Goal: Task Accomplishment & Management: Manage account settings

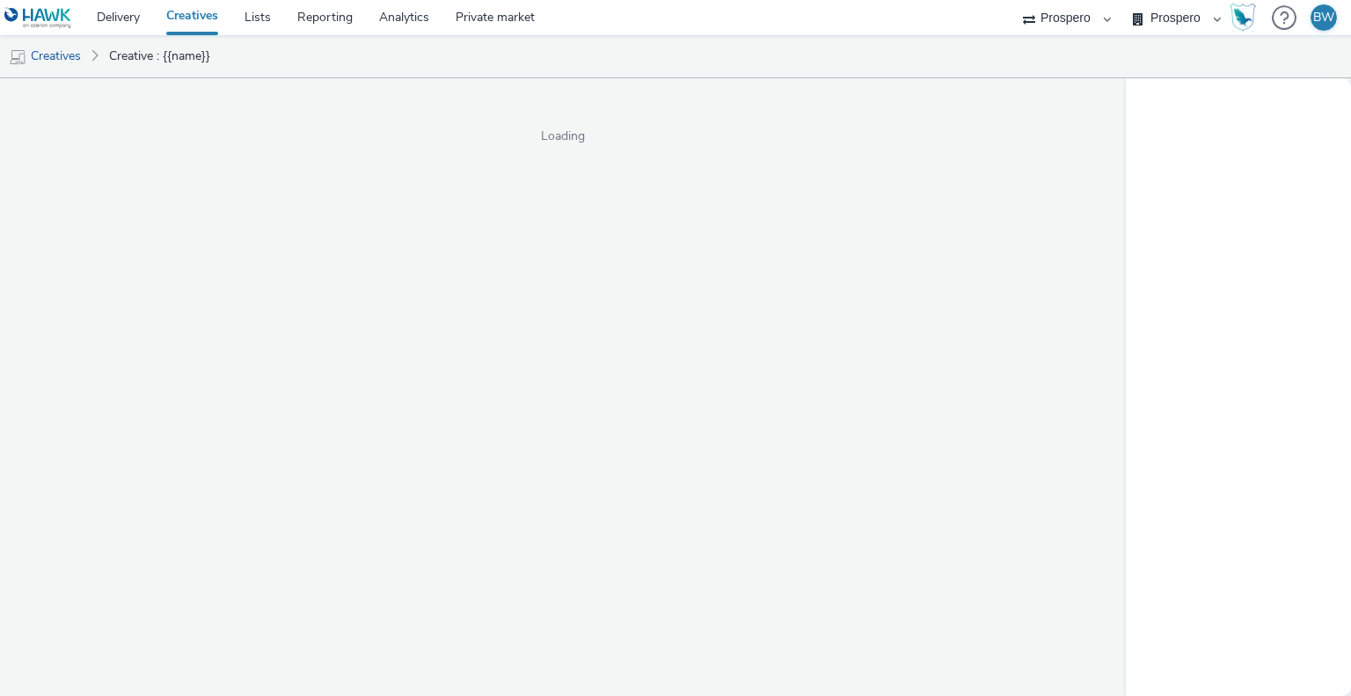
select select "b1b940d3-d05b-48b5-821e-f328c33b988b"
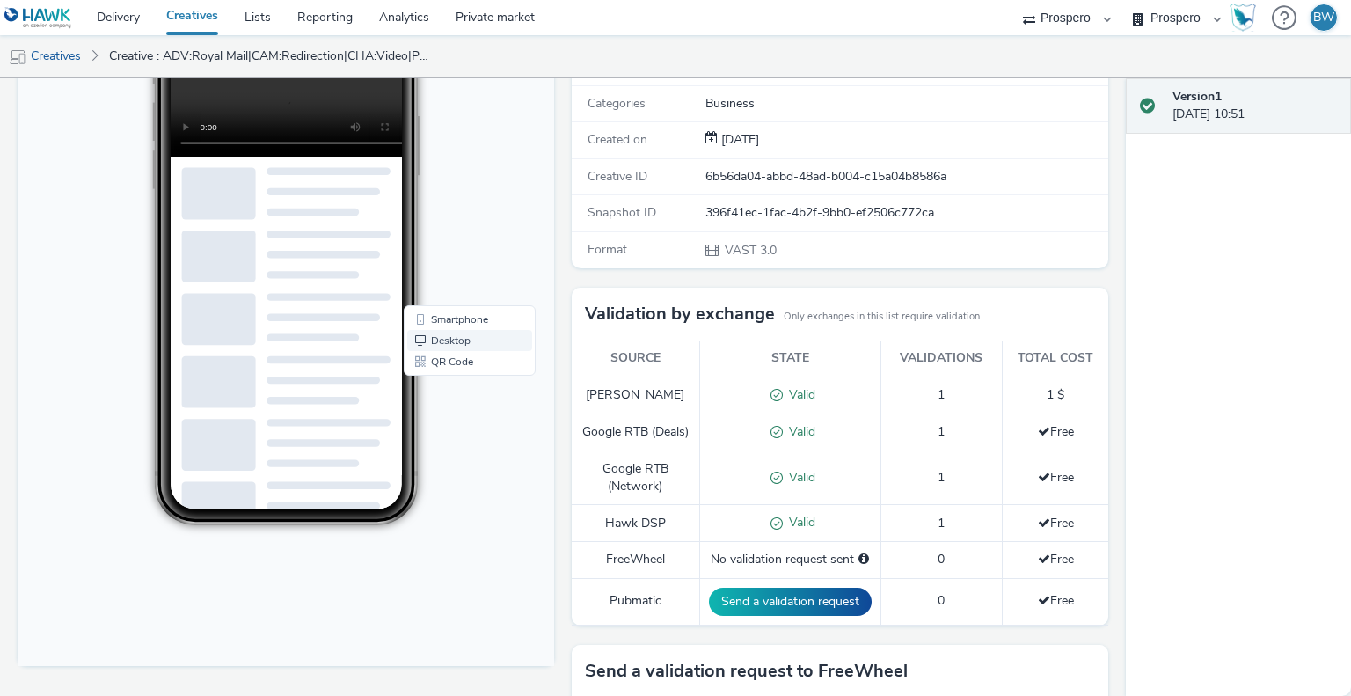
scroll to position [263, 0]
click at [461, 317] on link "Smartphone" at bounding box center [469, 320] width 125 height 21
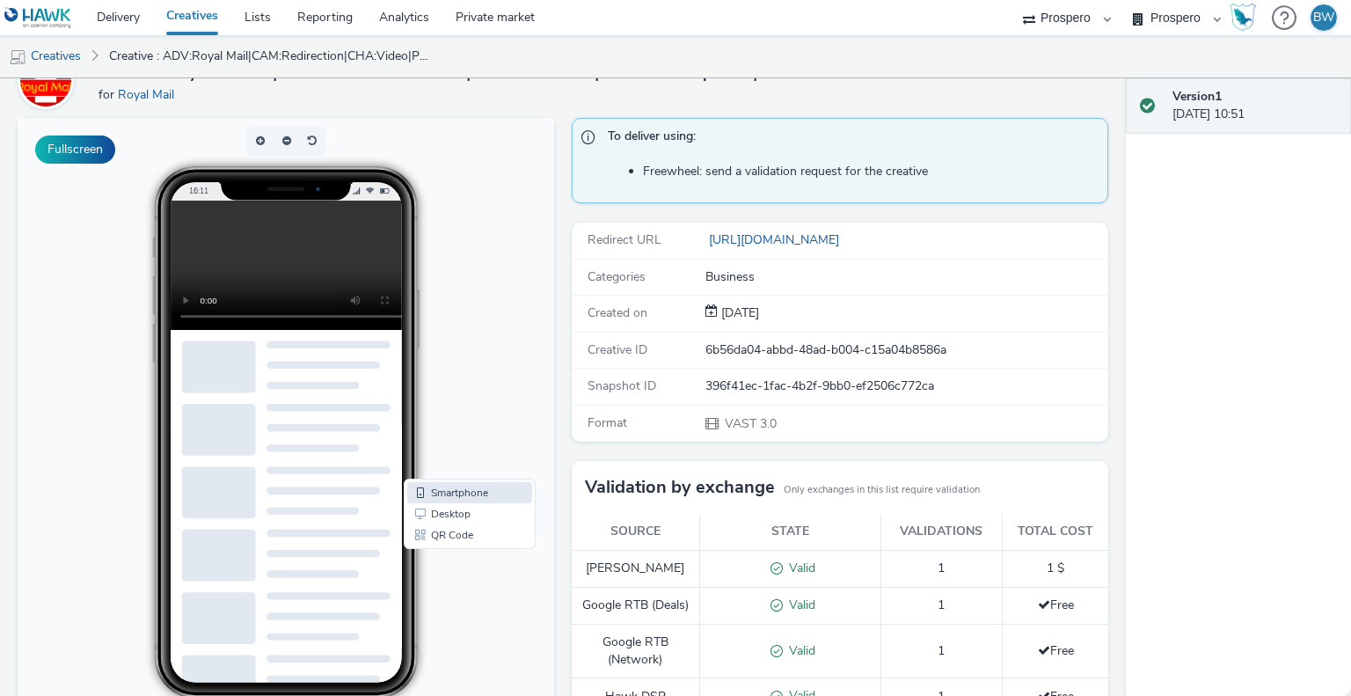
scroll to position [0, 0]
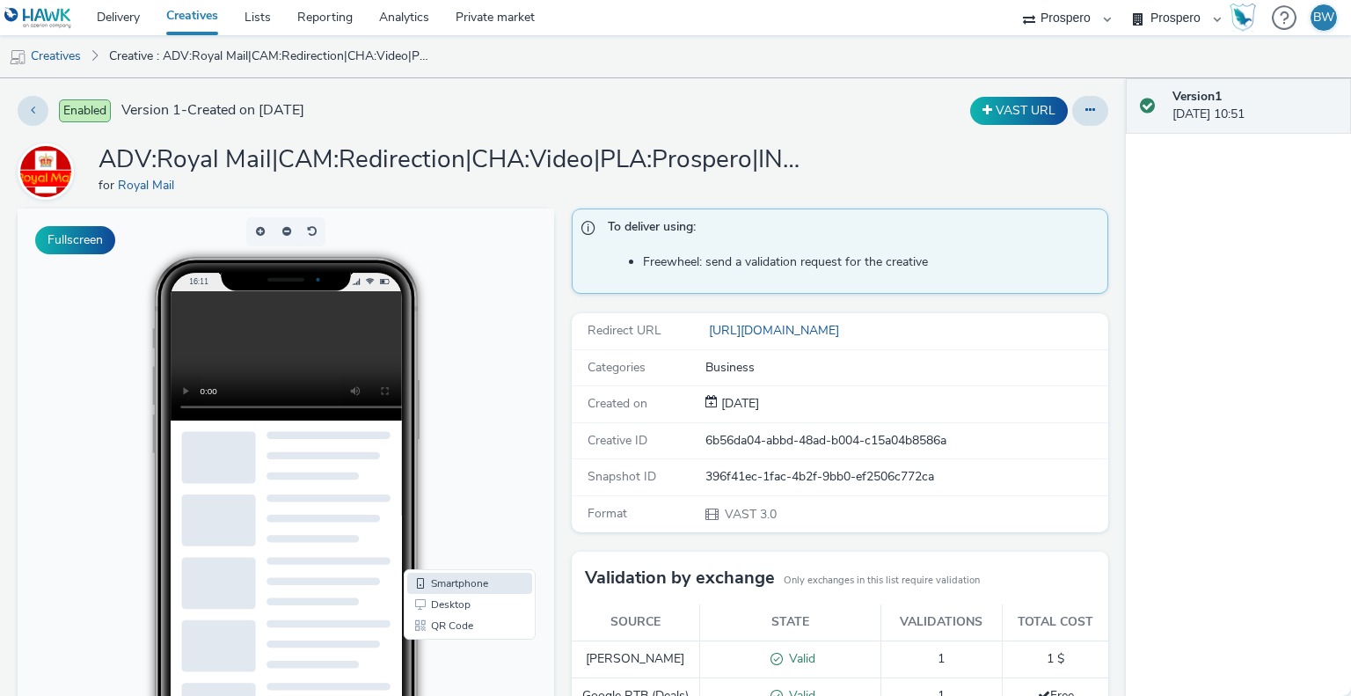
click at [582, 143] on h1 "ADV:Royal Mail|CAM:Redirection|CHA:Video|PLA:Prospero|INV:Mobsta|TEC:N/A|PHA:P1…" at bounding box center [450, 159] width 704 height 33
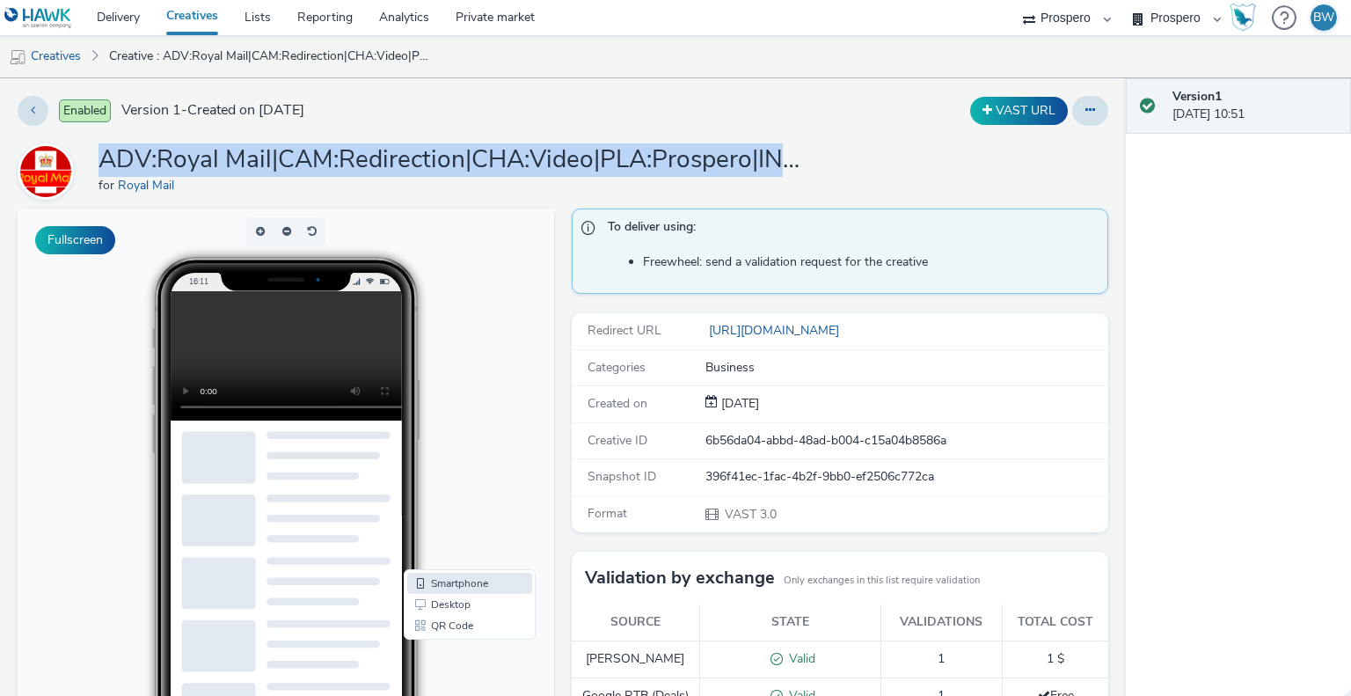
click at [582, 143] on h1 "ADV:Royal Mail|CAM:Redirection|CHA:Video|PLA:Prospero|INV:Mobsta|TEC:N/A|PHA:P1…" at bounding box center [450, 159] width 704 height 33
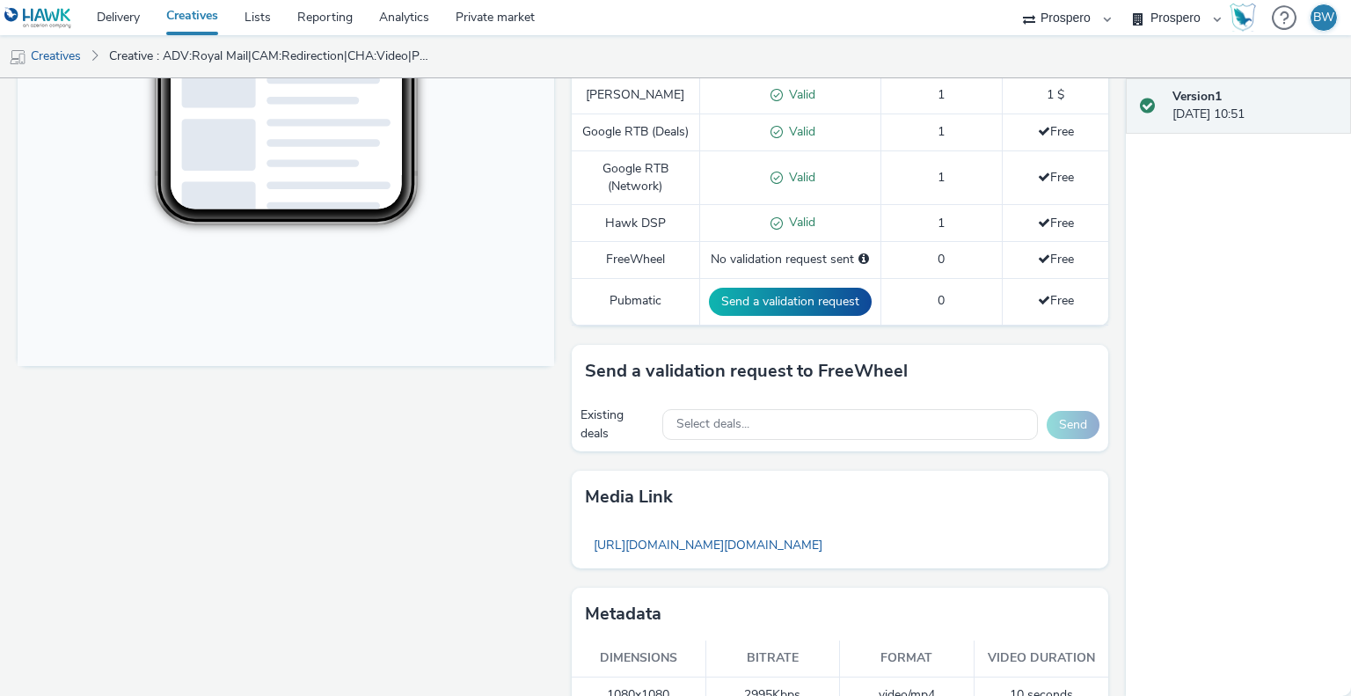
scroll to position [615, 0]
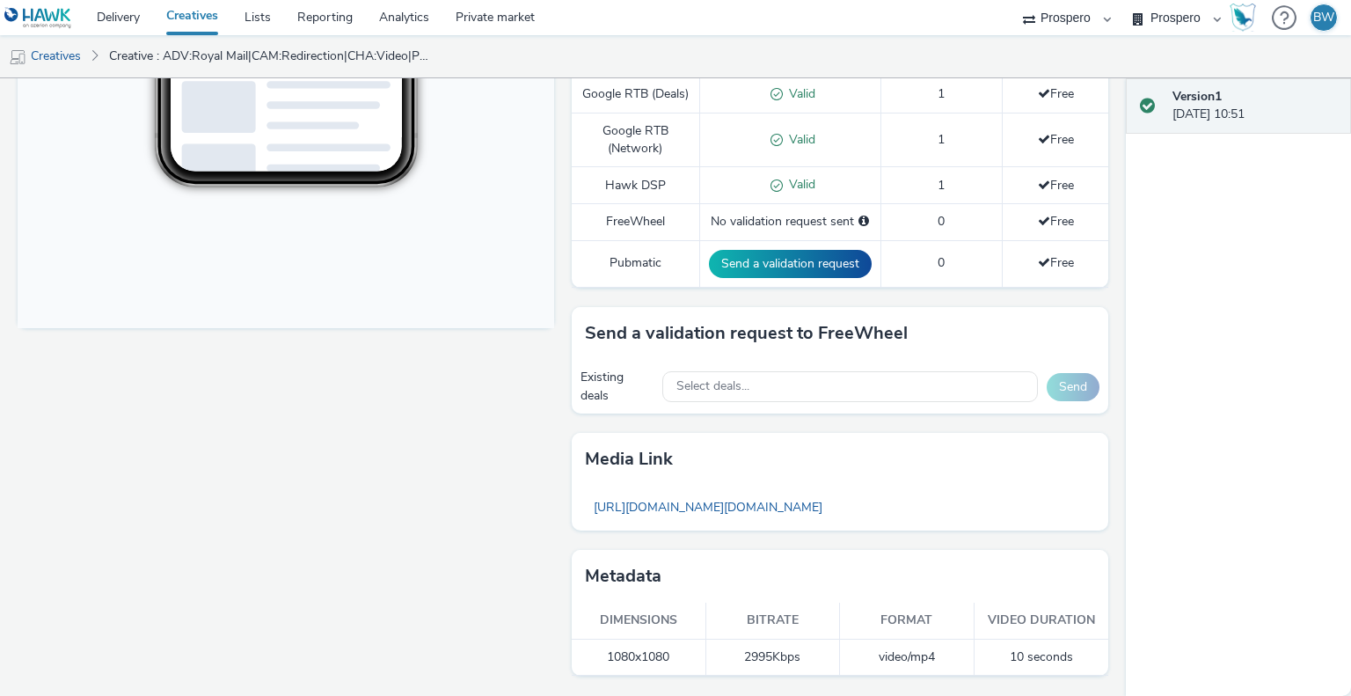
click at [430, 434] on div "Fullscreen" at bounding box center [290, 151] width 545 height 1089
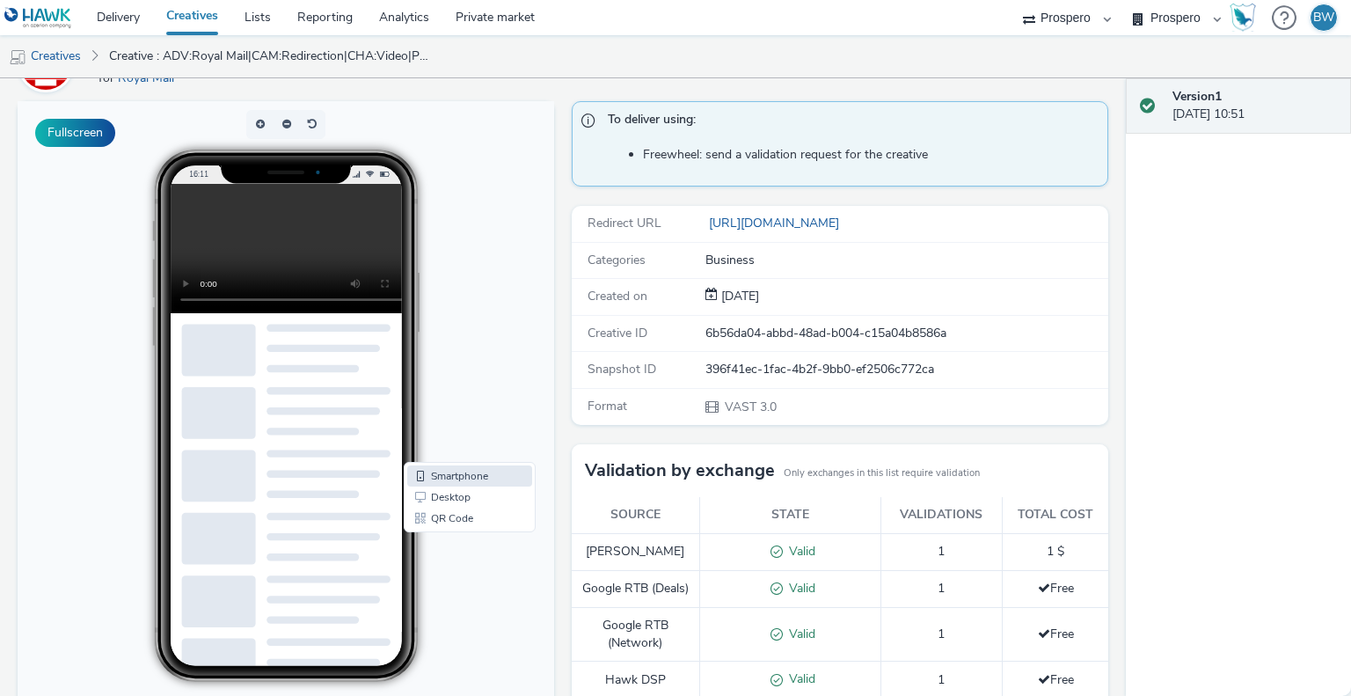
scroll to position [176, 0]
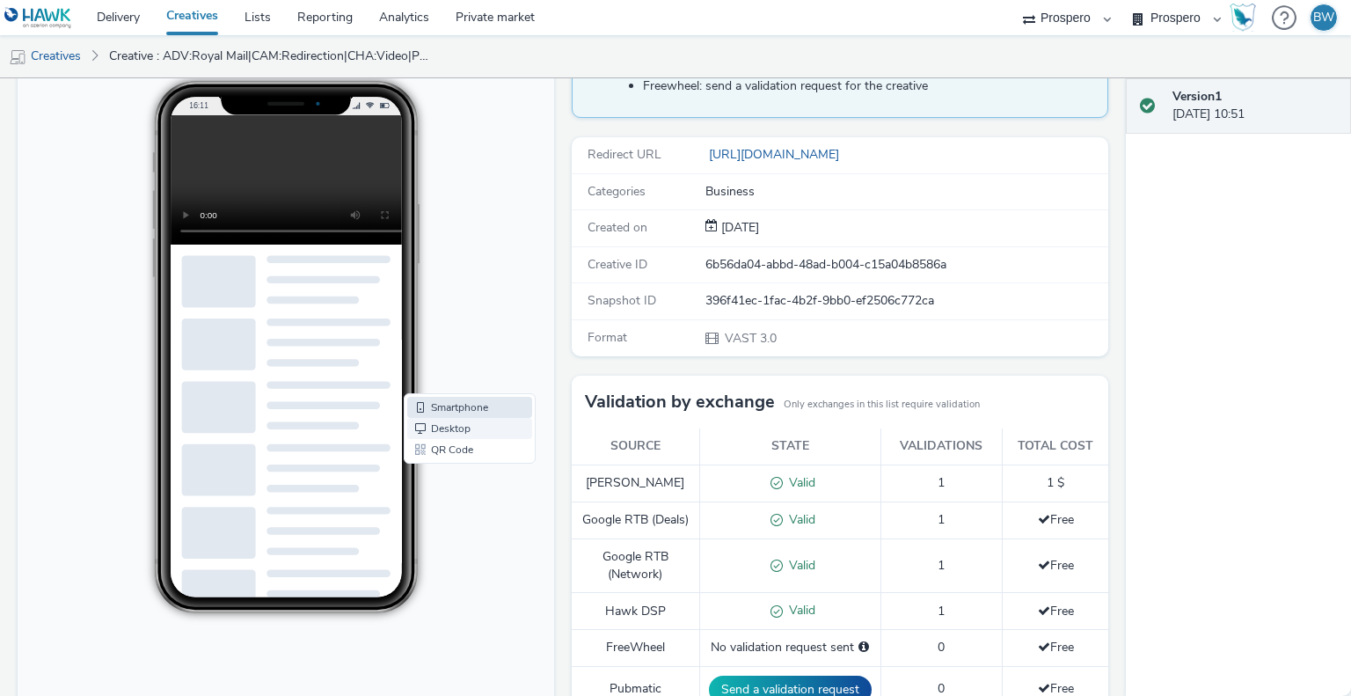
click at [456, 427] on link "Desktop" at bounding box center [469, 428] width 125 height 21
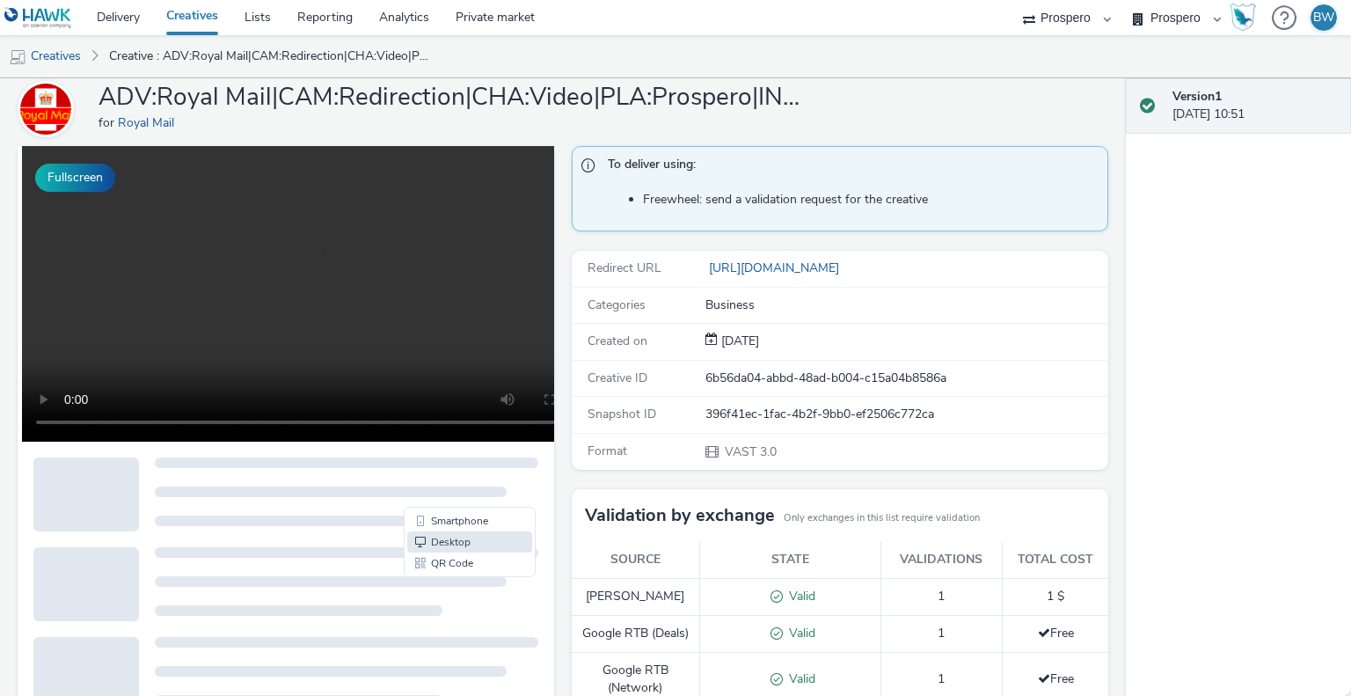
scroll to position [0, 0]
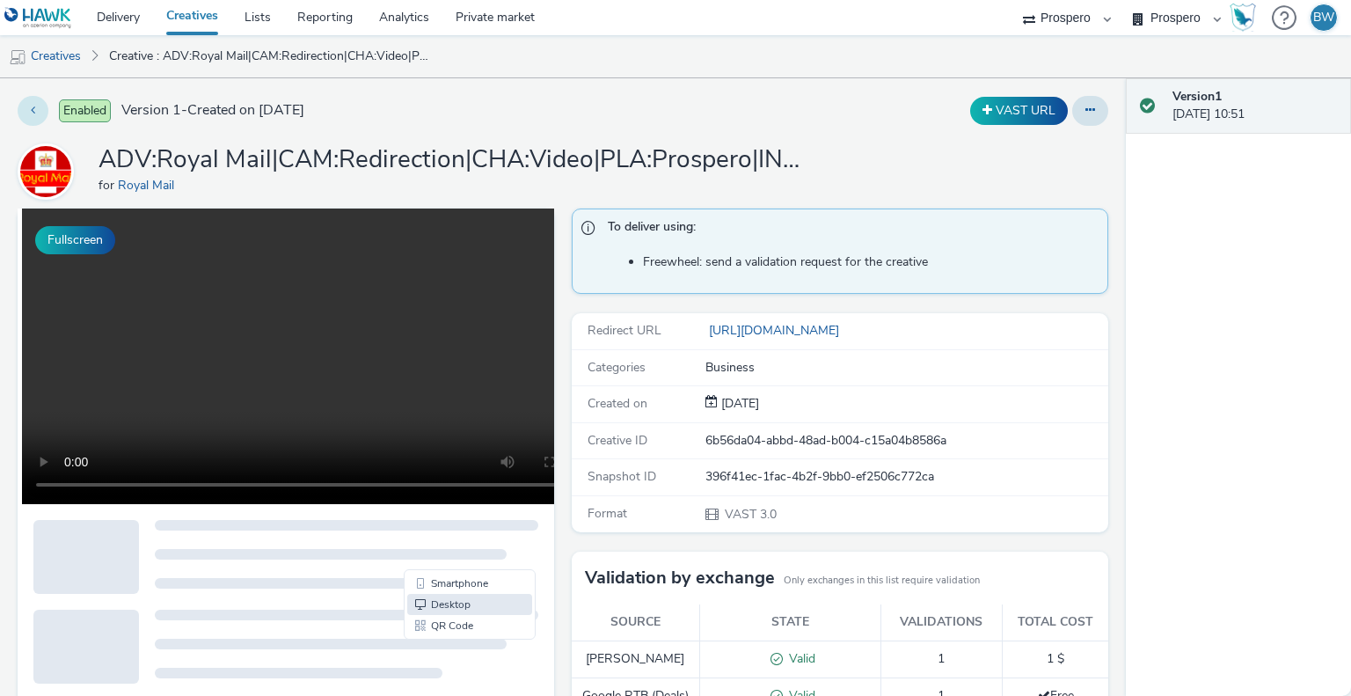
click at [30, 101] on button at bounding box center [33, 111] width 31 height 30
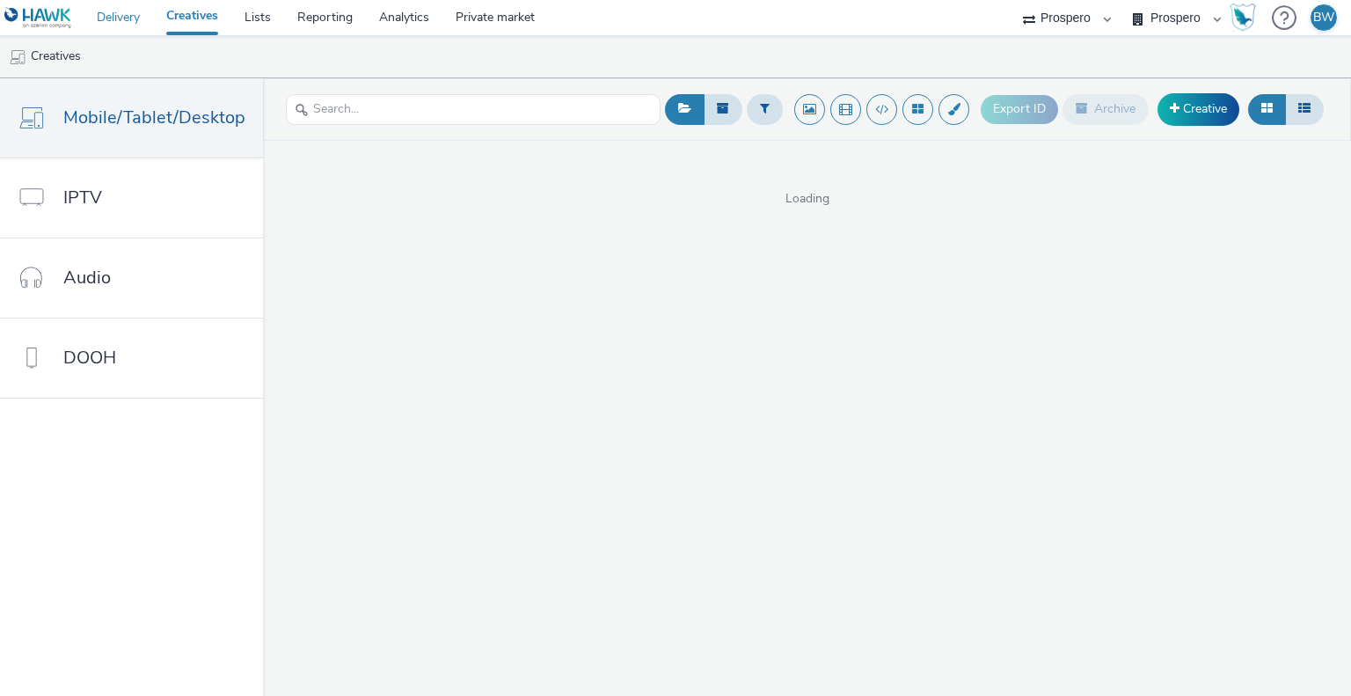
click at [116, 27] on link "Delivery" at bounding box center [118, 17] width 69 height 35
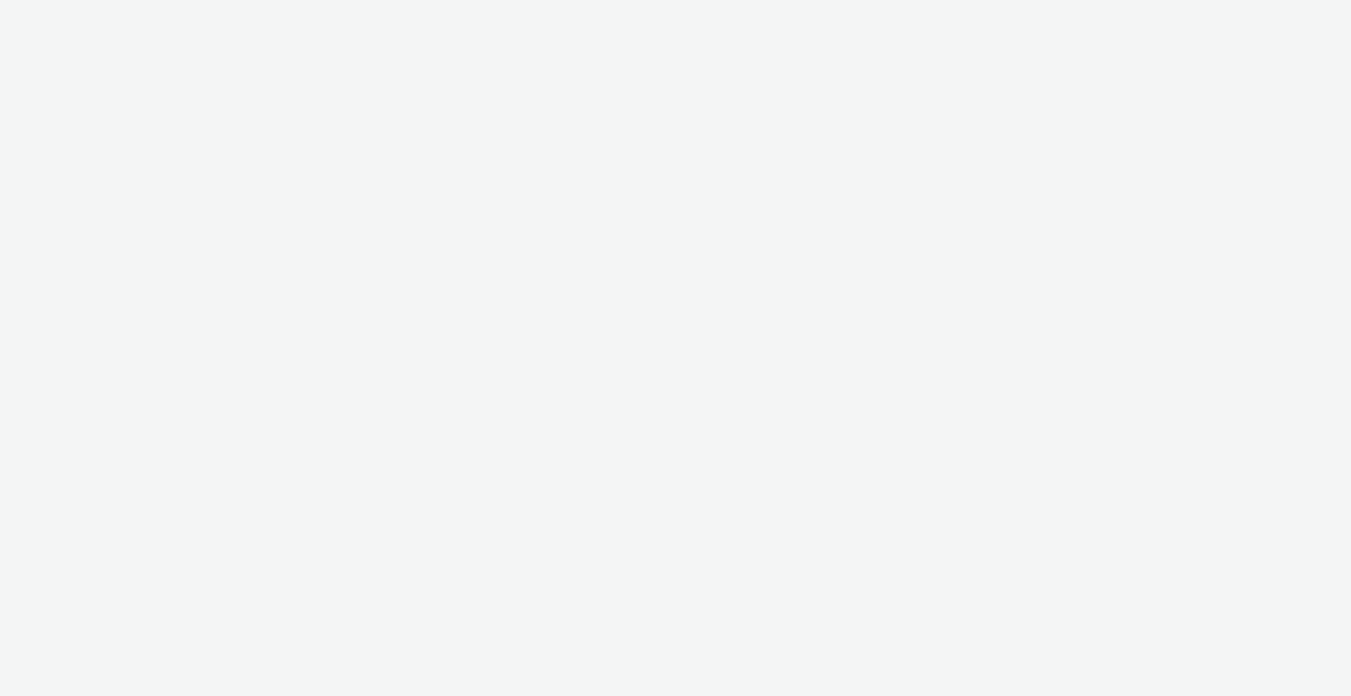
select select "b1b940d3-d05b-48b5-821e-f328c33b988b"
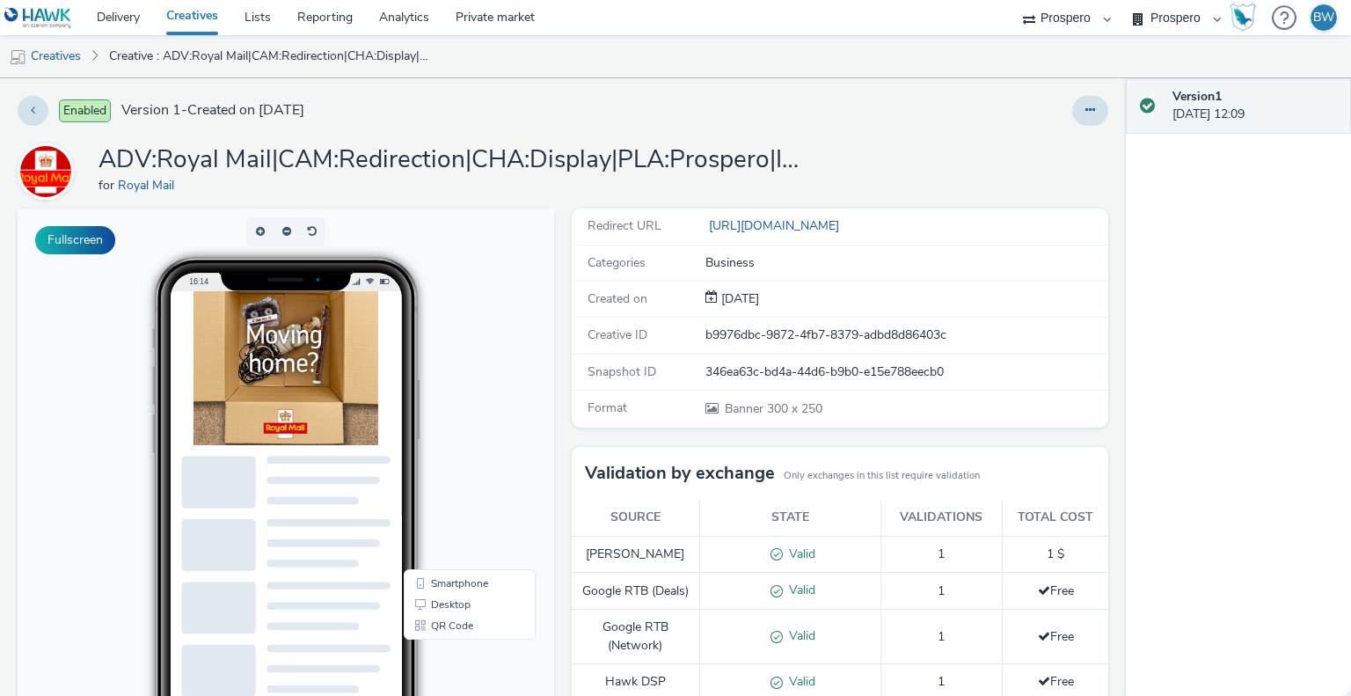
scroll to position [88, 0]
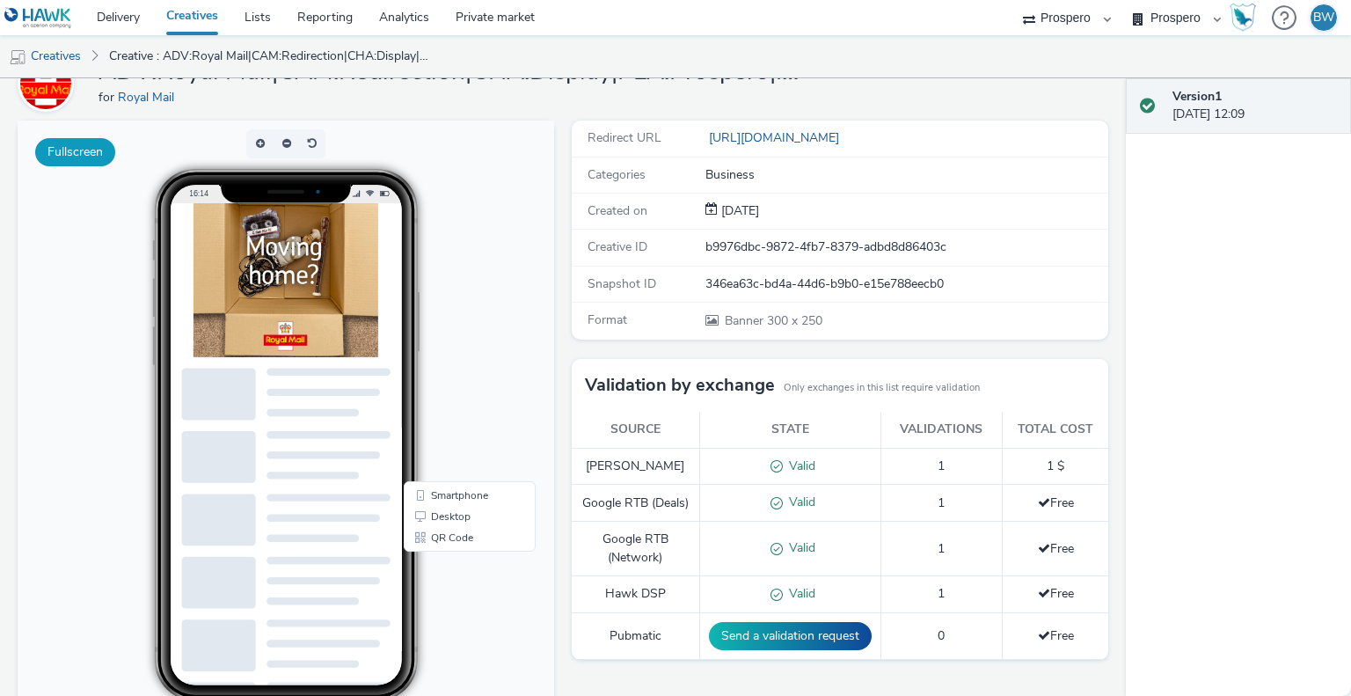
click at [84, 153] on button "Fullscreen" at bounding box center [75, 152] width 80 height 28
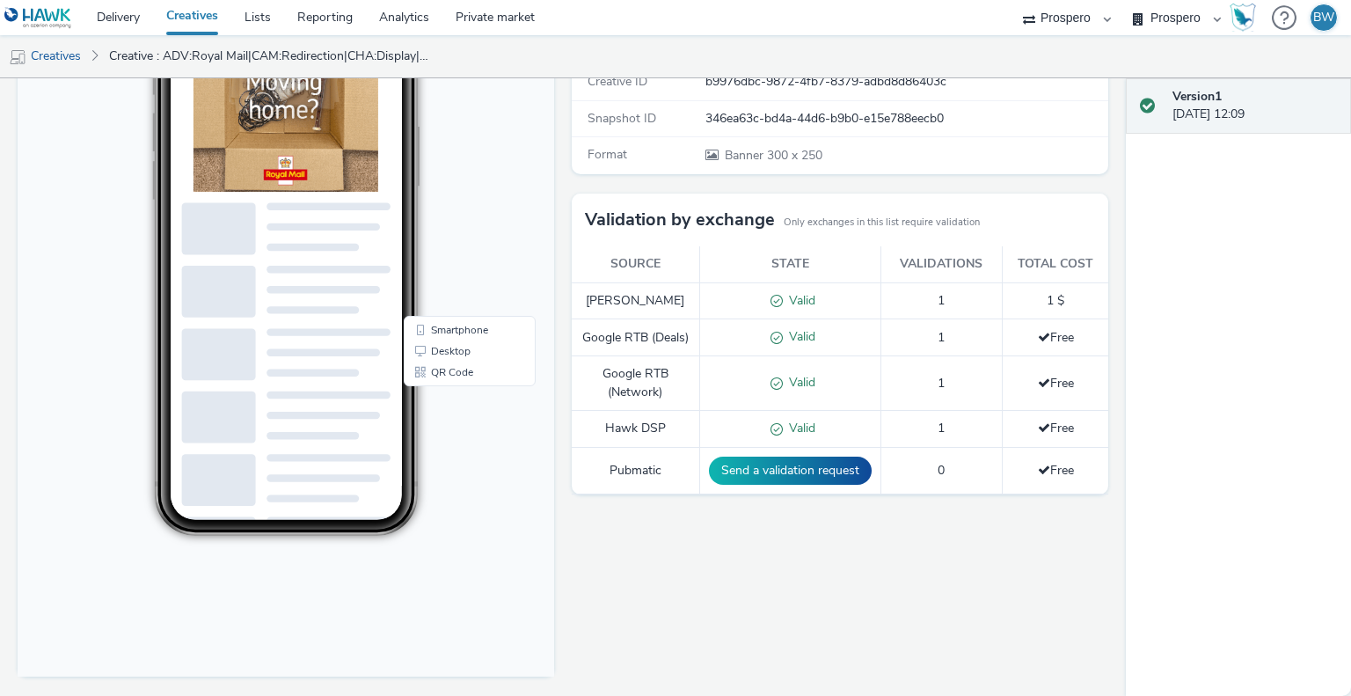
scroll to position [0, 0]
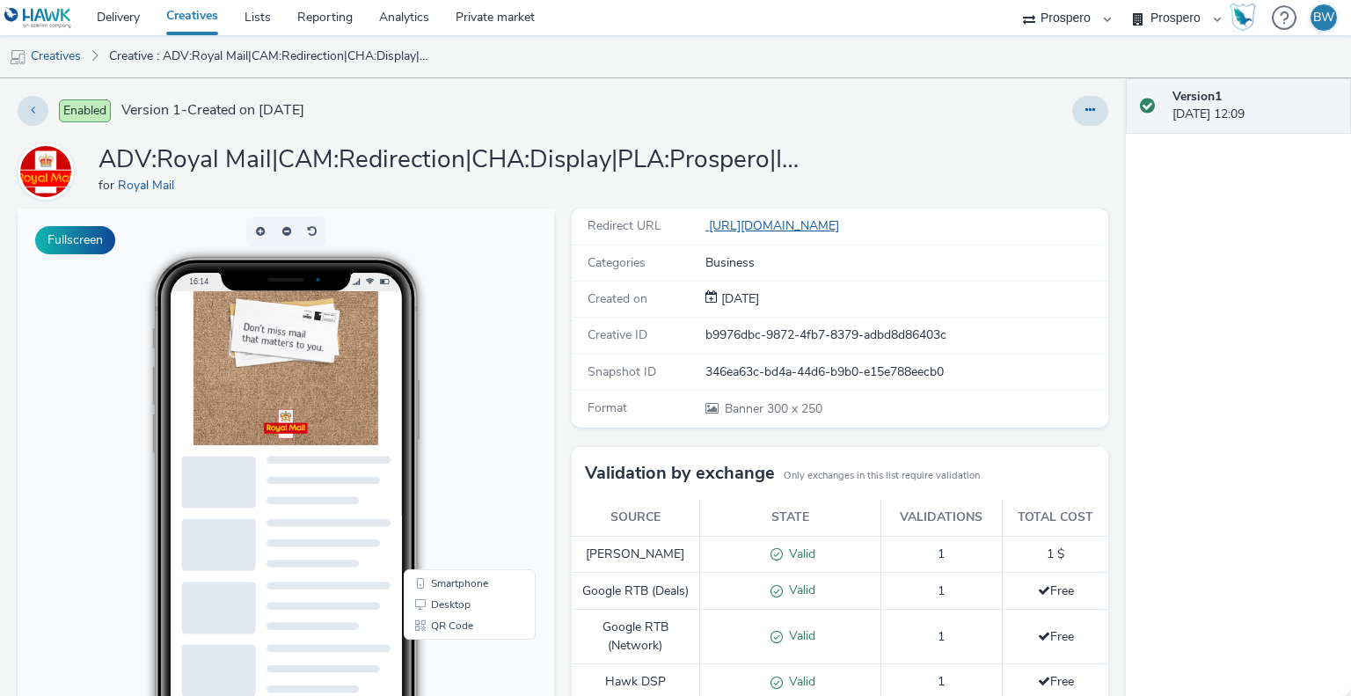
click at [757, 232] on link "[URL][DOMAIN_NAME]" at bounding box center [775, 225] width 141 height 17
click at [30, 101] on button at bounding box center [33, 111] width 31 height 30
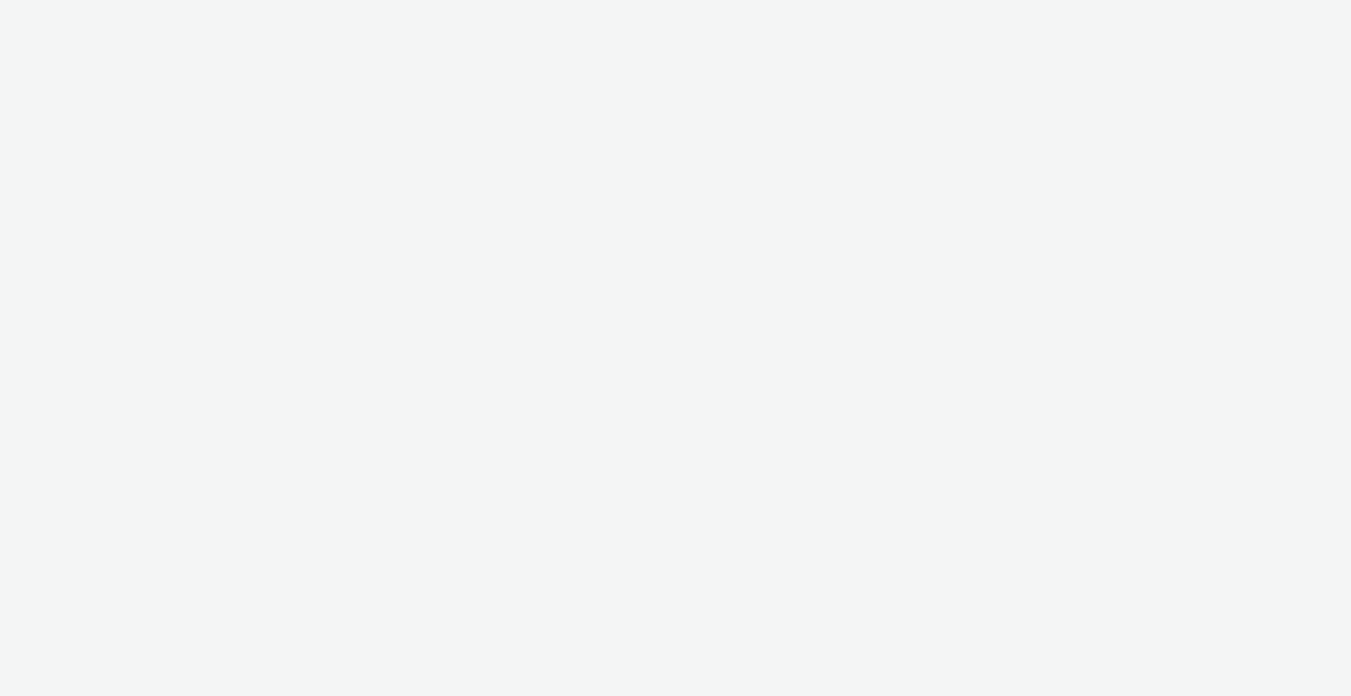
select select "b1b940d3-d05b-48b5-821e-f328c33b988b"
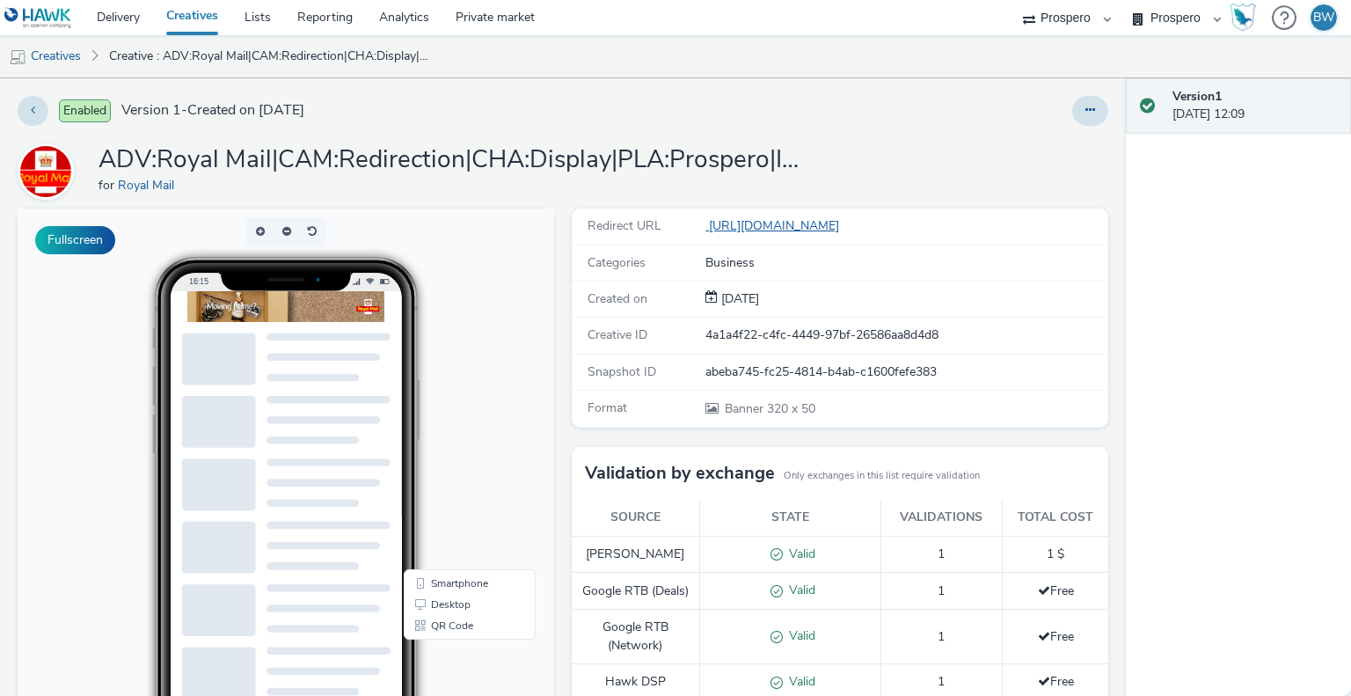
click at [810, 228] on link "[URL][DOMAIN_NAME]" at bounding box center [775, 225] width 141 height 17
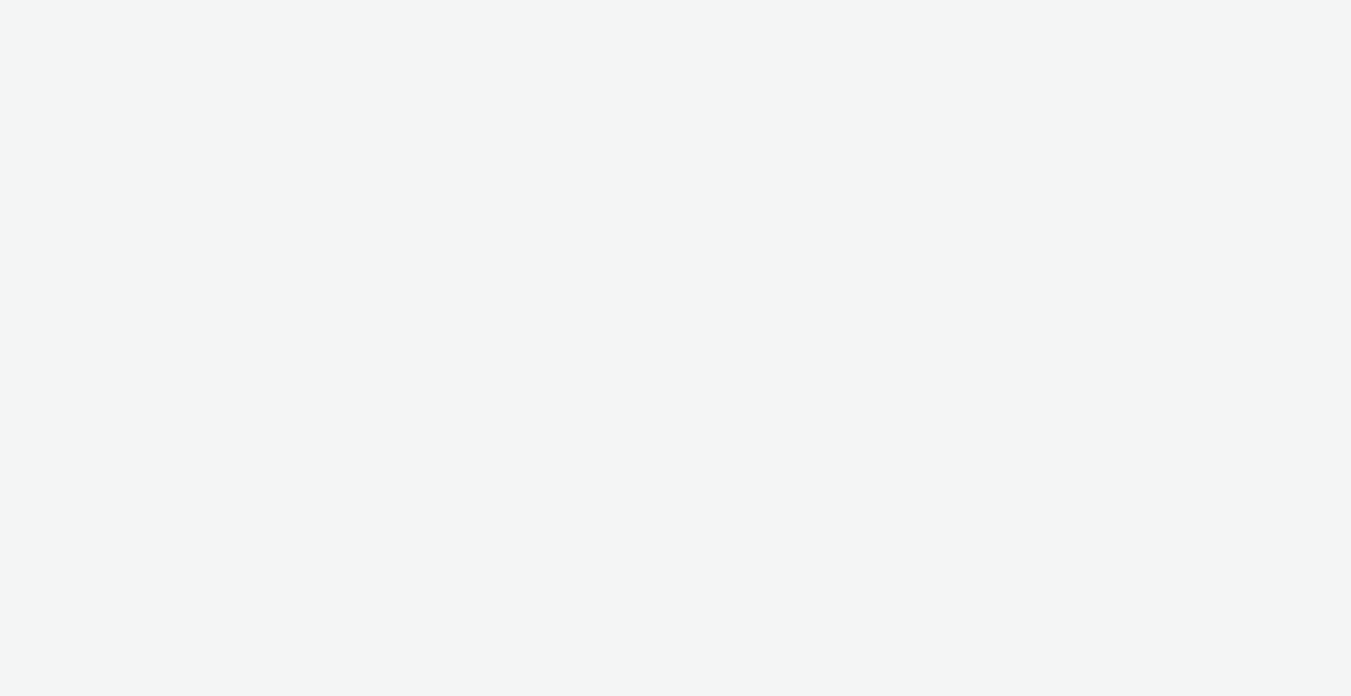
select select "b1b940d3-d05b-48b5-821e-f328c33b988b"
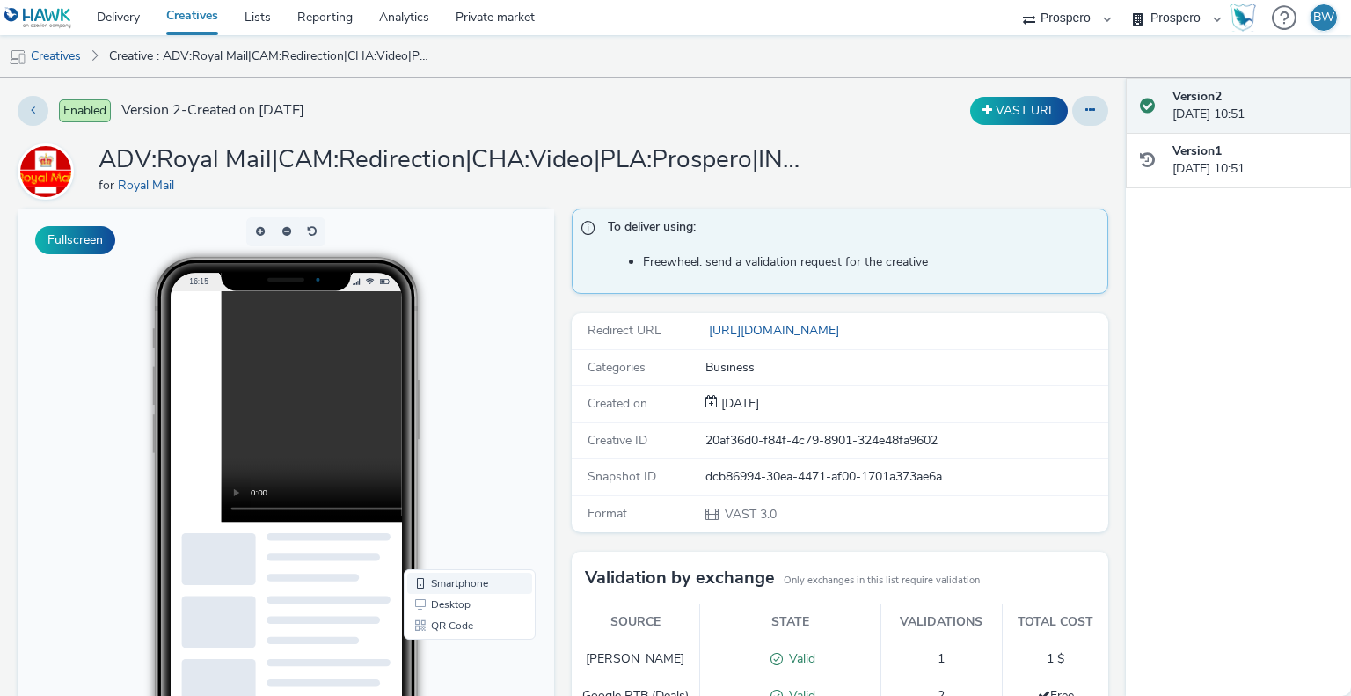
click at [463, 584] on link "Smartphone" at bounding box center [469, 583] width 125 height 21
click at [461, 596] on link "Desktop" at bounding box center [469, 604] width 125 height 21
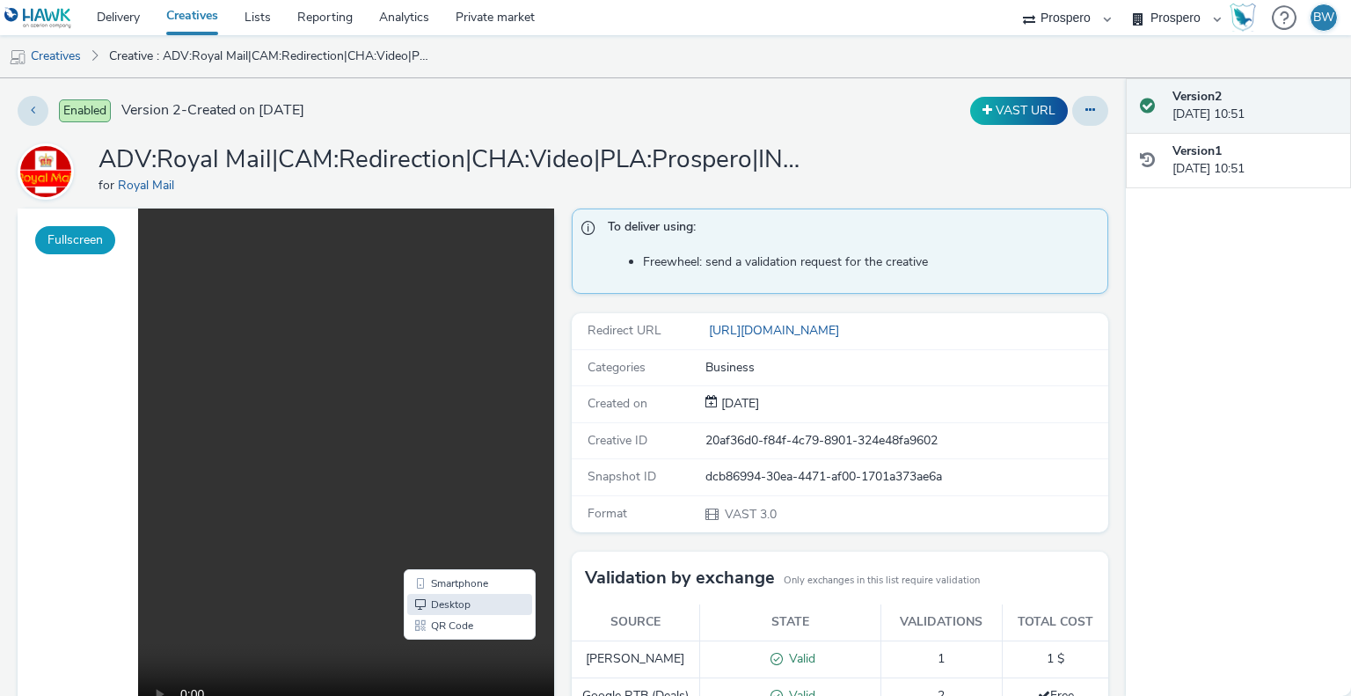
click at [64, 235] on button "Fullscreen" at bounding box center [75, 240] width 80 height 28
click at [28, 101] on button at bounding box center [33, 111] width 31 height 30
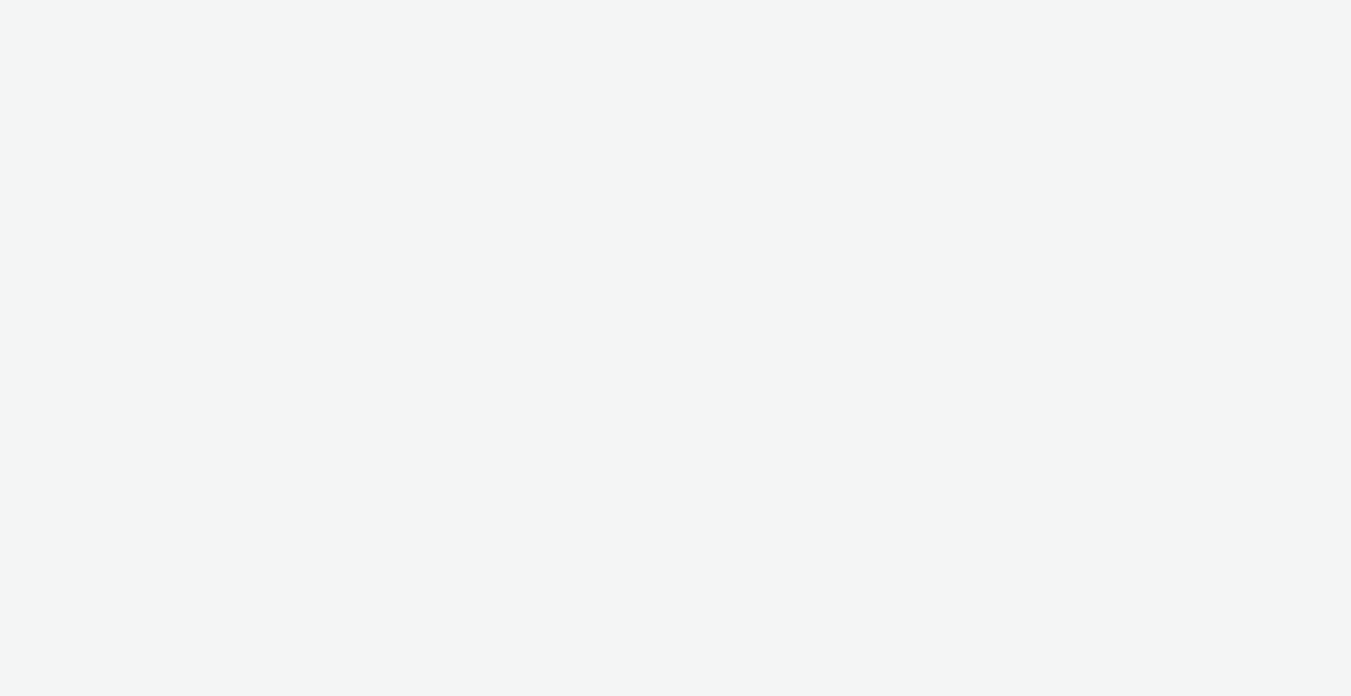
select select "b1b940d3-d05b-48b5-821e-f328c33b988b"
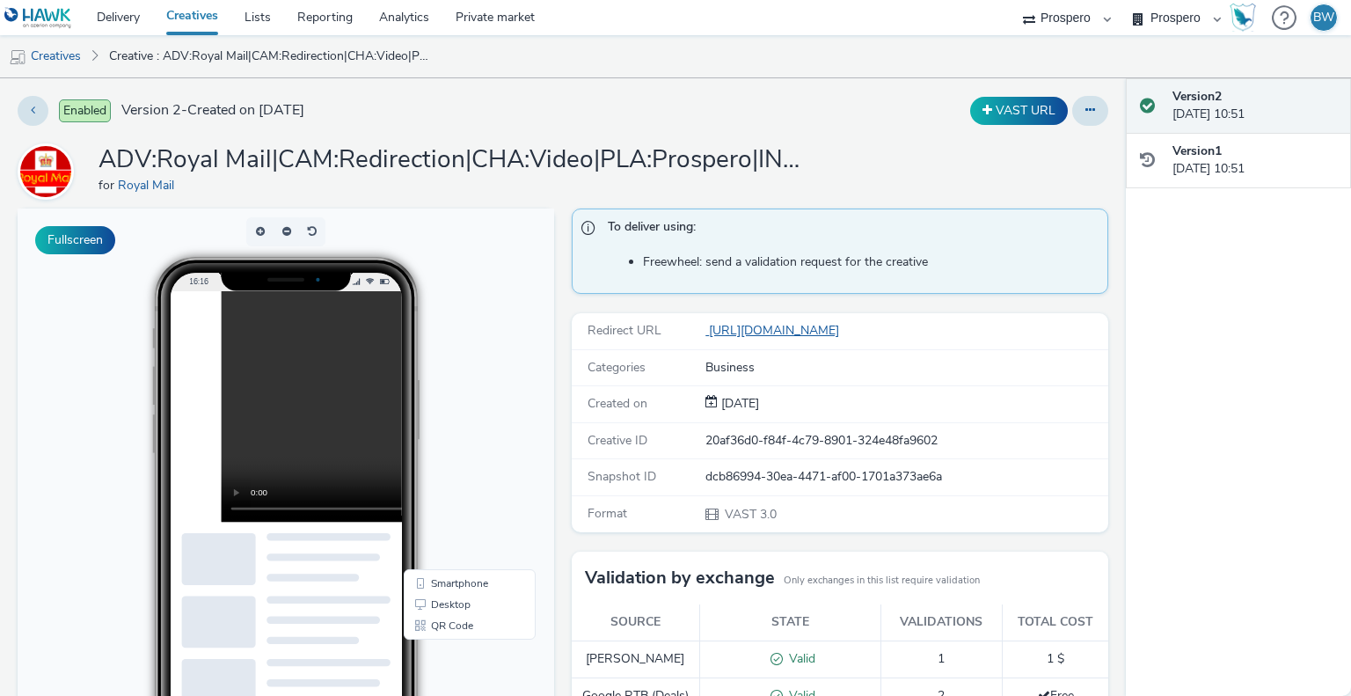
click at [770, 325] on link "[URL][DOMAIN_NAME]" at bounding box center [775, 330] width 141 height 17
click at [291, 364] on video at bounding box center [453, 406] width 462 height 231
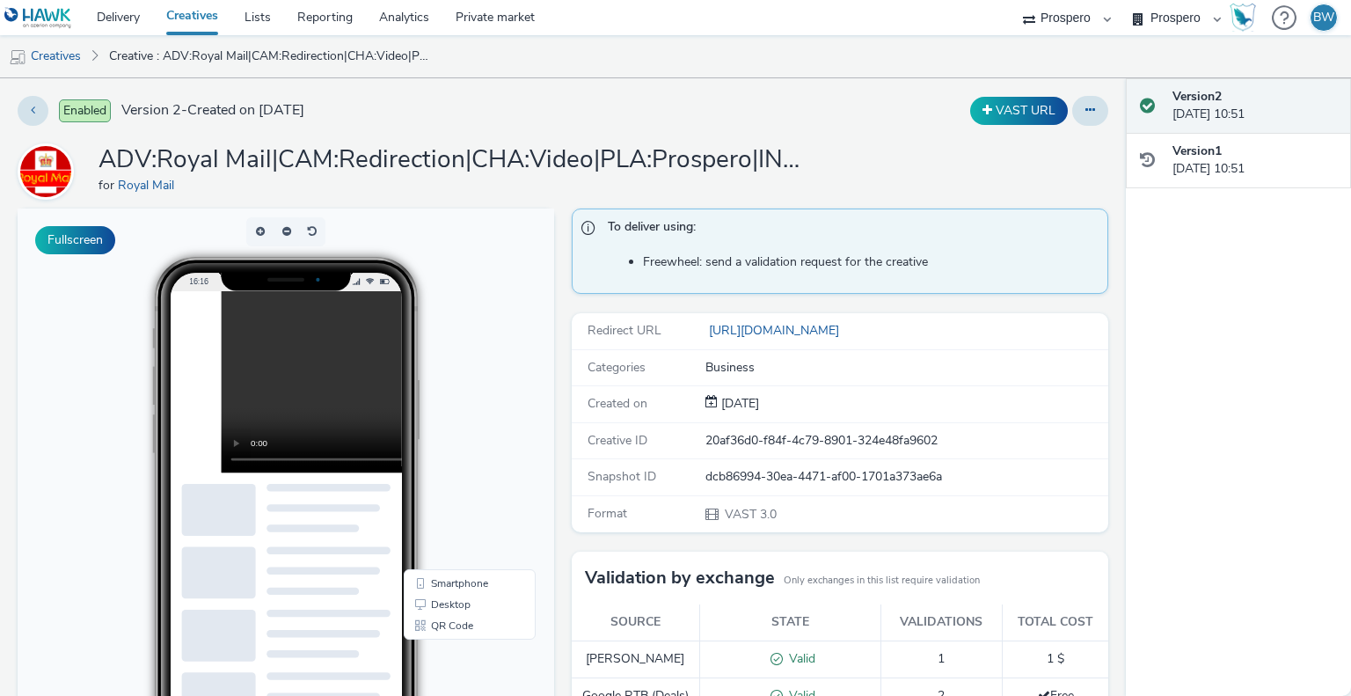
scroll to position [176, 0]
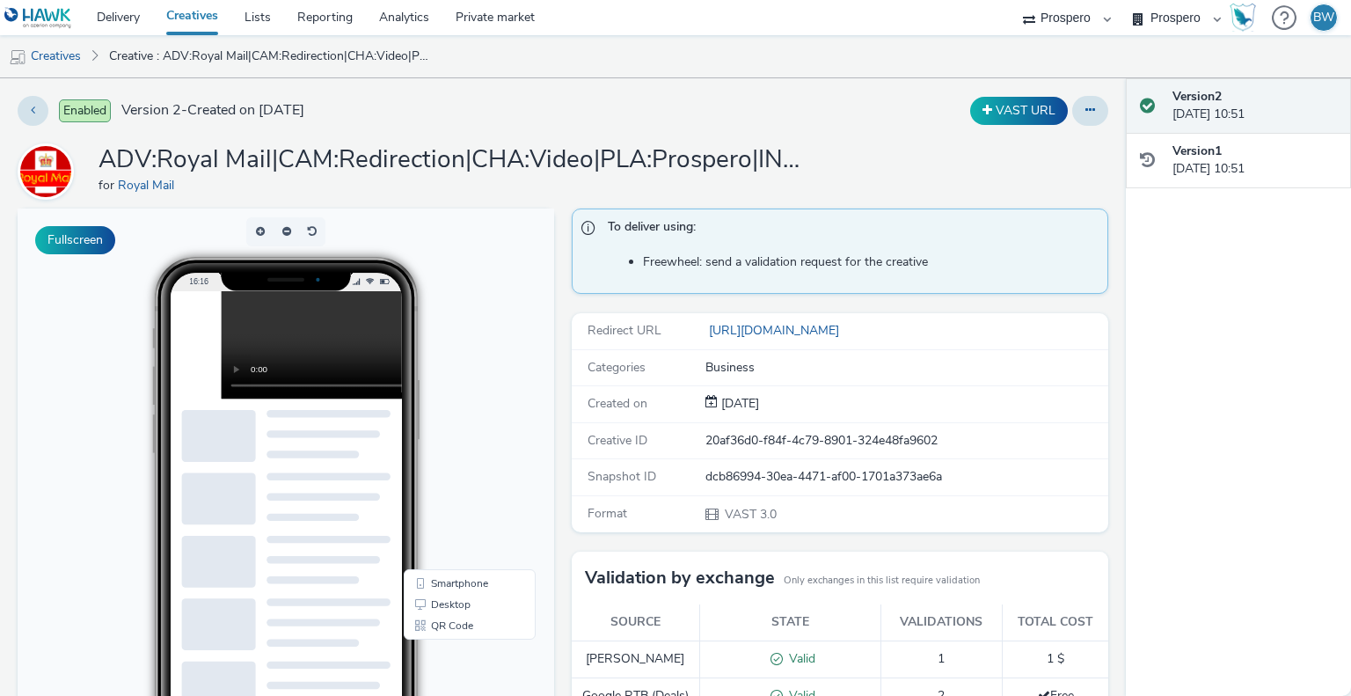
click at [290, 339] on video at bounding box center [453, 283] width 462 height 231
click at [290, 345] on video at bounding box center [453, 283] width 462 height 231
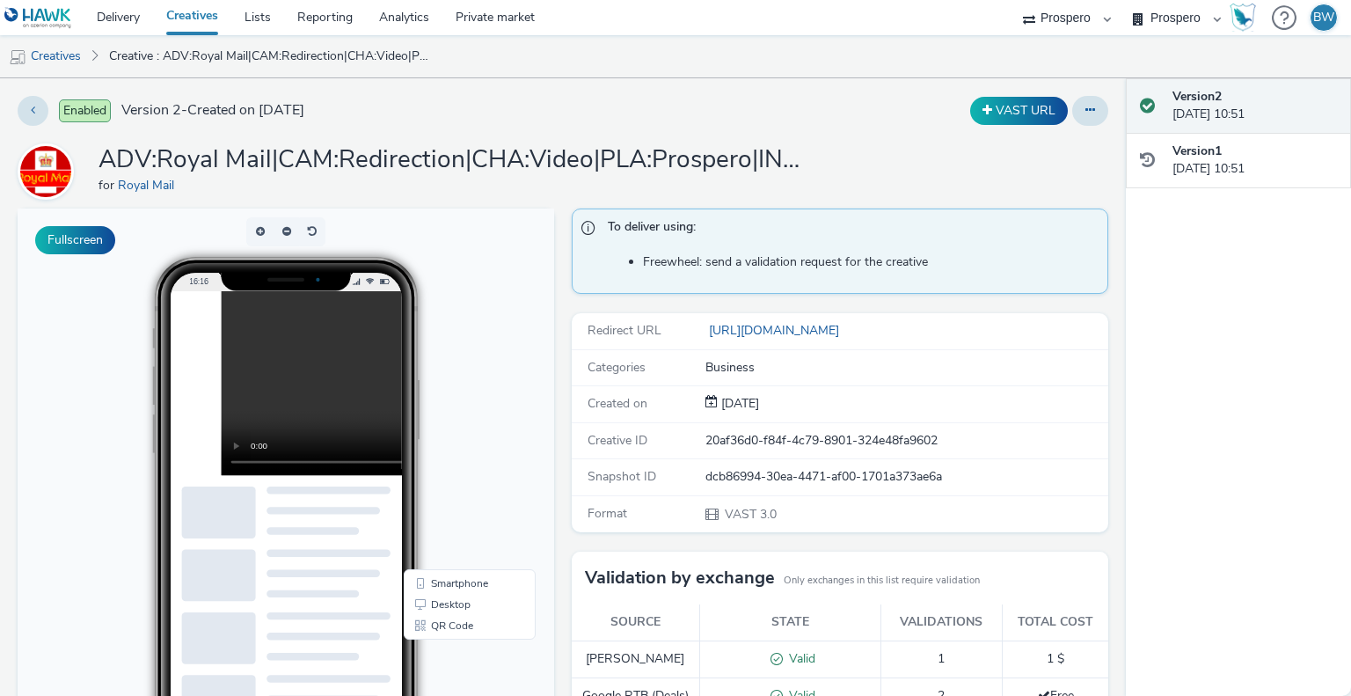
scroll to position [0, 0]
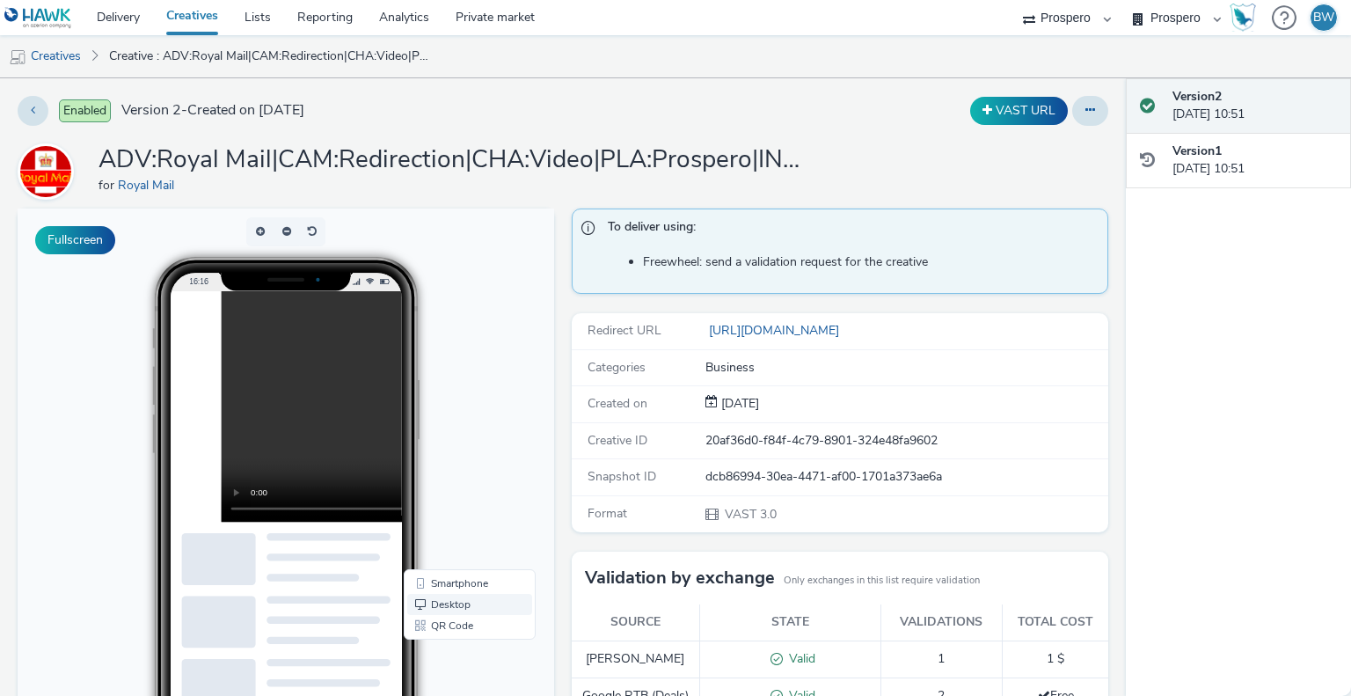
click at [457, 599] on link "Desktop" at bounding box center [469, 604] width 125 height 21
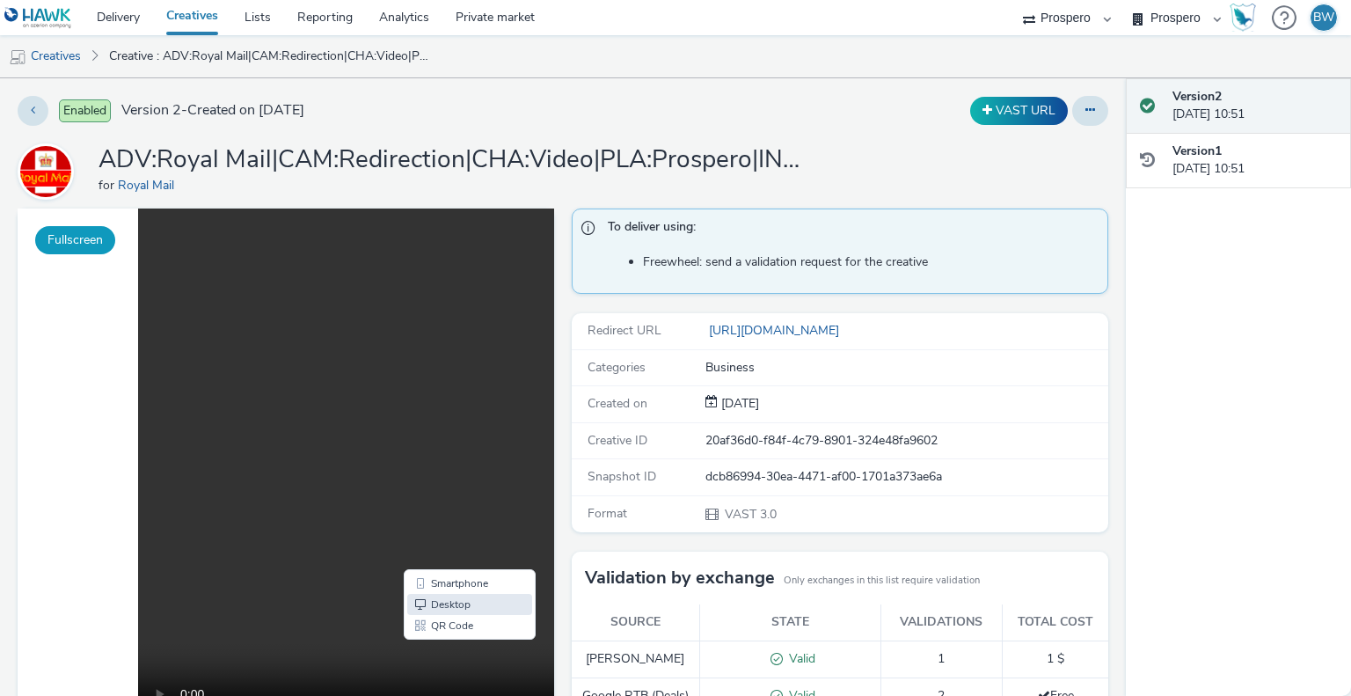
click at [101, 242] on button "Fullscreen" at bounding box center [75, 240] width 80 height 28
drag, startPoint x: 658, startPoint y: 263, endPoint x: 833, endPoint y: 259, distance: 175.0
click at [832, 259] on li "Freewheel: send a validation request for the creative" at bounding box center [871, 262] width 456 height 18
click at [834, 259] on li "Freewheel: send a validation request for the creative" at bounding box center [871, 262] width 456 height 18
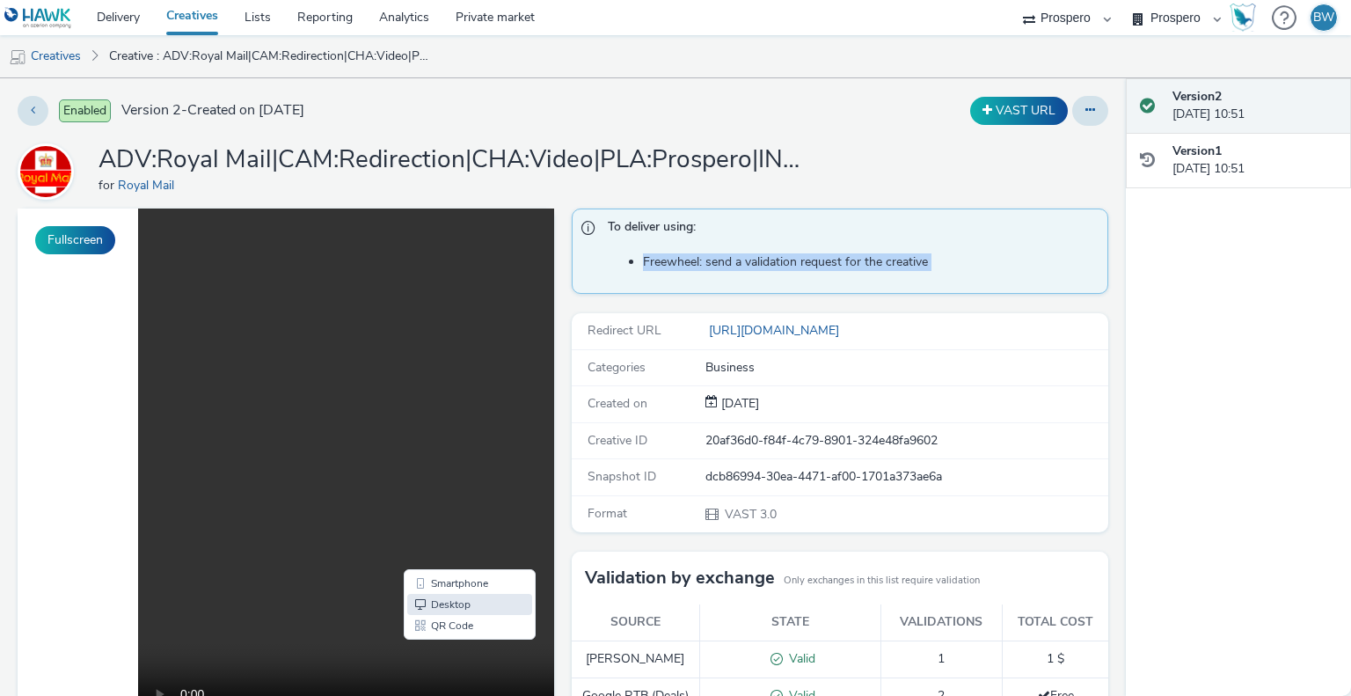
click at [834, 259] on li "Freewheel: send a validation request for the creative" at bounding box center [871, 262] width 456 height 18
click at [744, 259] on li "Freewheel: send a validation request for the creative" at bounding box center [871, 262] width 456 height 18
click at [27, 102] on button at bounding box center [33, 111] width 31 height 30
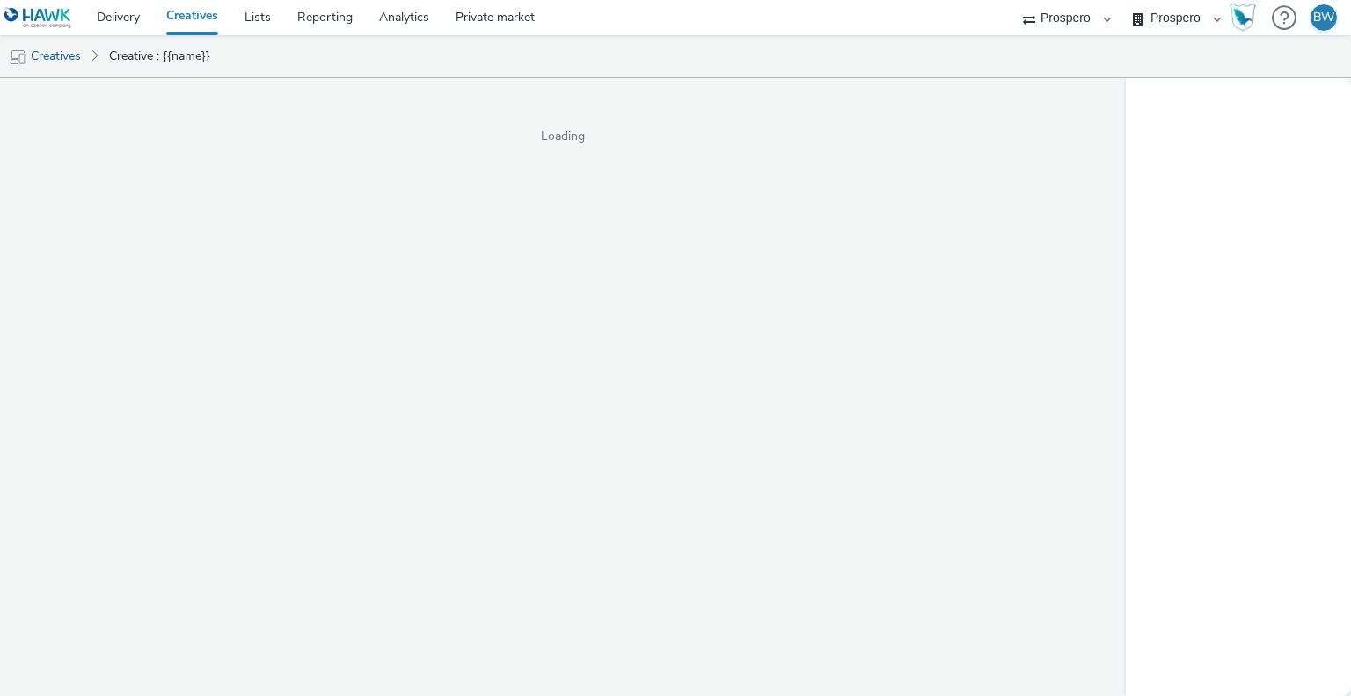
select select "b1b940d3-d05b-48b5-821e-f328c33b988b"
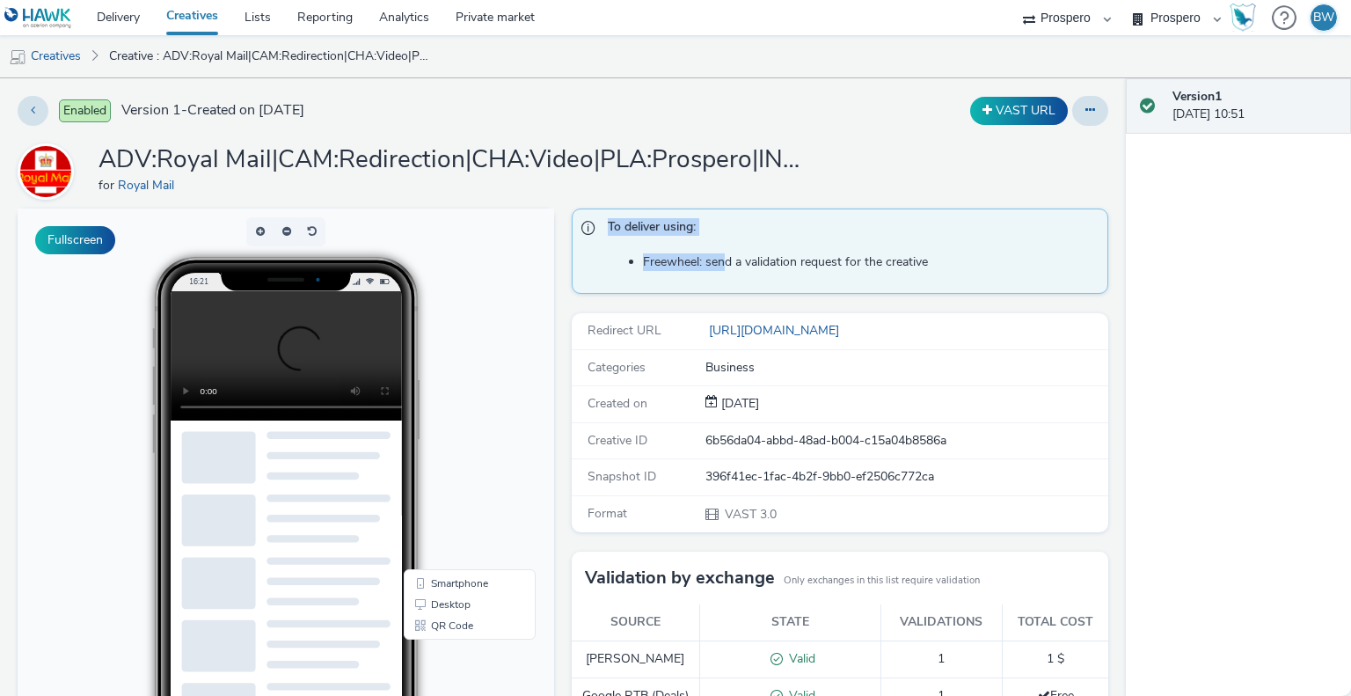
drag, startPoint x: 602, startPoint y: 223, endPoint x: 717, endPoint y: 255, distance: 118.6
click at [717, 255] on div "To deliver using: Freewheel: send a validation request for the creative" at bounding box center [840, 250] width 536 height 85
click at [718, 259] on li "Freewheel: send a validation request for the creative" at bounding box center [871, 262] width 456 height 18
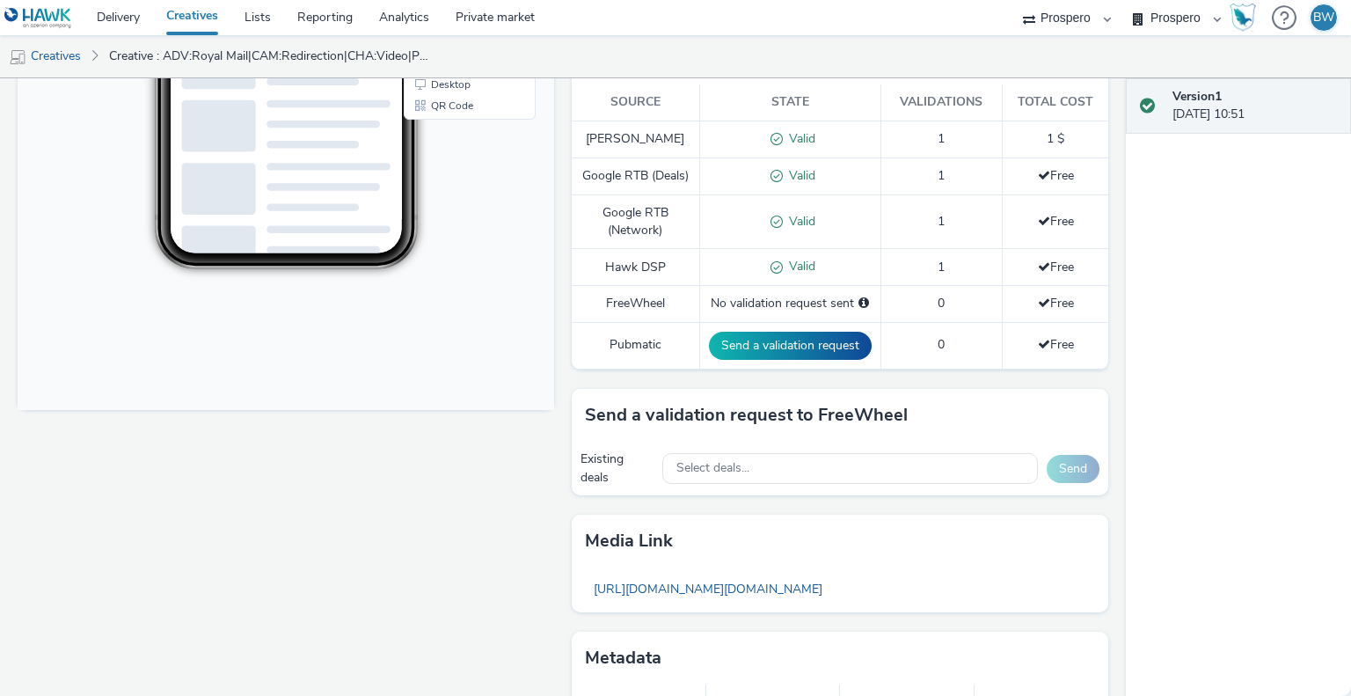
scroll to position [615, 0]
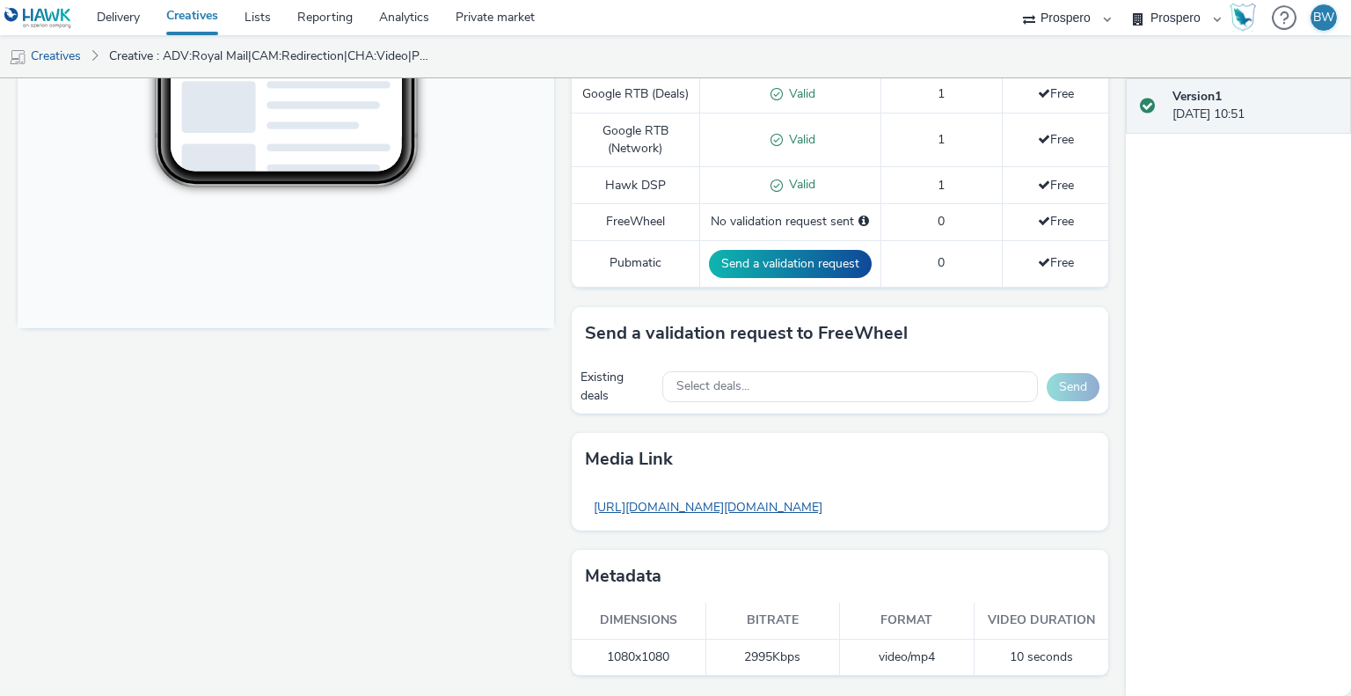
click at [637, 510] on link "[URL][DOMAIN_NAME][DOMAIN_NAME]" at bounding box center [708, 507] width 246 height 34
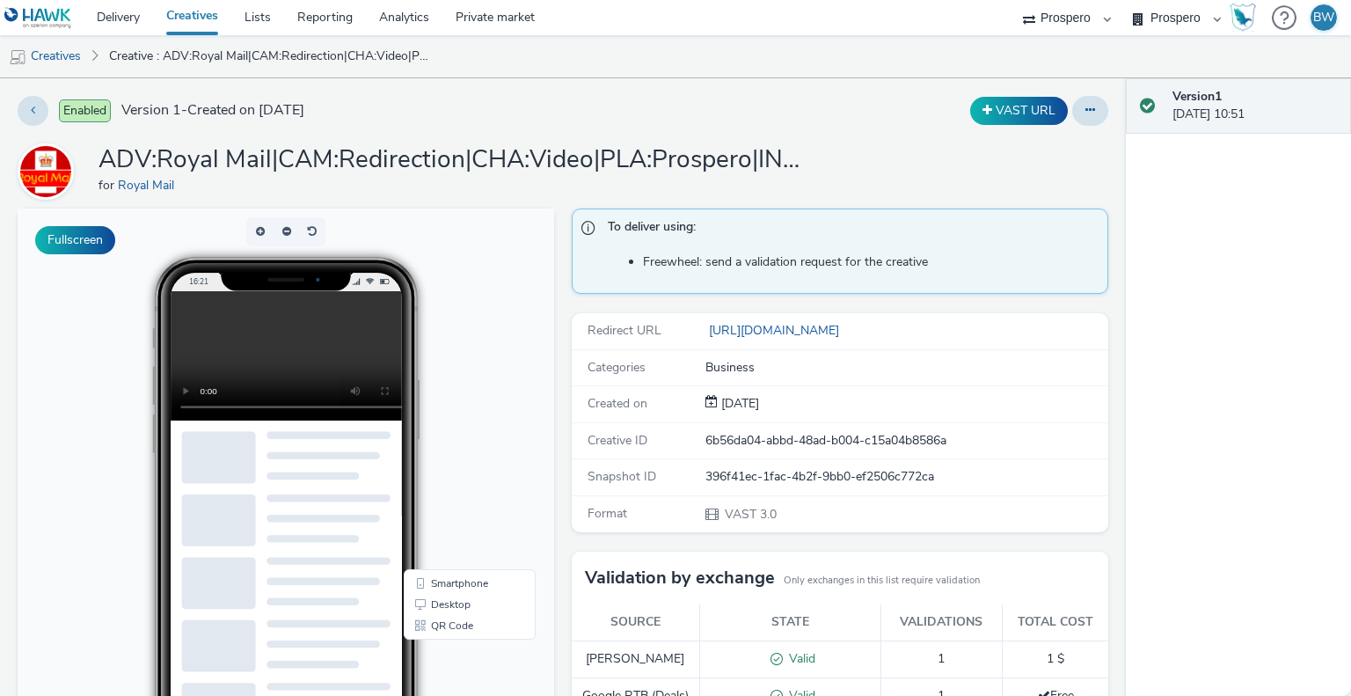
scroll to position [176, 0]
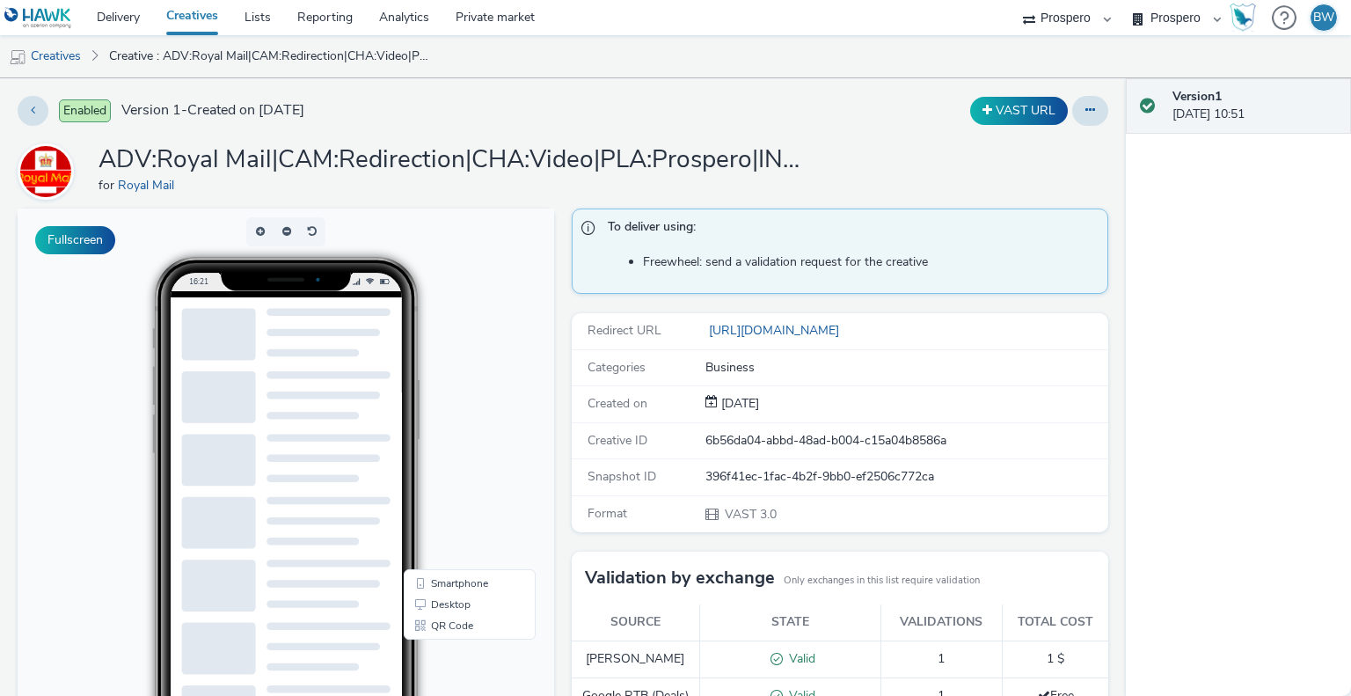
click at [427, 448] on div "16:21" at bounding box center [286, 523] width 376 height 532
click at [72, 245] on button "Fullscreen" at bounding box center [75, 240] width 80 height 28
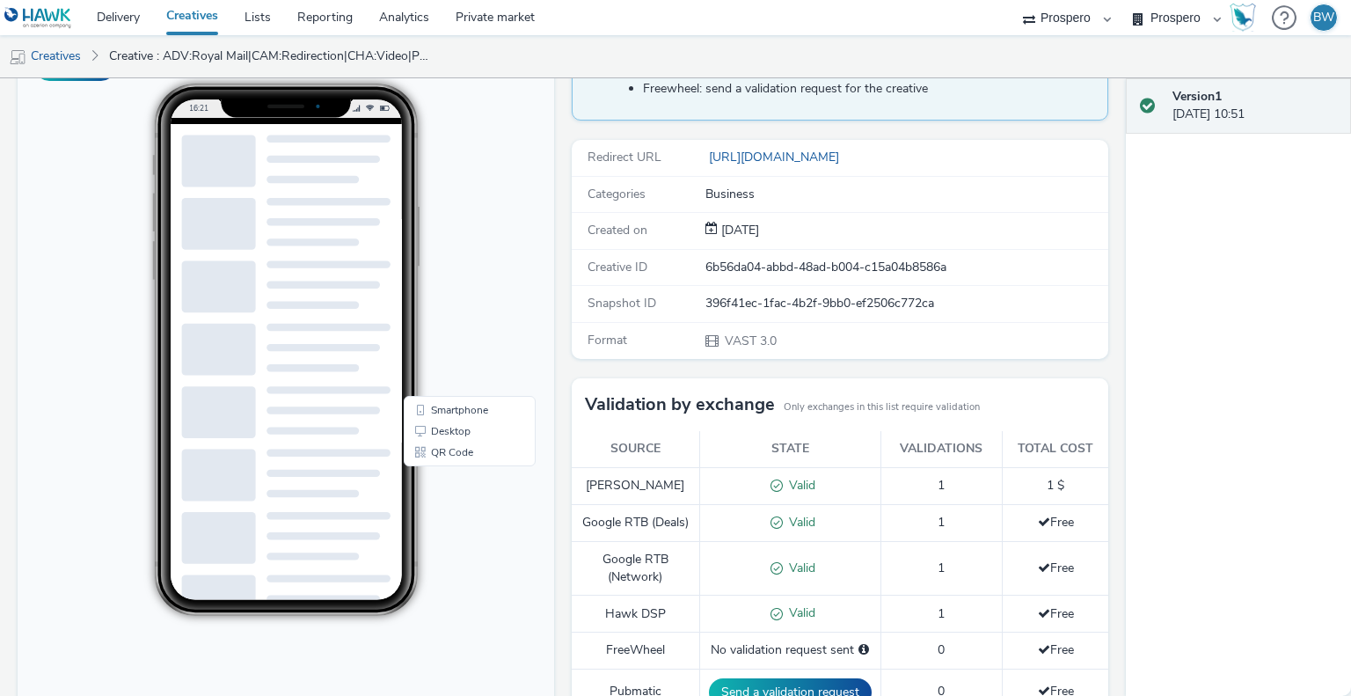
scroll to position [0, 0]
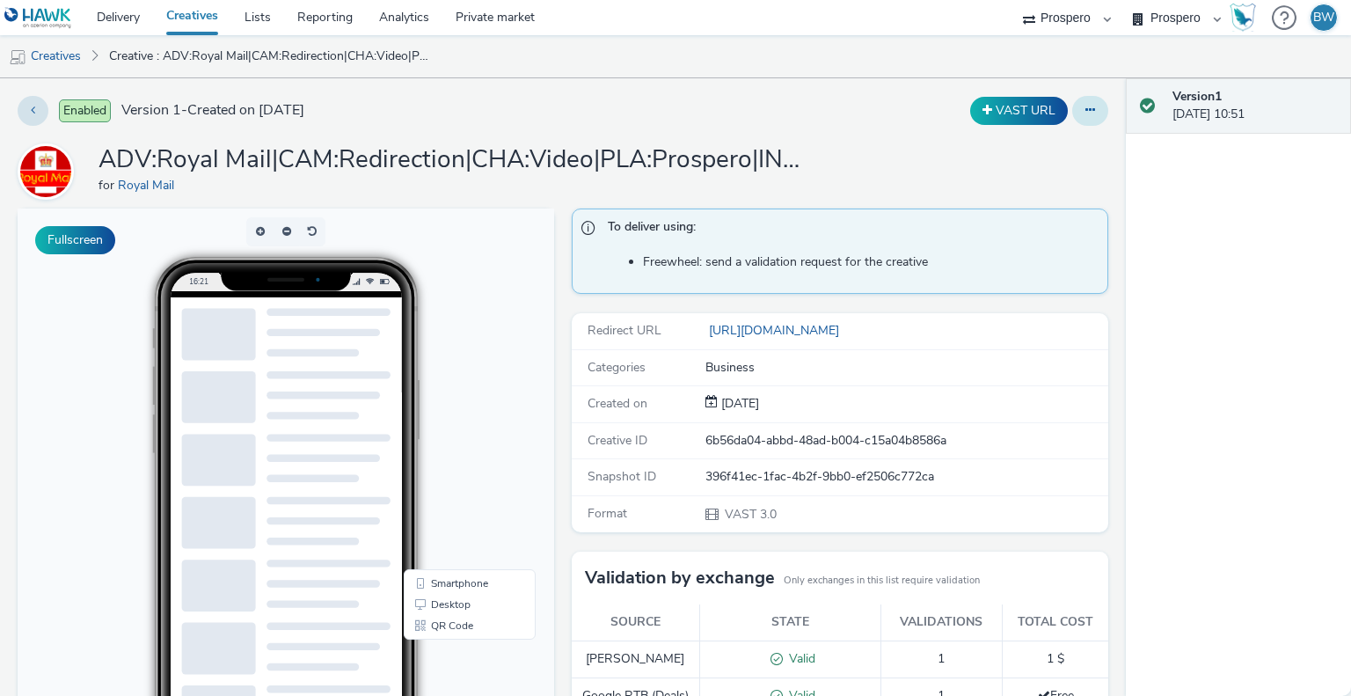
click at [1085, 104] on icon at bounding box center [1090, 110] width 10 height 12
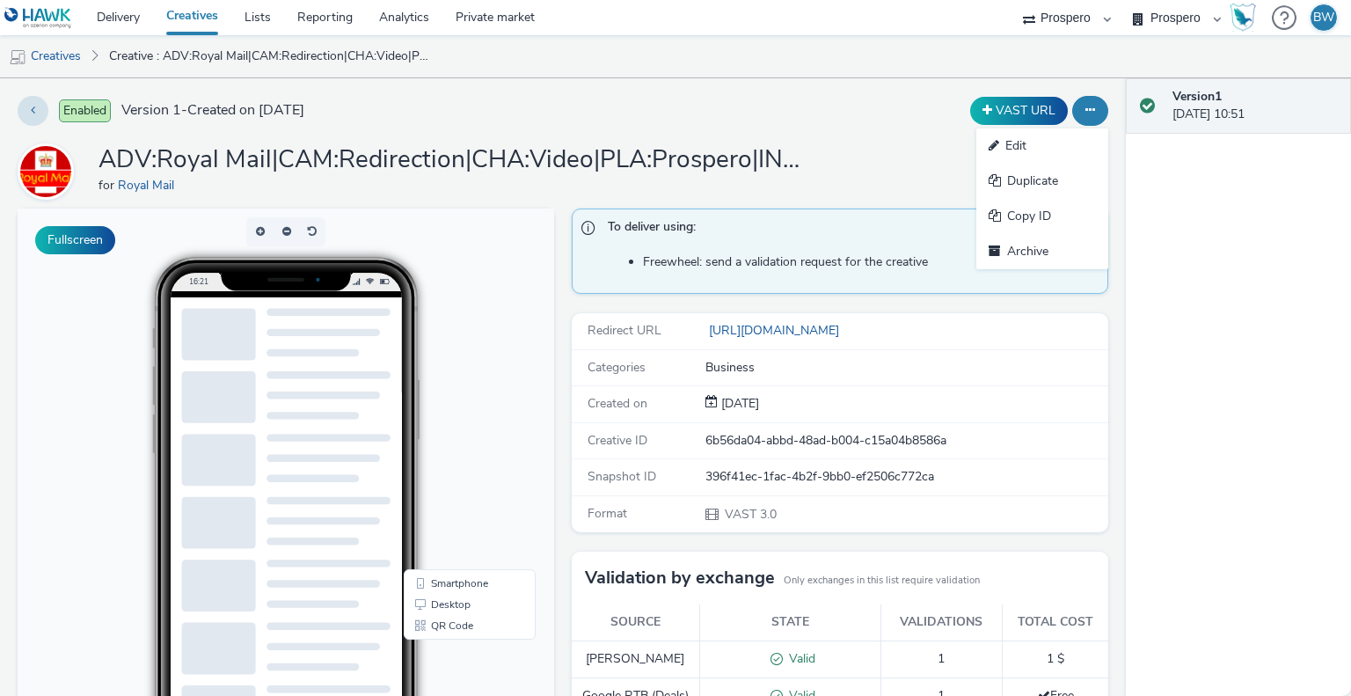
click at [824, 86] on div "Enabled Version 1 - Created on 11 April 2025 VAST URL Edit Duplicate Copy ID Ar…" at bounding box center [563, 386] width 1126 height 617
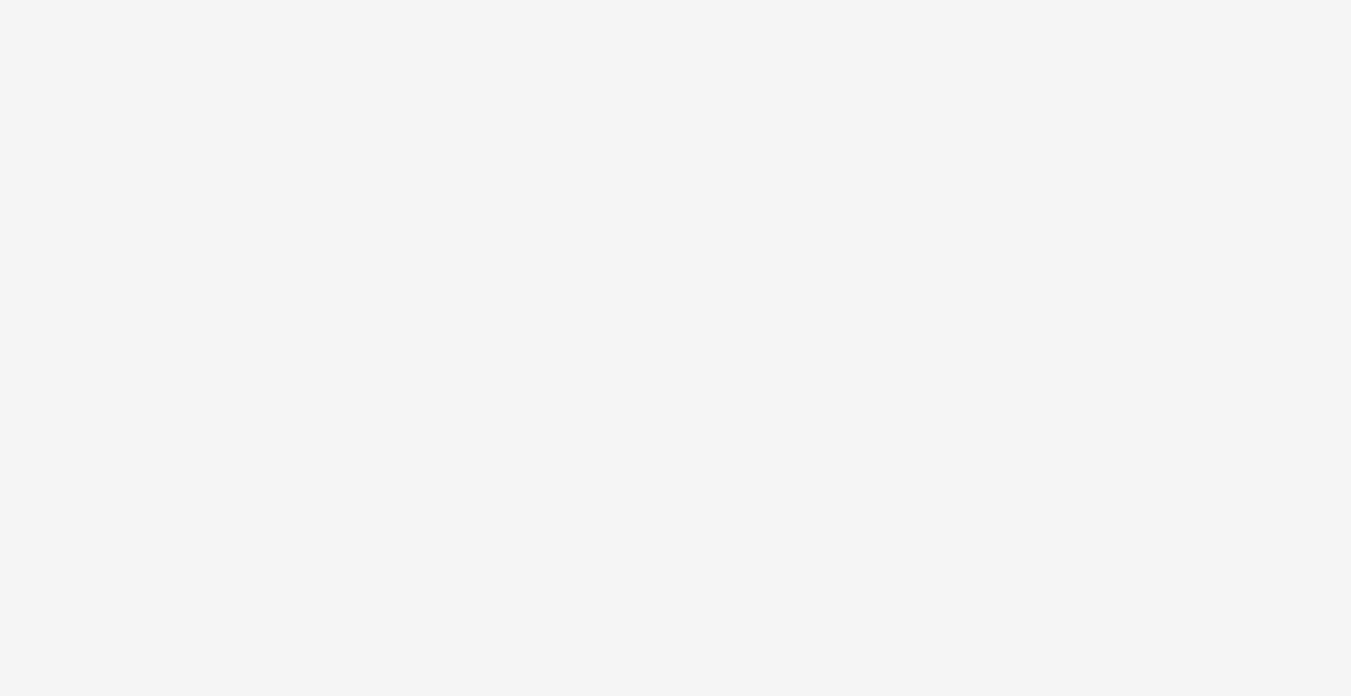
select select "b1b940d3-d05b-48b5-821e-f328c33b988b"
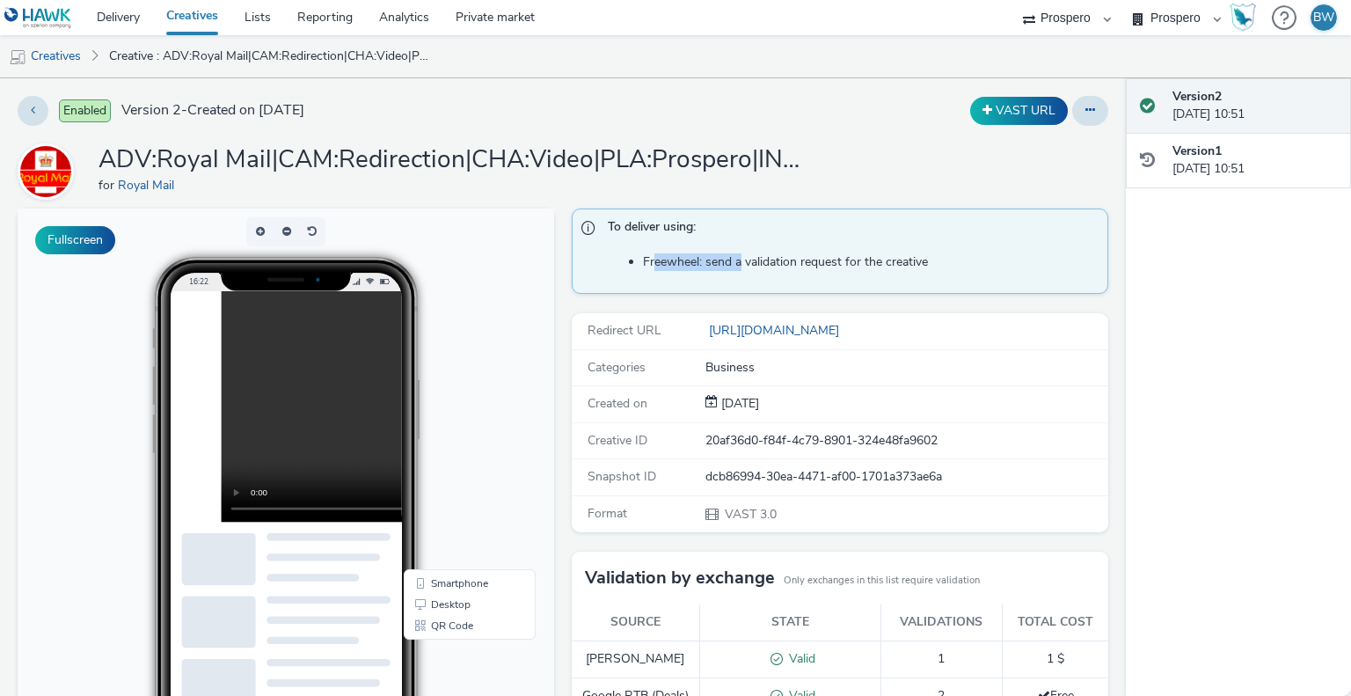
drag, startPoint x: 647, startPoint y: 263, endPoint x: 839, endPoint y: 252, distance: 192.0
click at [775, 256] on li "Freewheel: send a validation request for the creative" at bounding box center [871, 262] width 456 height 18
click at [851, 253] on li "Freewheel: send a validation request for the creative" at bounding box center [871, 262] width 456 height 18
click at [300, 374] on video at bounding box center [453, 406] width 462 height 231
click at [303, 349] on video at bounding box center [453, 406] width 462 height 231
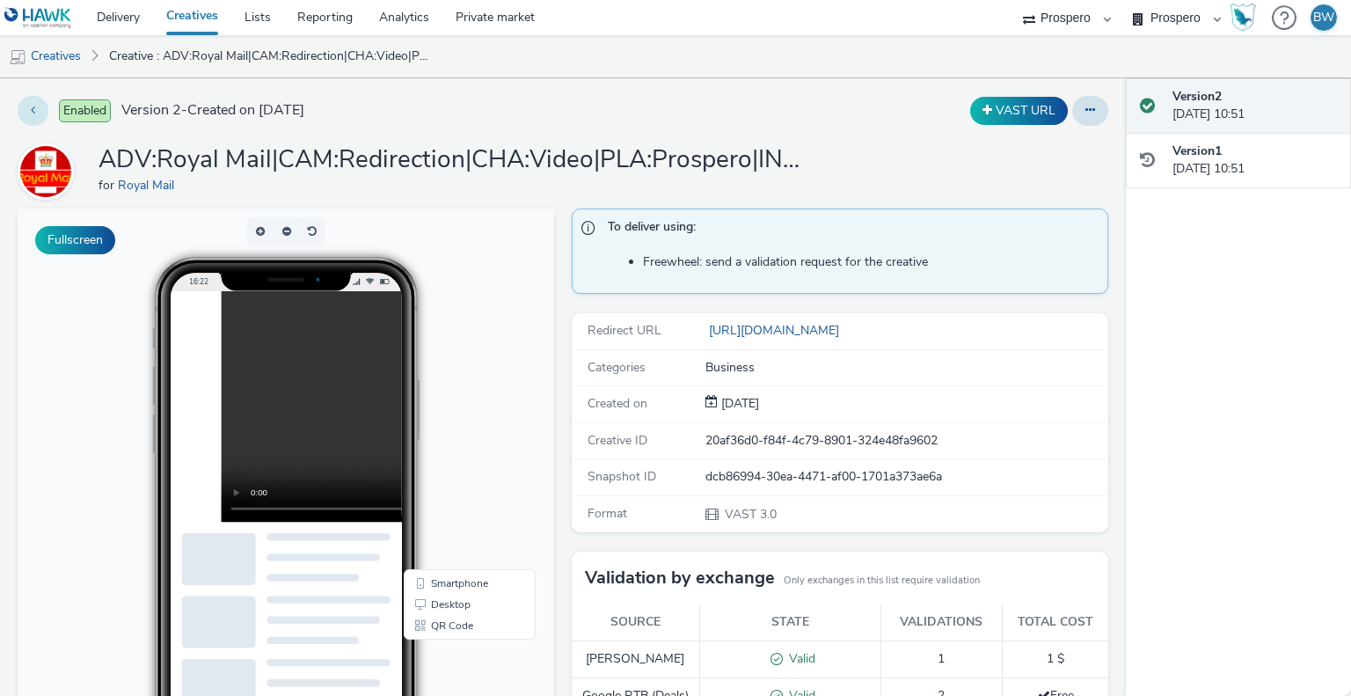
click at [38, 105] on button at bounding box center [33, 111] width 31 height 30
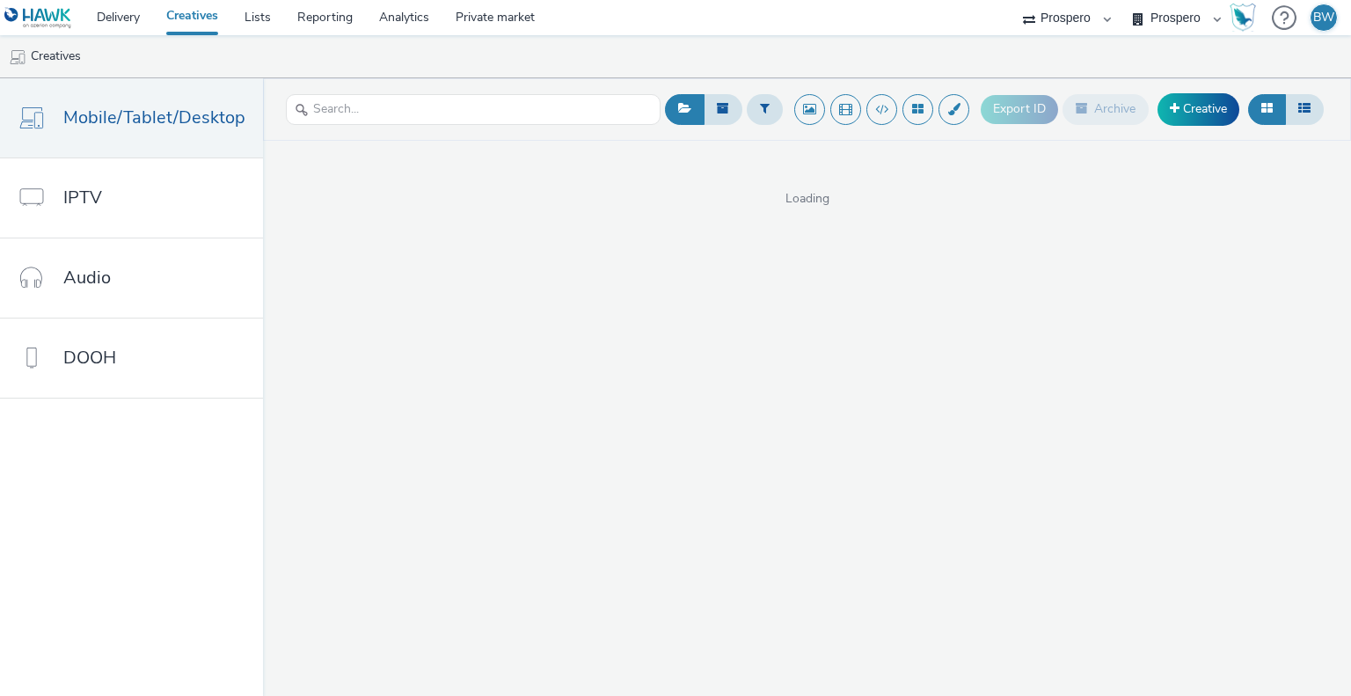
click at [180, 18] on link "Creatives" at bounding box center [192, 17] width 78 height 35
click at [355, 112] on input "text" at bounding box center [473, 109] width 375 height 31
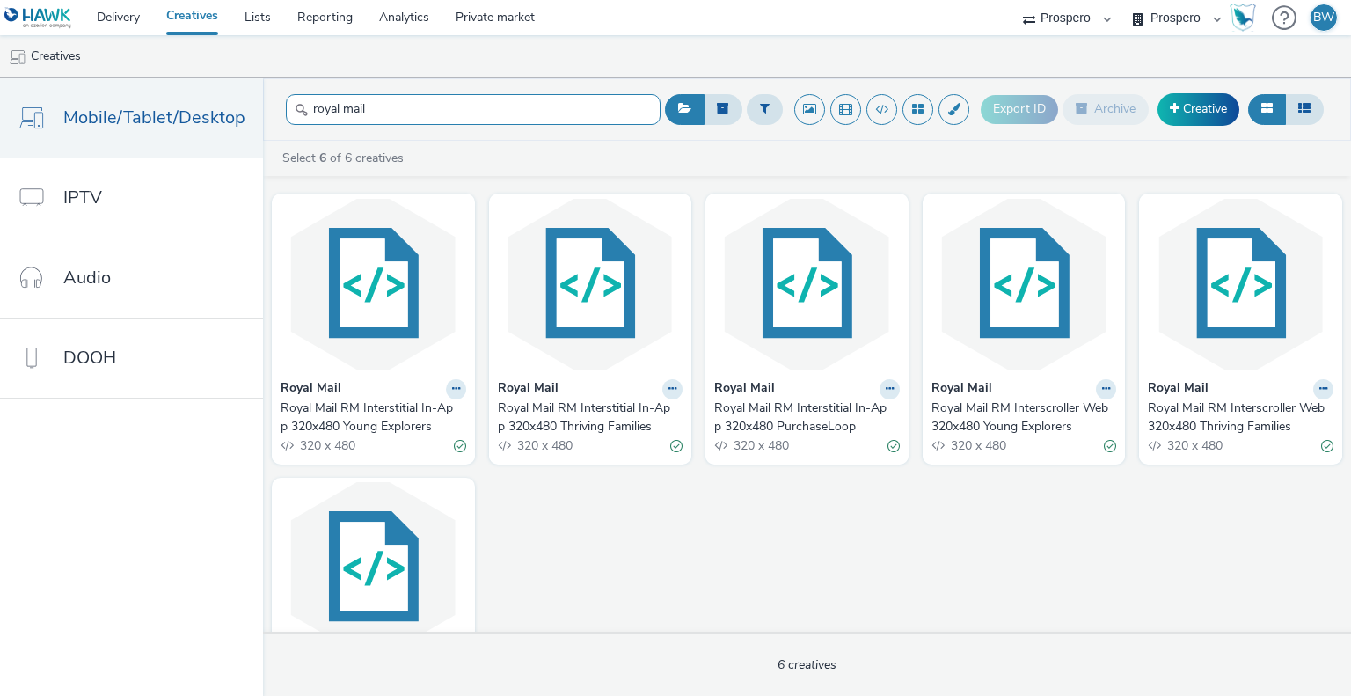
type input "royal mail"
click at [656, 587] on div "Royal Mail Royal Mail RM Interstitial In-App 320x480 Young Explorers 320 x 480 …" at bounding box center [807, 470] width 1088 height 570
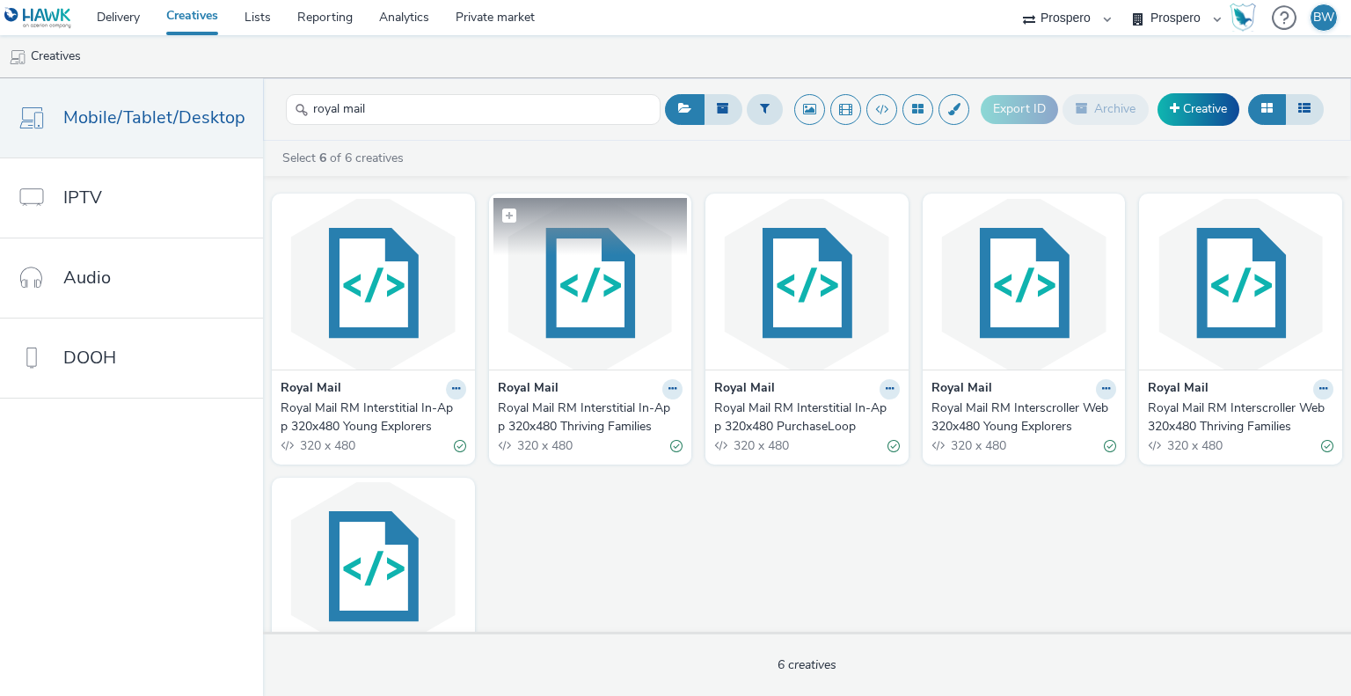
click at [606, 298] on img at bounding box center [590, 283] width 194 height 171
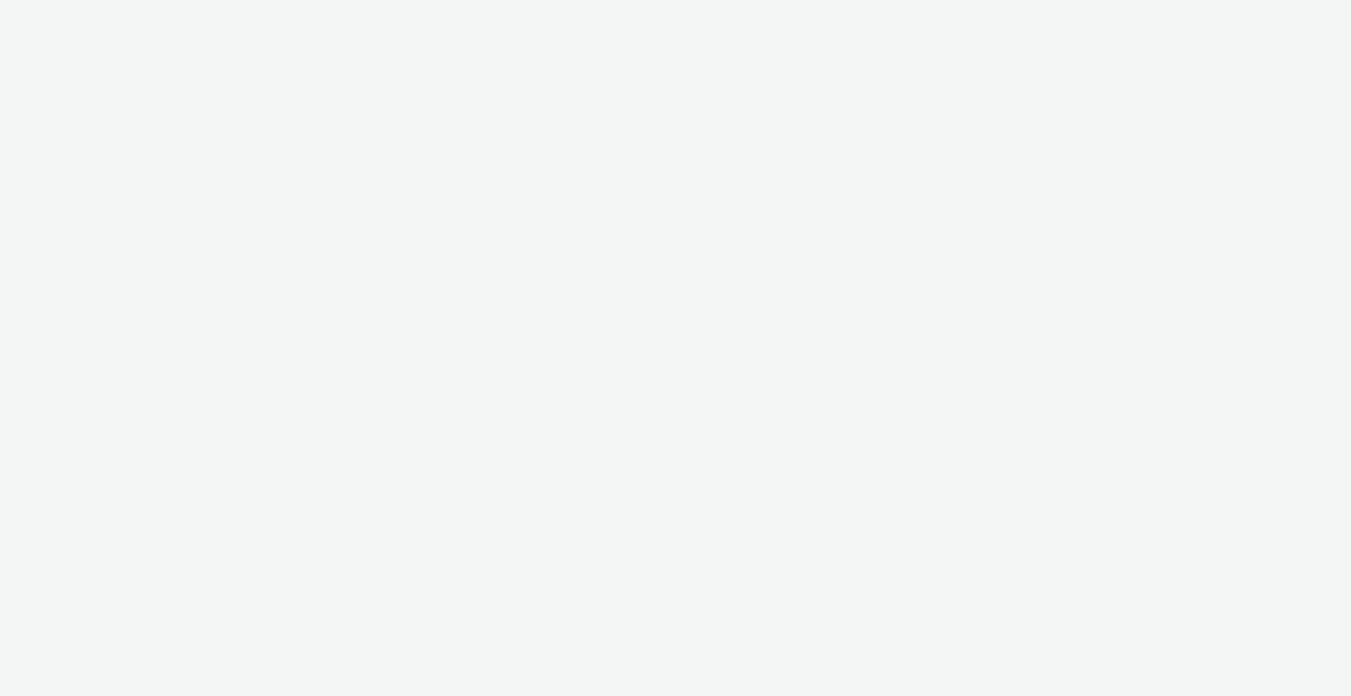
select select "b1b940d3-d05b-48b5-821e-f328c33b988b"
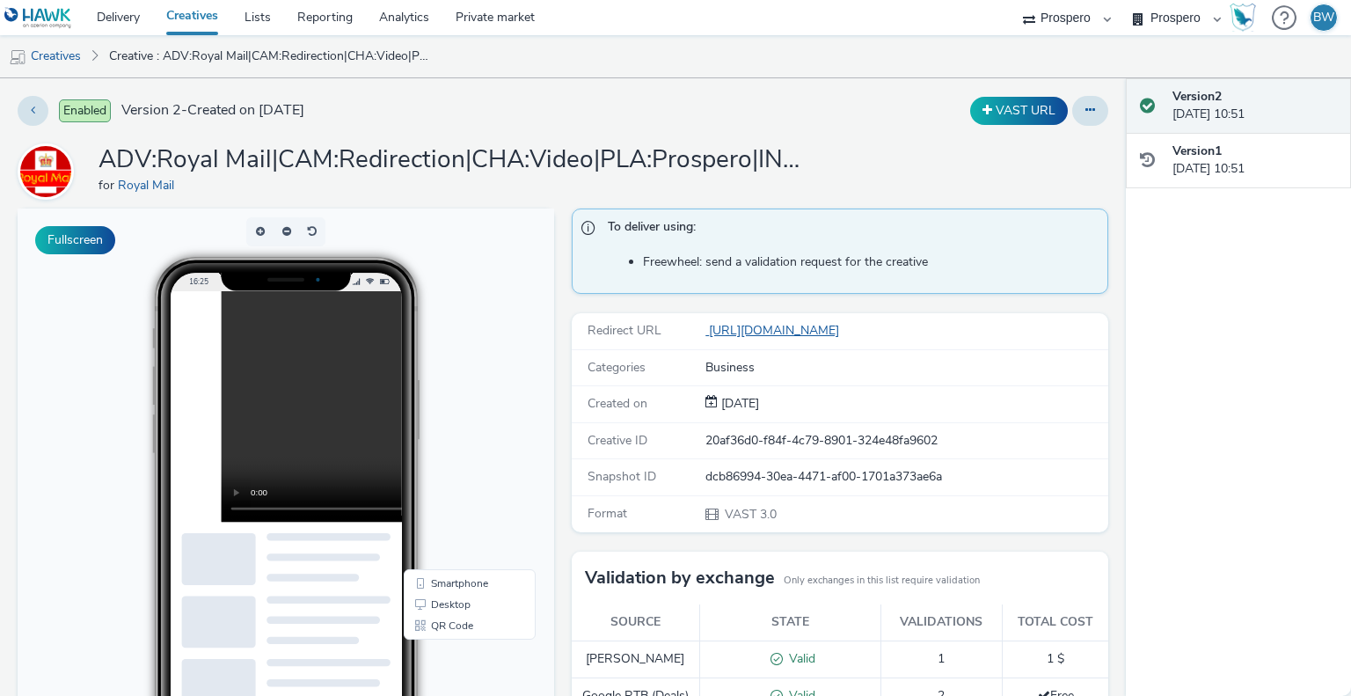
click at [811, 332] on link "[URL][DOMAIN_NAME]" at bounding box center [775, 330] width 141 height 17
click at [255, 430] on video at bounding box center [453, 406] width 462 height 231
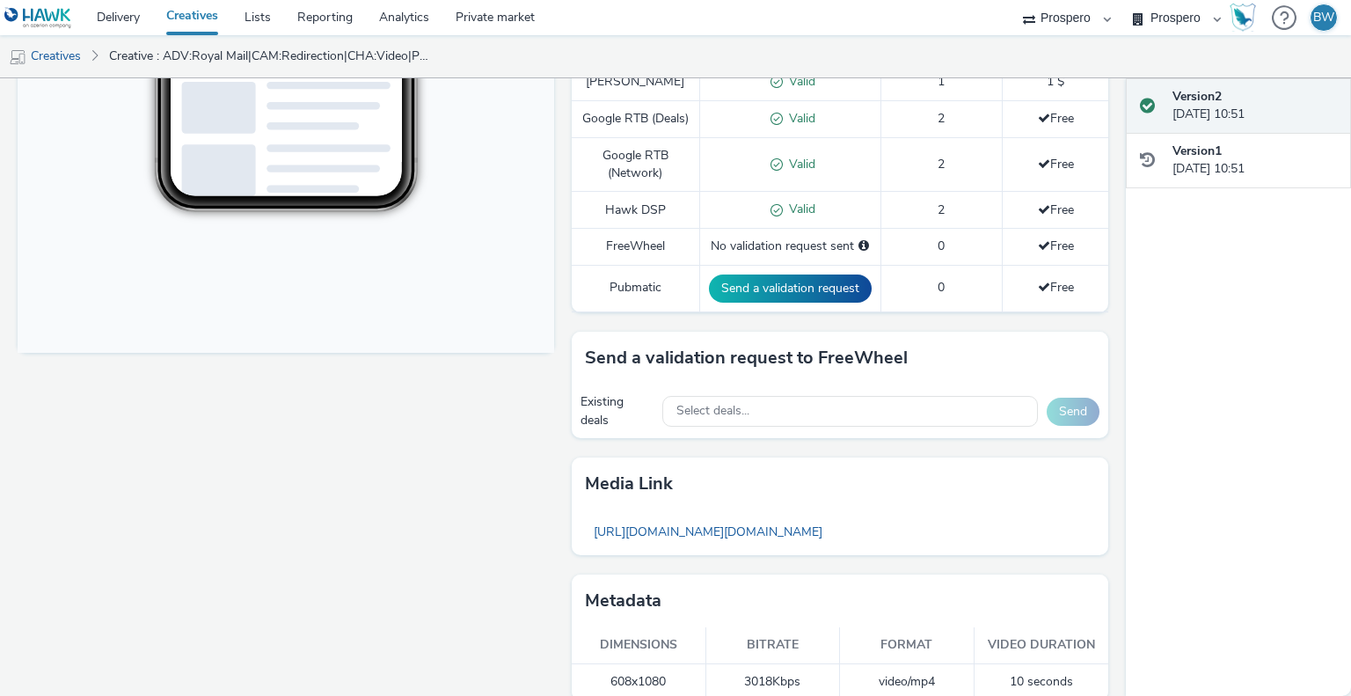
scroll to position [615, 0]
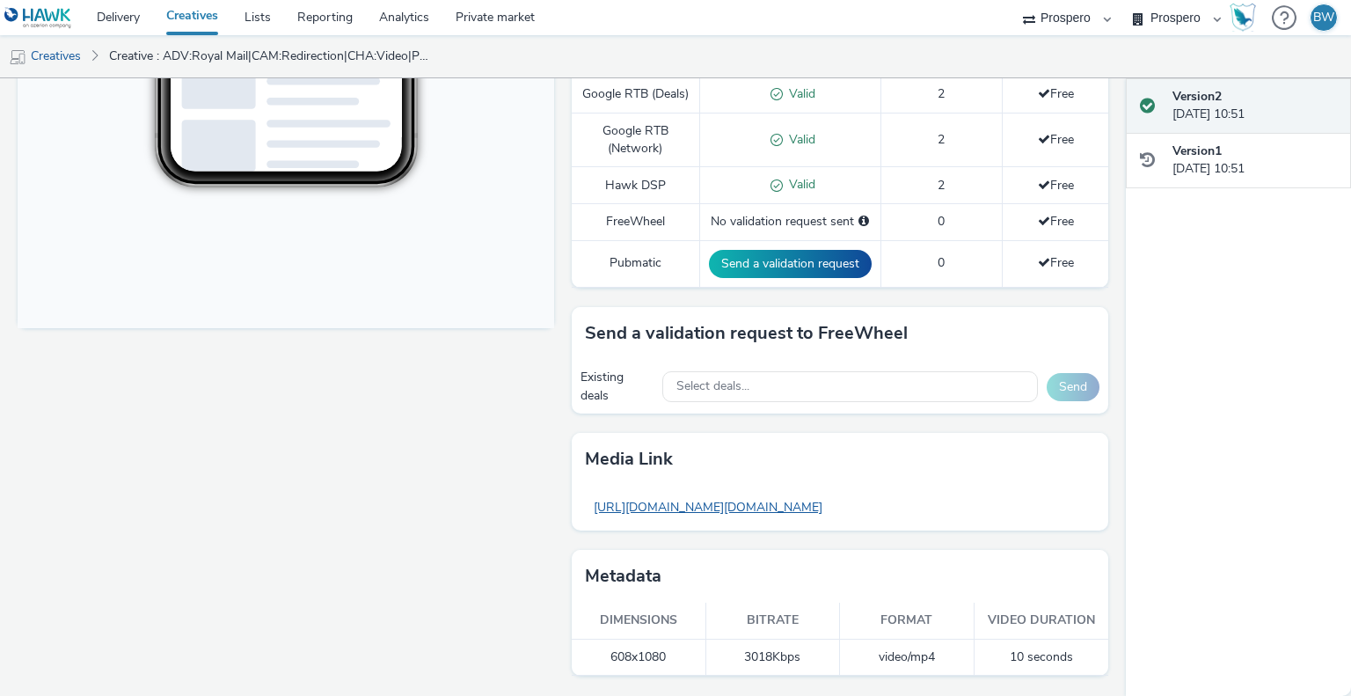
click at [682, 514] on link "https://tabmo-cdn.s3.eu-west-1.amazonaws.com/hawk.tabmo.io/organizations/b1b940…" at bounding box center [708, 507] width 246 height 34
click at [29, 22] on img at bounding box center [38, 18] width 68 height 22
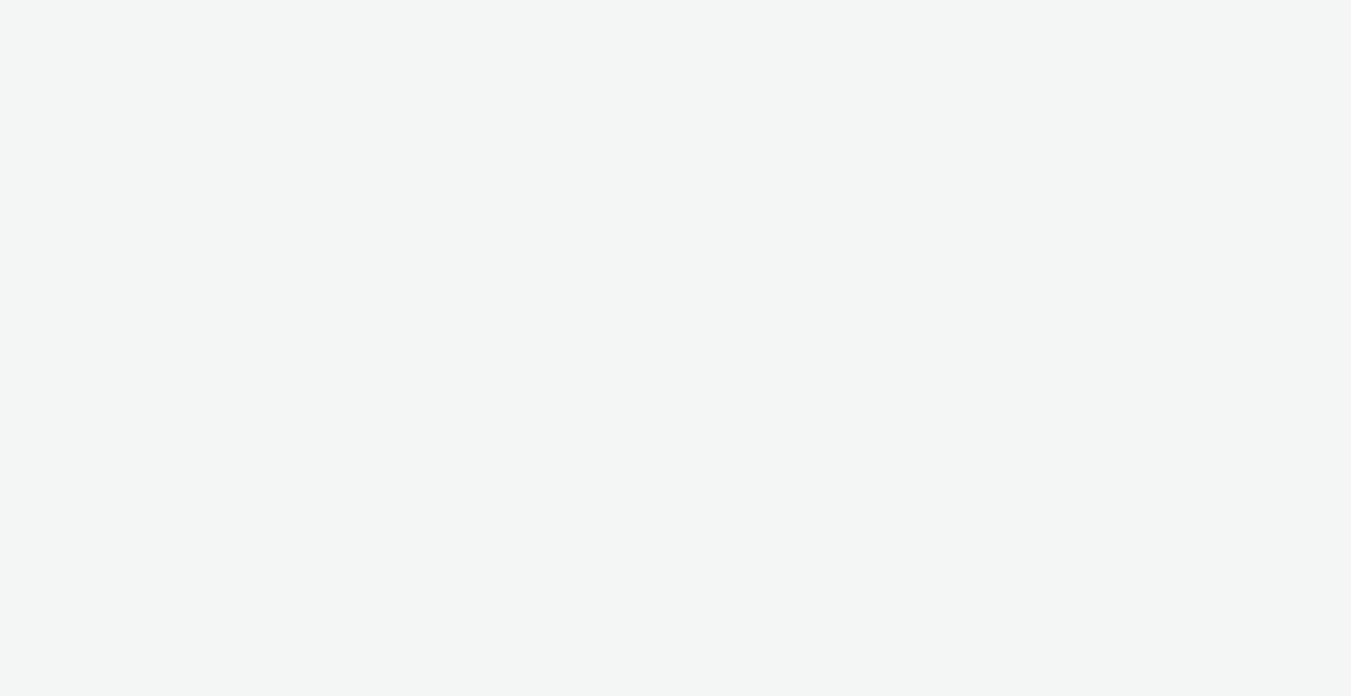
select select "b1b940d3-d05b-48b5-821e-f328c33b988b"
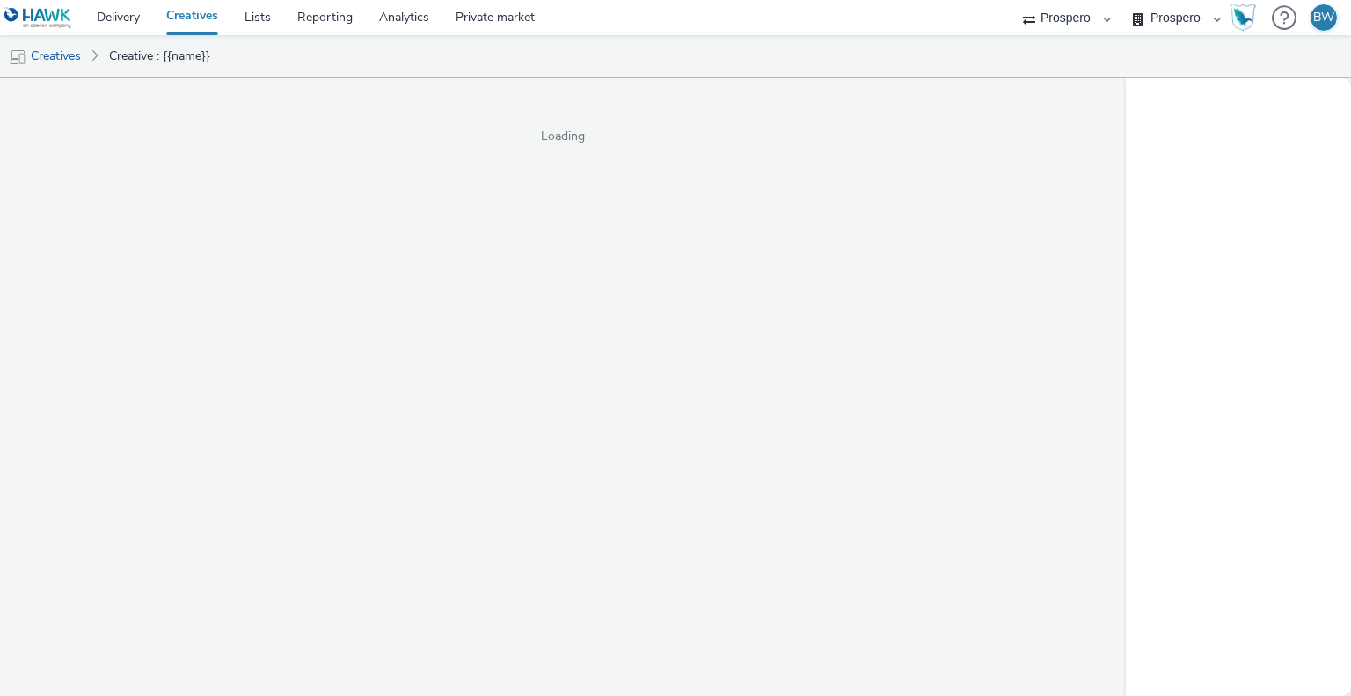
select select "b1b940d3-d05b-48b5-821e-f328c33b988b"
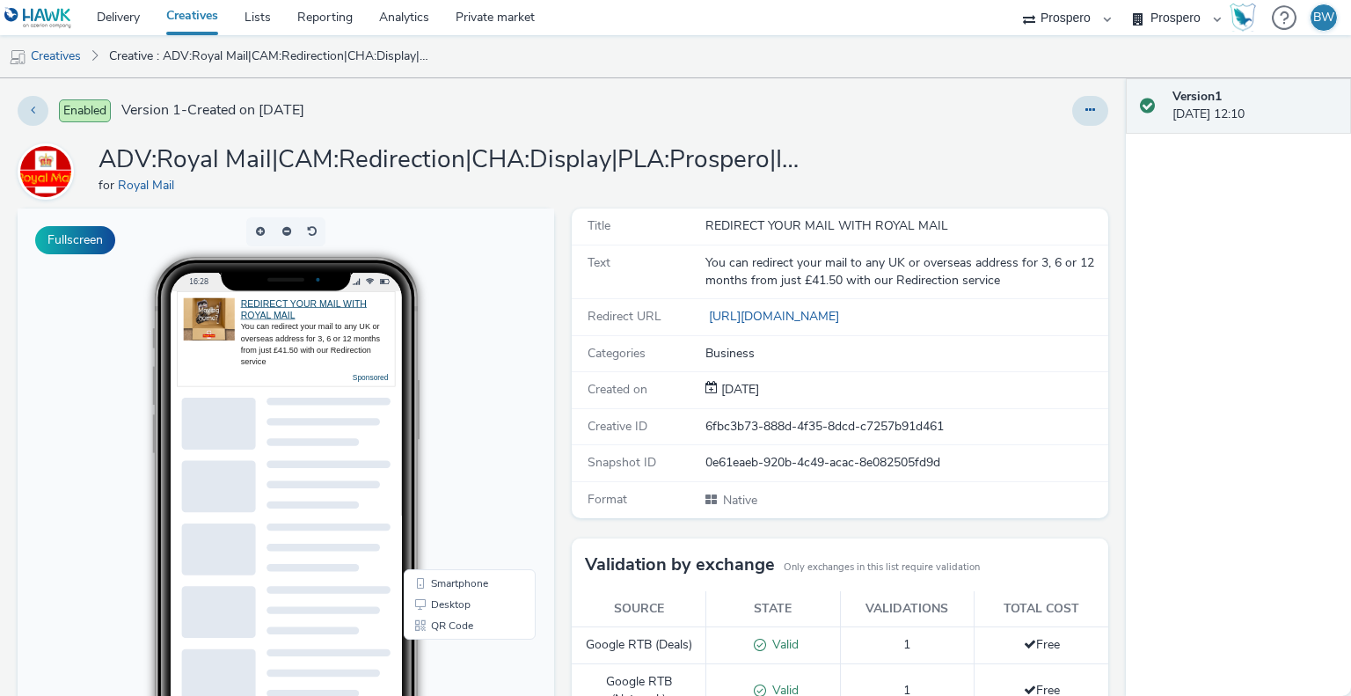
click at [310, 364] on div "You can redirect your mail to any UK or overseas address for 3, 6 or 12 months …" at bounding box center [315, 344] width 148 height 47
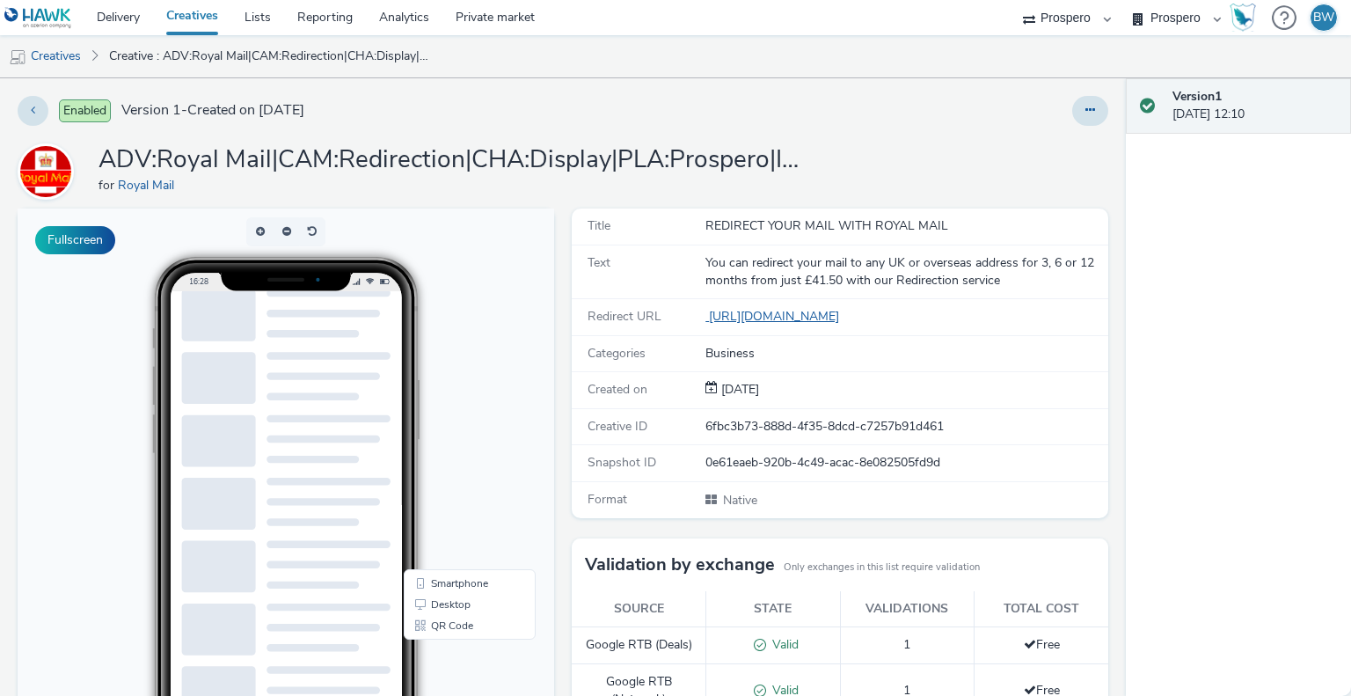
click at [752, 319] on link "[URL][DOMAIN_NAME]" at bounding box center [775, 316] width 141 height 17
click at [558, 161] on h1 "ADV:Royal Mail|CAM:Redirection|CHA:Display|PLA:Prospero|INV:Mobsta|TEC:N/A|PHA:…" at bounding box center [450, 159] width 704 height 33
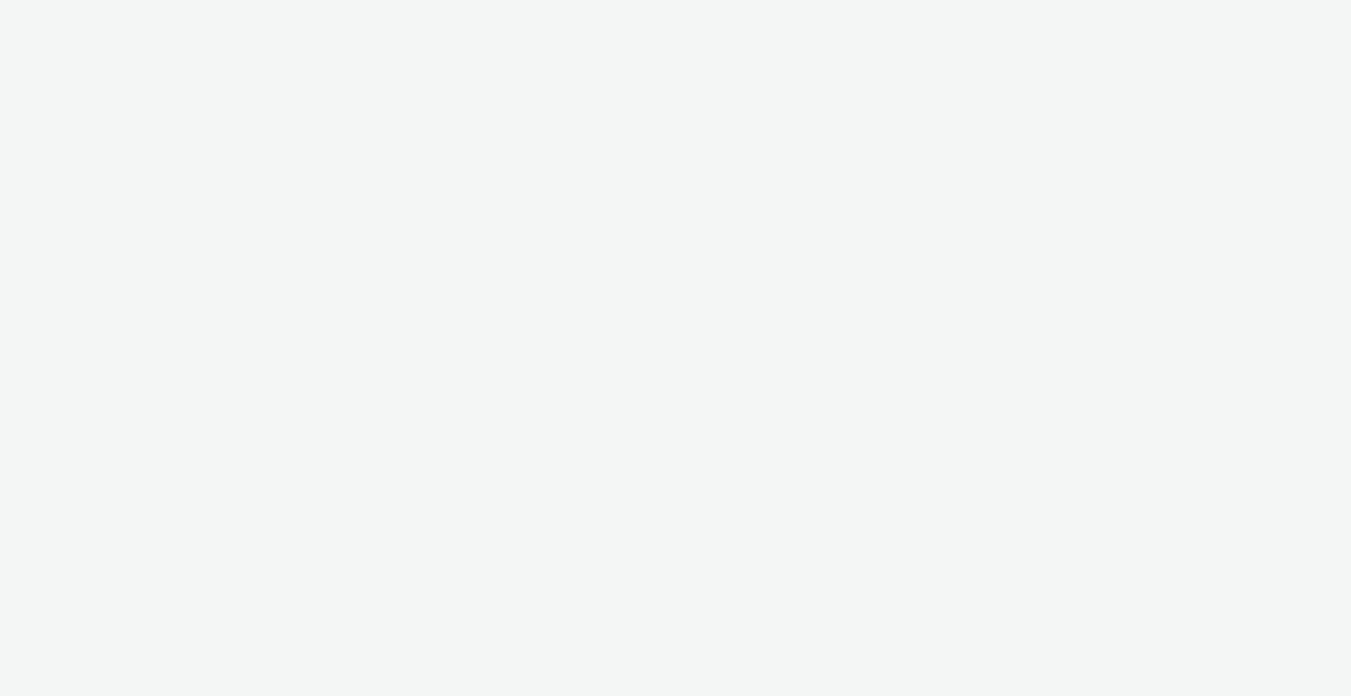
select select "b1b940d3-d05b-48b5-821e-f328c33b988b"
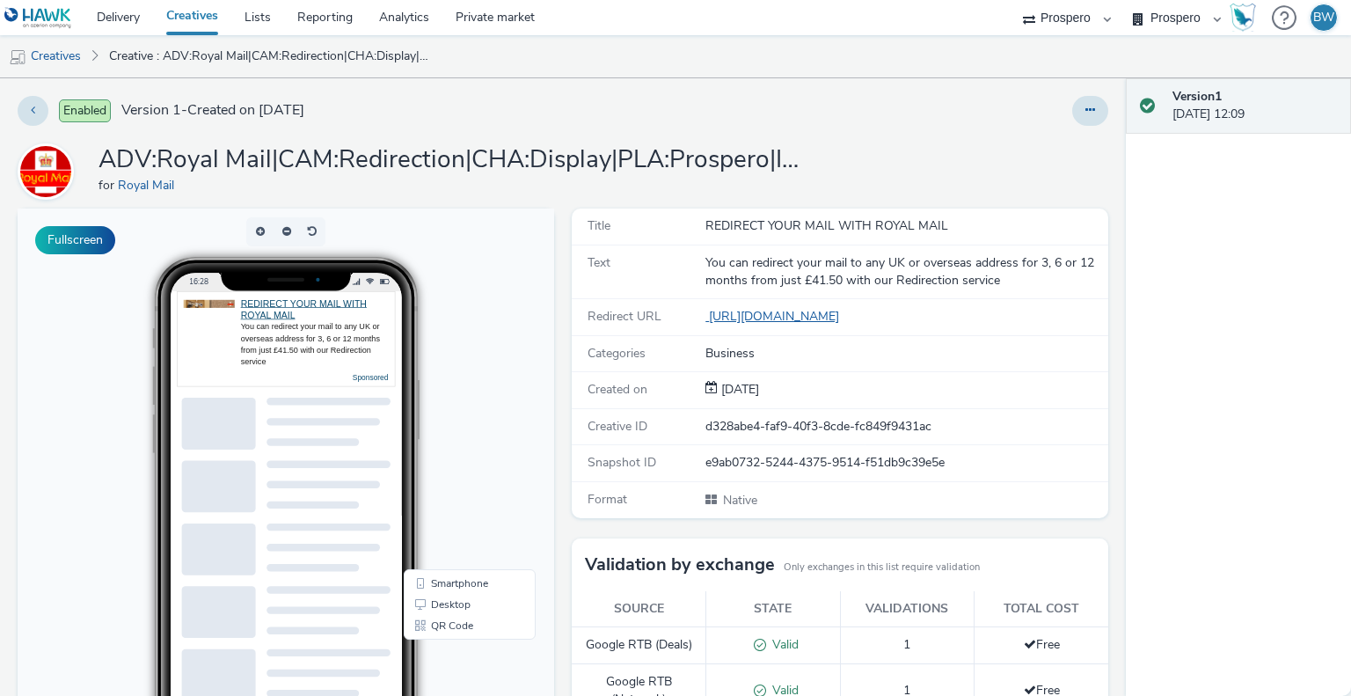
click at [770, 313] on link "[URL][DOMAIN_NAME]" at bounding box center [775, 316] width 141 height 17
click at [313, 301] on link "REDIRECT YOUR MAIL WITH ROYAL MAIL" at bounding box center [304, 309] width 126 height 22
click at [284, 310] on link "REDIRECT YOUR MAIL WITH ROYAL MAIL" at bounding box center [304, 309] width 126 height 22
drag, startPoint x: 260, startPoint y: 325, endPoint x: 327, endPoint y: 354, distance: 72.9
click at [327, 354] on div "You can redirect your mail to any UK or overseas address for 3, 6 or 12 months …" at bounding box center [315, 344] width 148 height 47
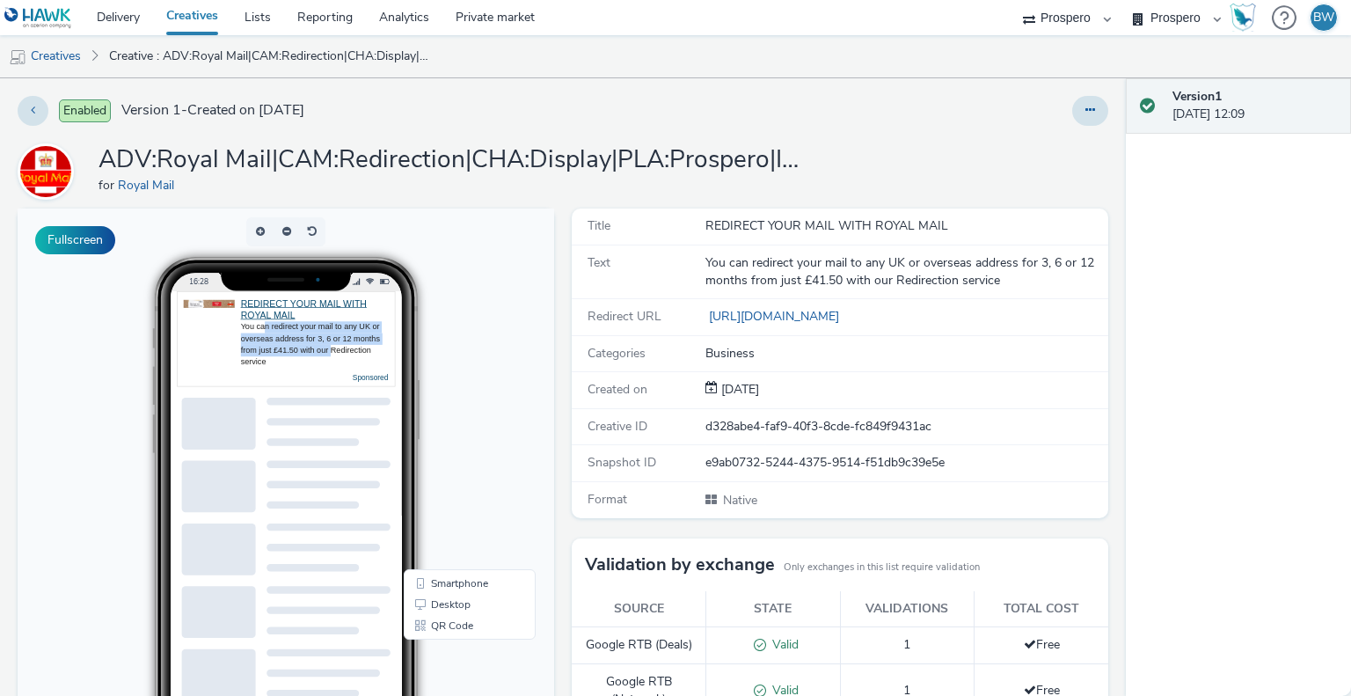
click at [326, 347] on div "You can redirect your mail to any UK or overseas address for 3, 6 or 12 months …" at bounding box center [315, 344] width 148 height 47
click at [403, 335] on div at bounding box center [286, 523] width 251 height 520
click at [745, 319] on link "[URL][DOMAIN_NAME]" at bounding box center [775, 316] width 141 height 17
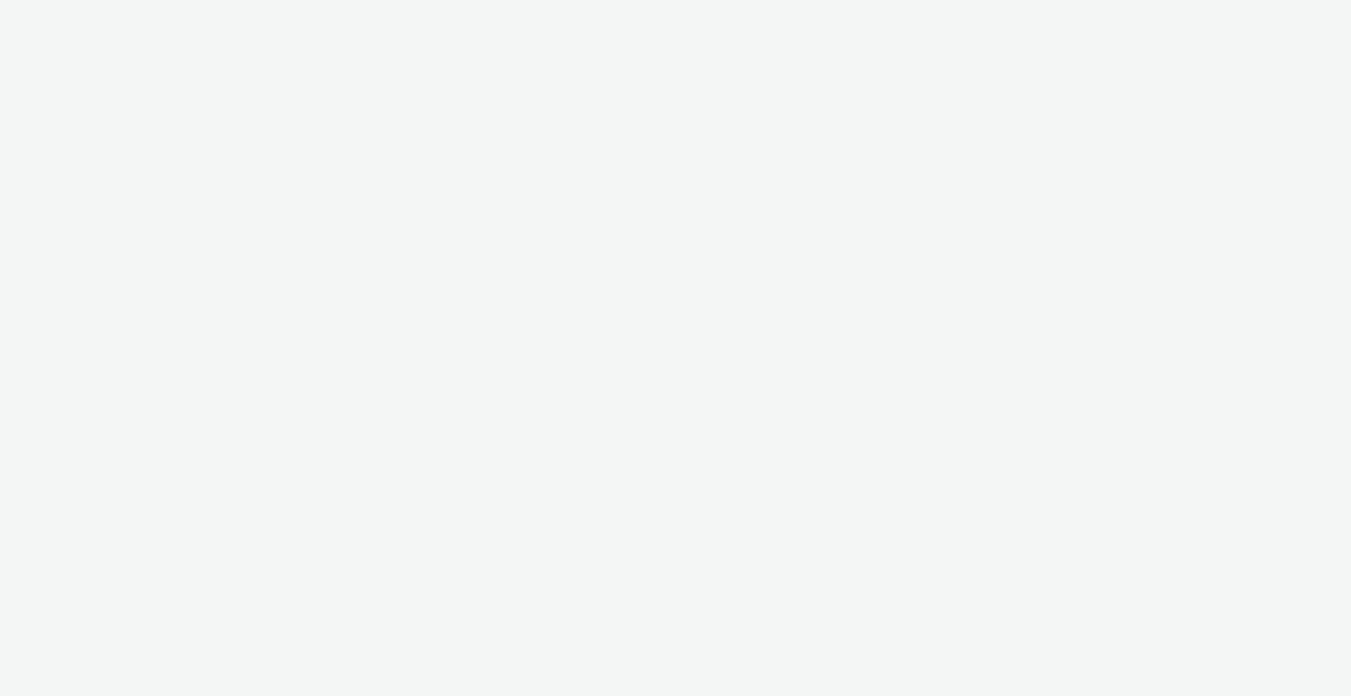
select select "b1b940d3-d05b-48b5-821e-f328c33b988b"
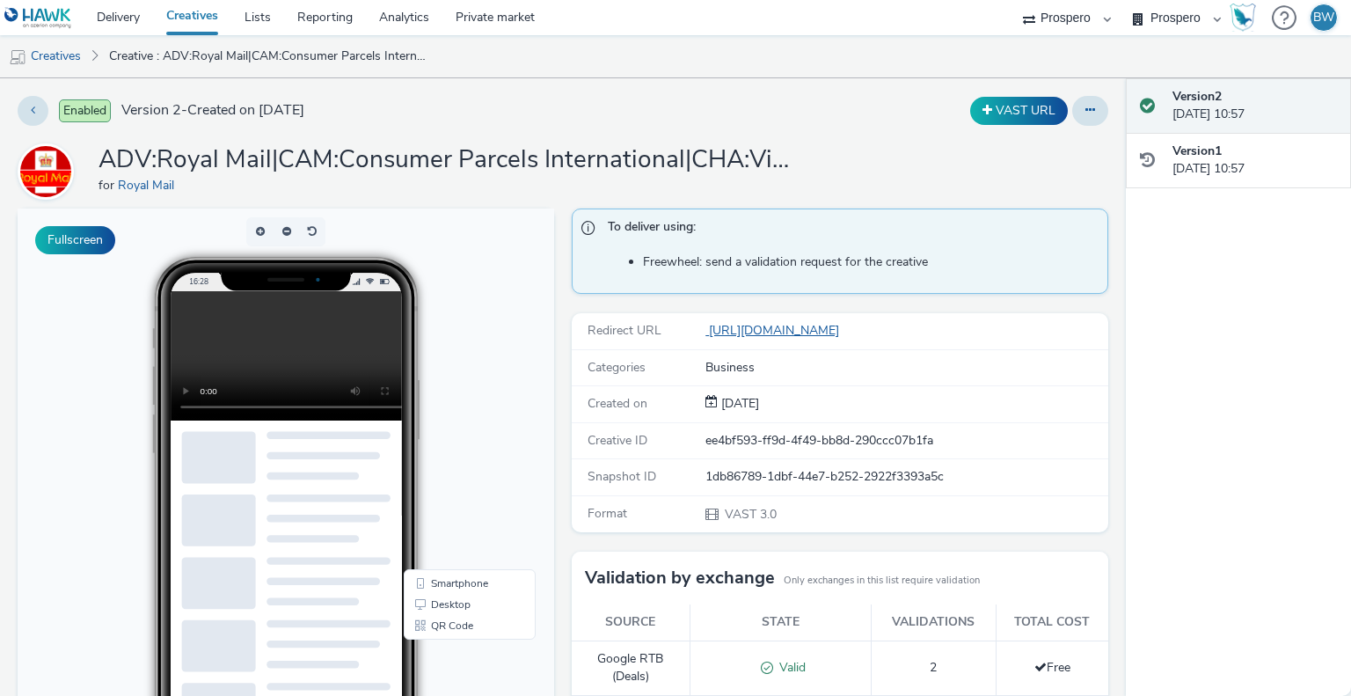
click at [763, 332] on link "[URL][DOMAIN_NAME]" at bounding box center [775, 330] width 141 height 17
click at [42, 102] on button at bounding box center [33, 111] width 31 height 30
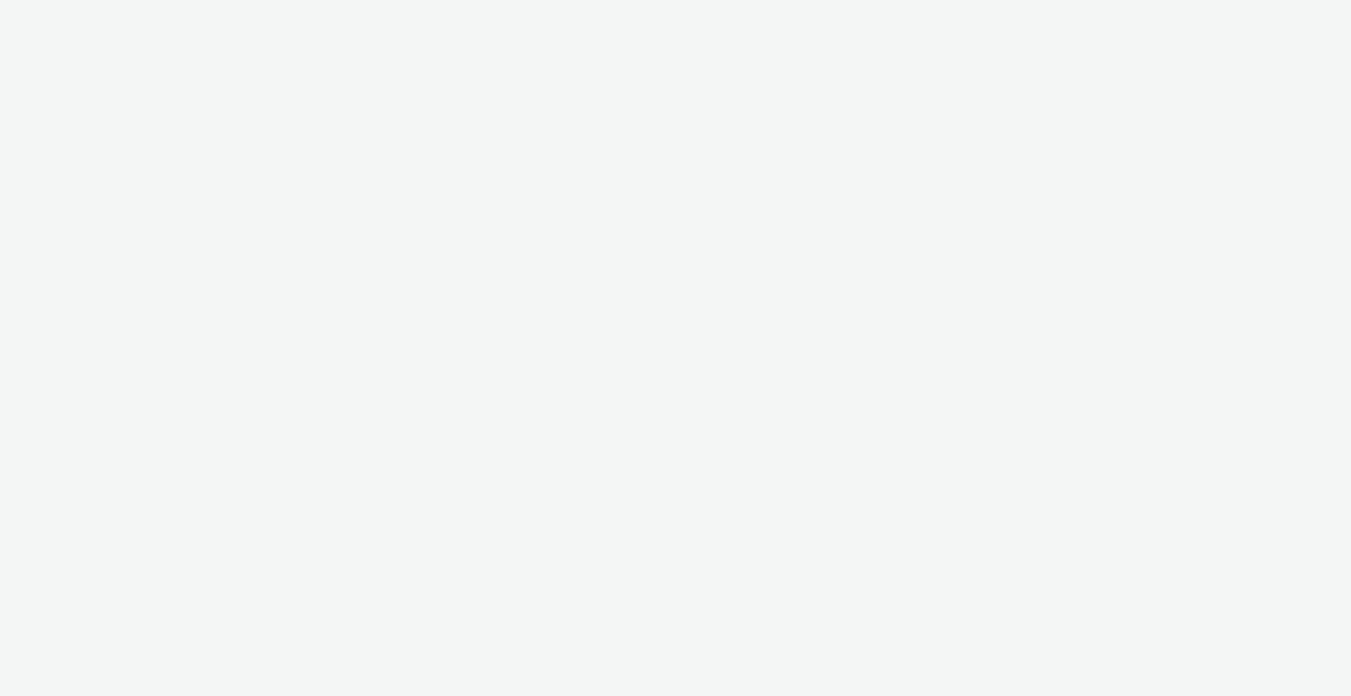
select select "b1b940d3-d05b-48b5-821e-f328c33b988b"
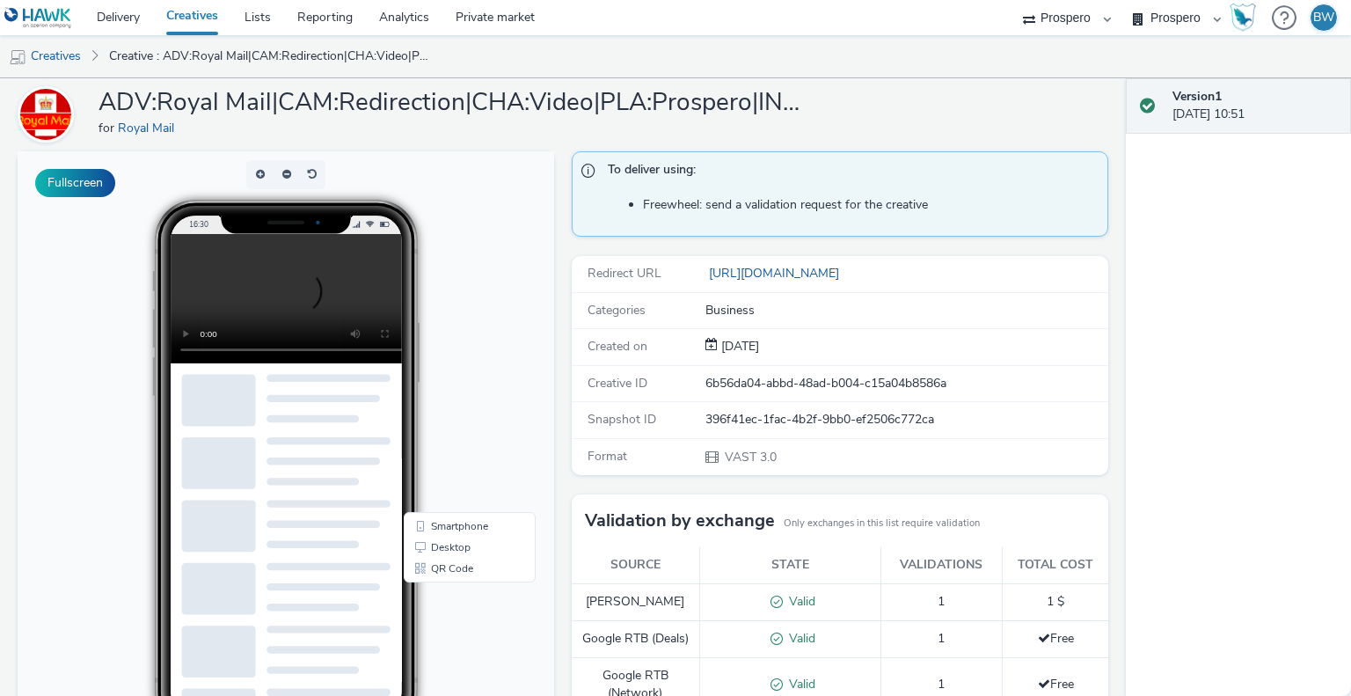
scroll to position [88, 0]
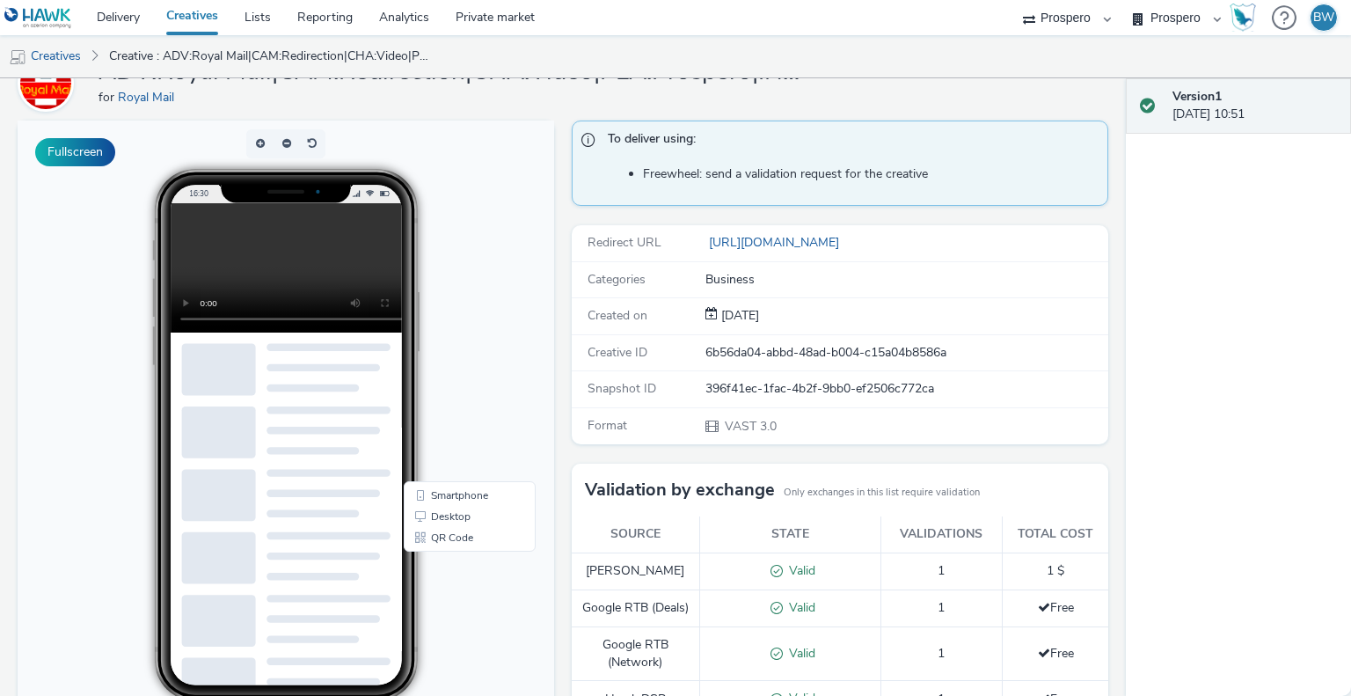
click at [201, 263] on video at bounding box center [300, 267] width 259 height 129
click at [313, 351] on p-skeleton at bounding box center [328, 348] width 124 height 9
click at [831, 380] on div "396f41ec-1fac-4b2f-9bb0-ef2506c772ca" at bounding box center [905, 389] width 401 height 18
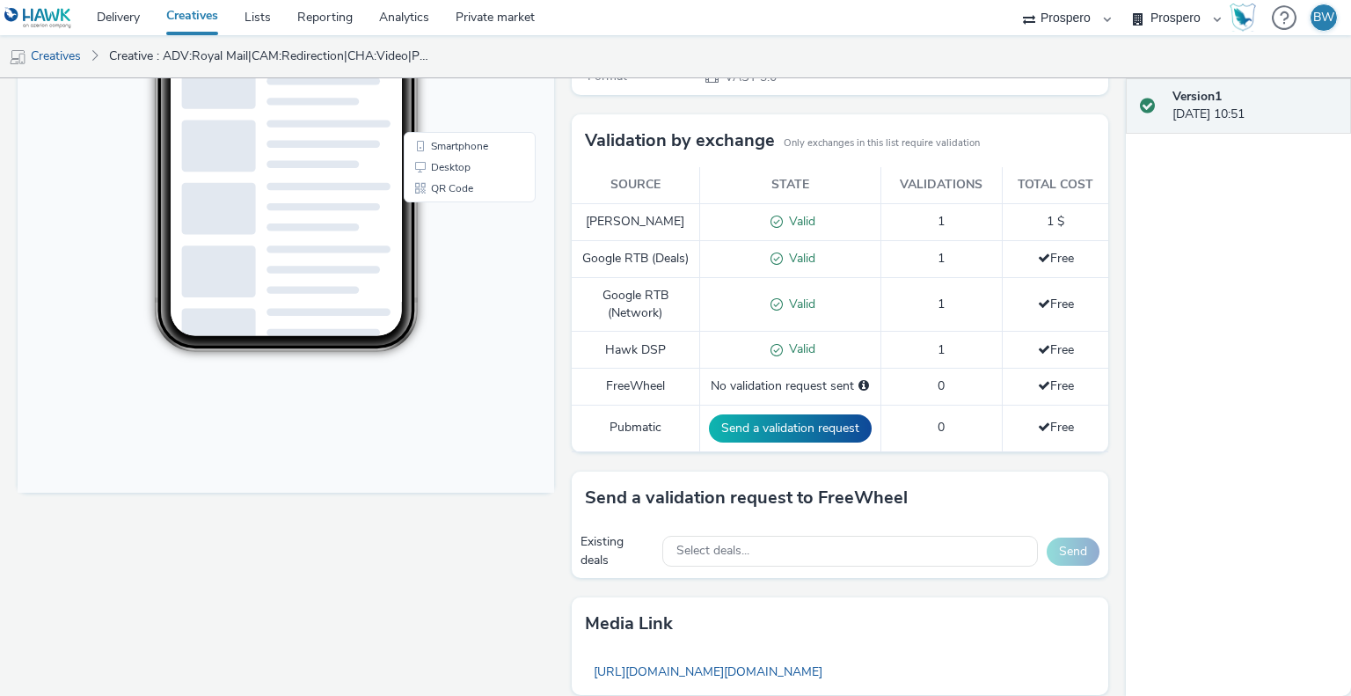
scroll to position [615, 0]
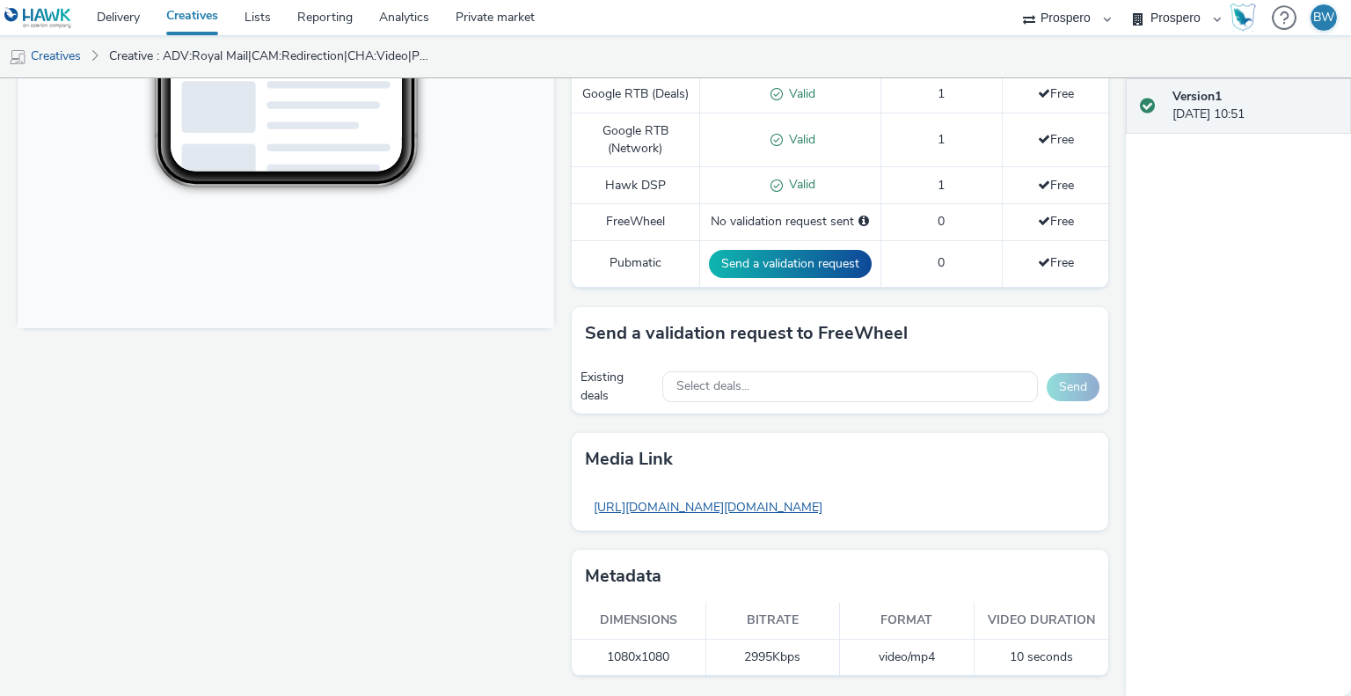
click at [624, 507] on link "[URL][DOMAIN_NAME][DOMAIN_NAME]" at bounding box center [708, 507] width 246 height 34
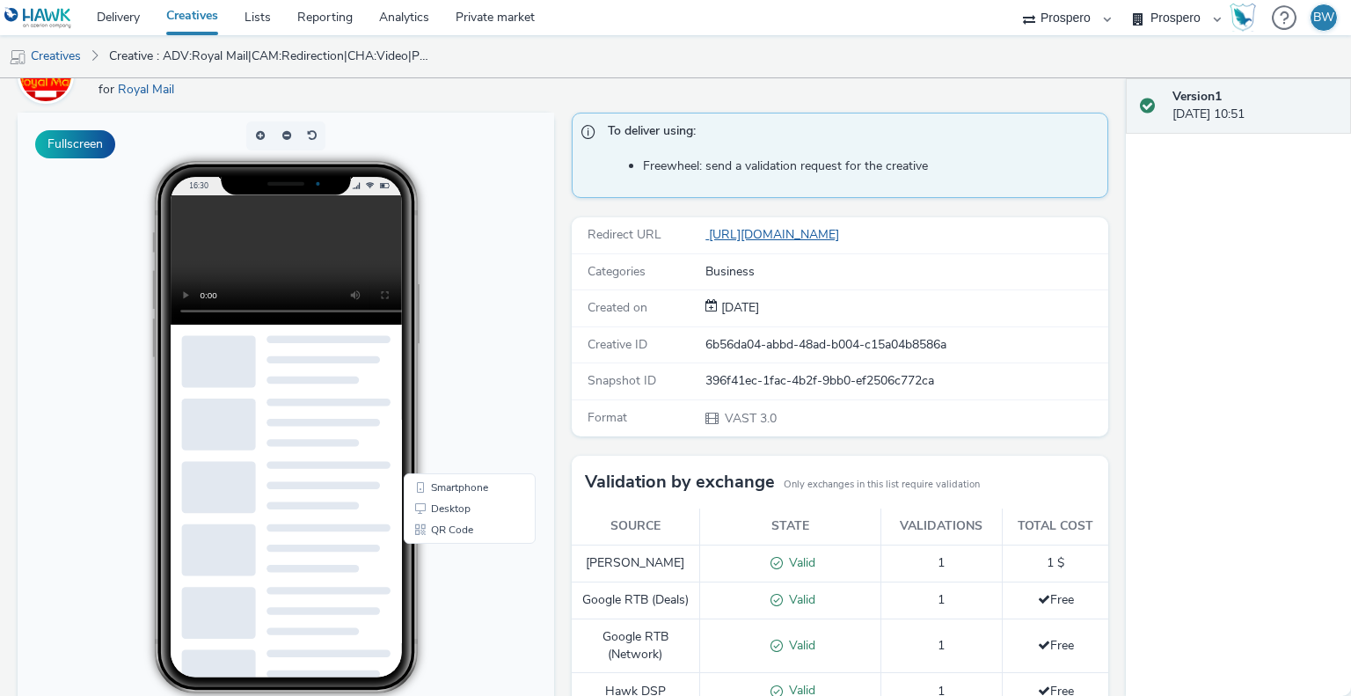
scroll to position [87, 0]
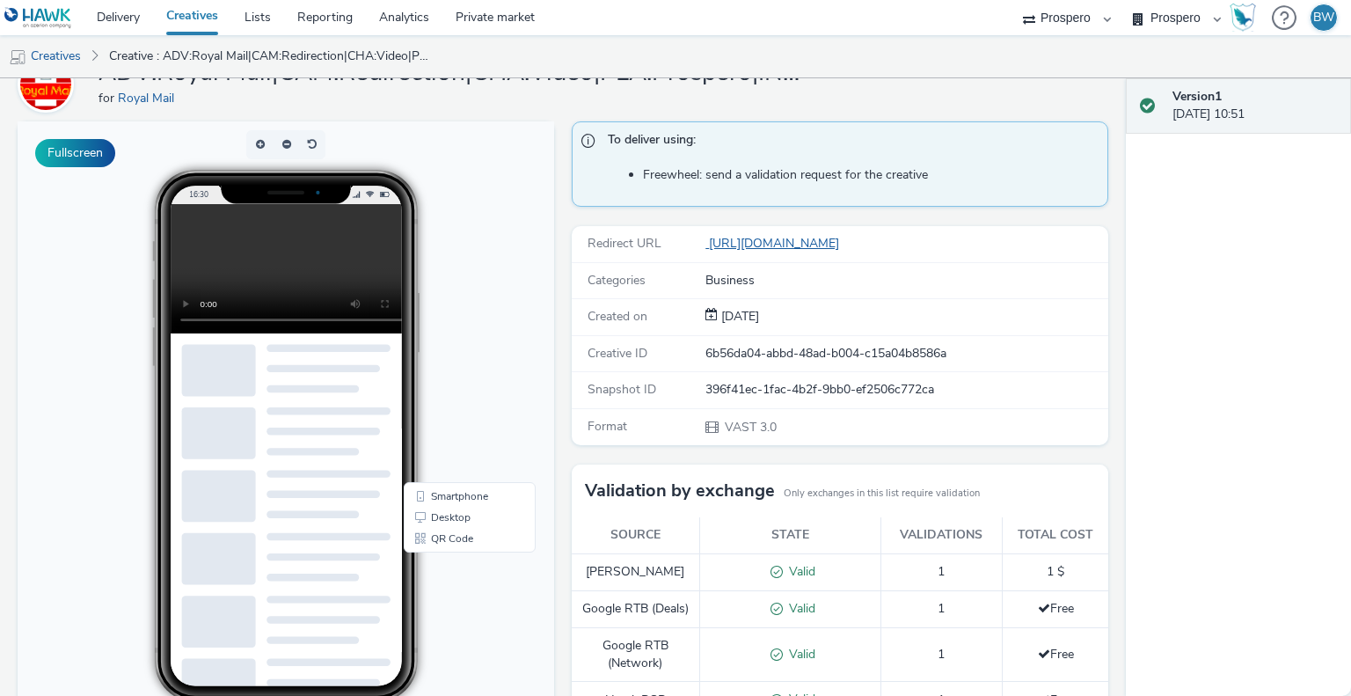
click at [759, 237] on link "[URL][DOMAIN_NAME]" at bounding box center [775, 243] width 141 height 17
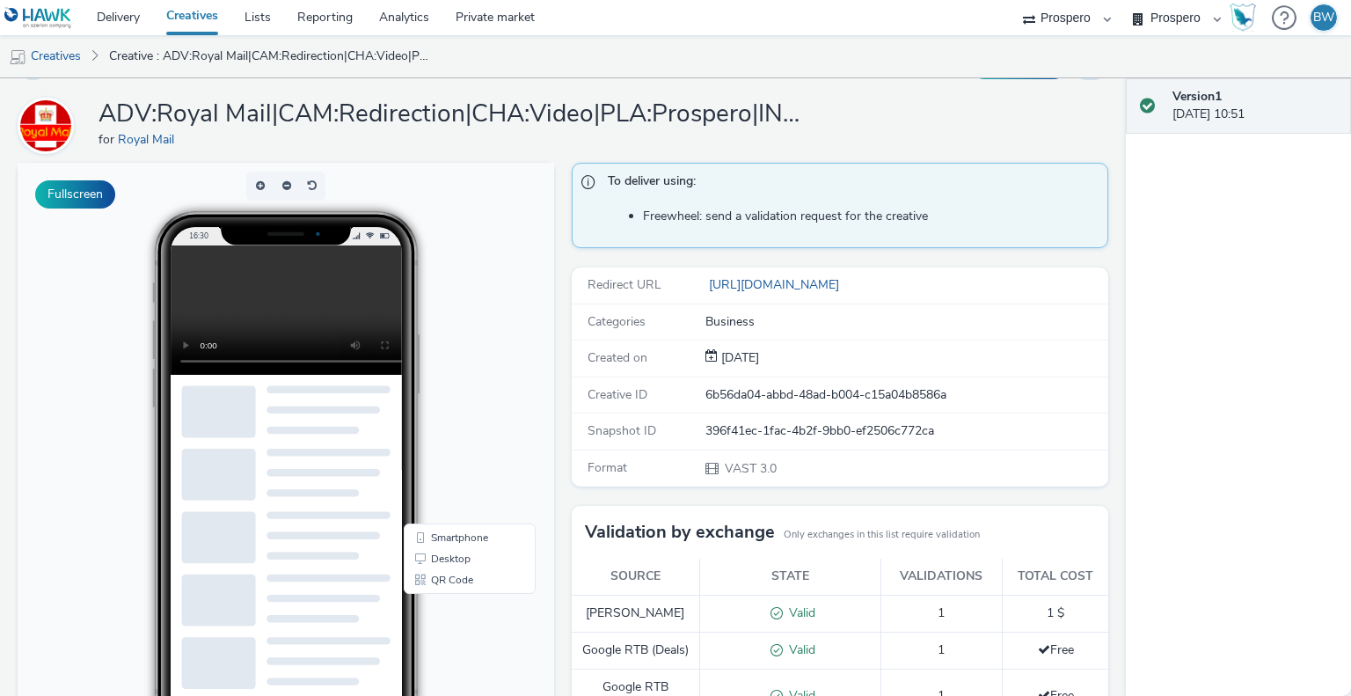
scroll to position [0, 0]
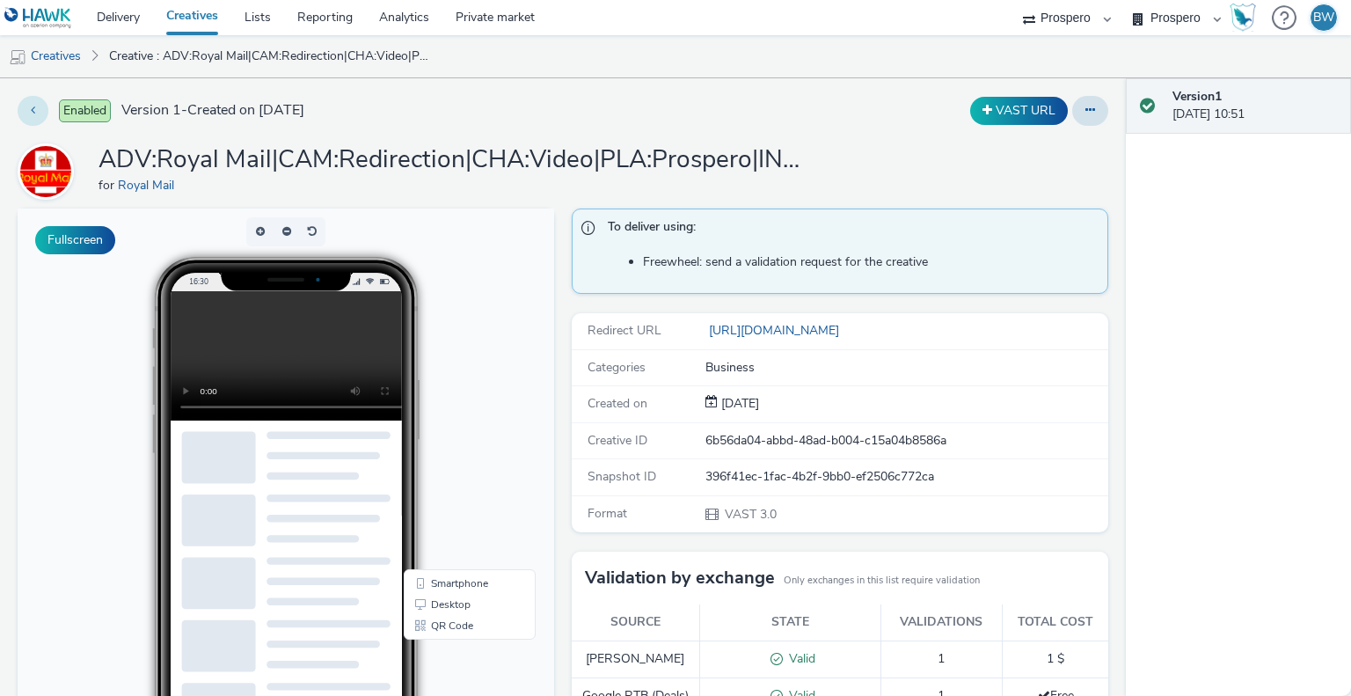
click at [39, 105] on button at bounding box center [33, 111] width 31 height 30
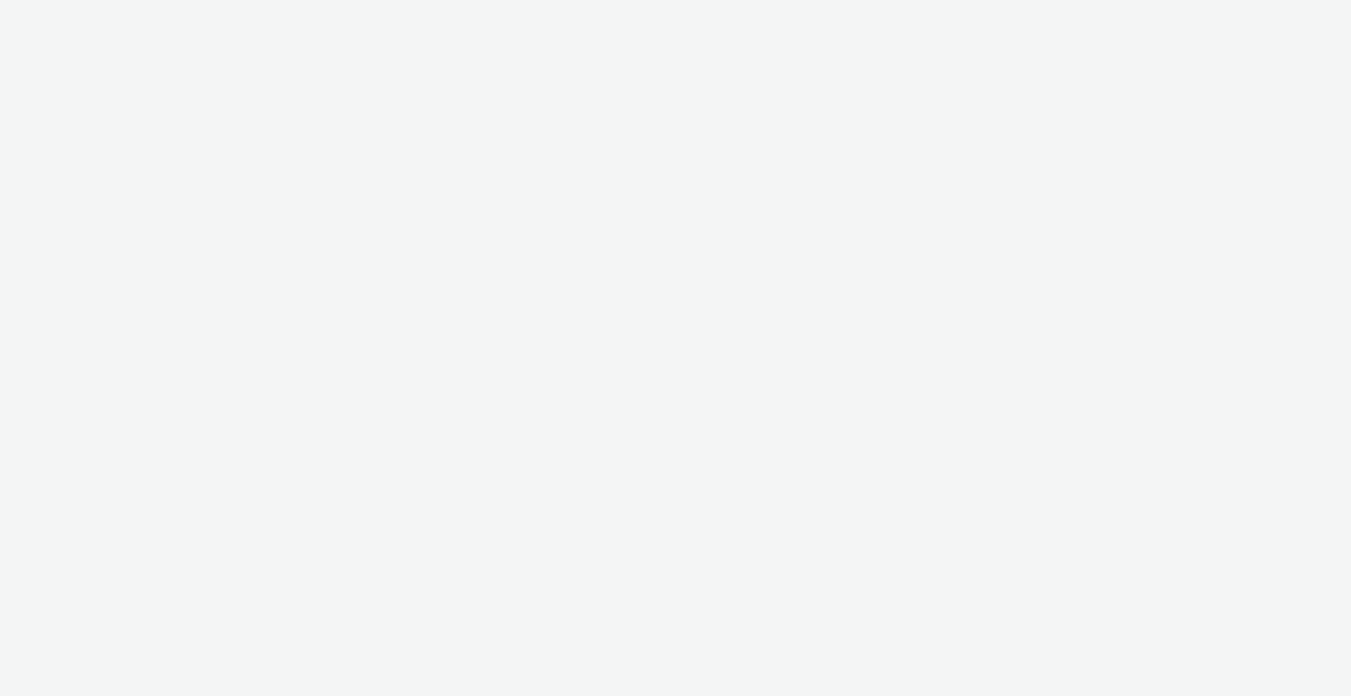
select select "b1b940d3-d05b-48b5-821e-f328c33b988b"
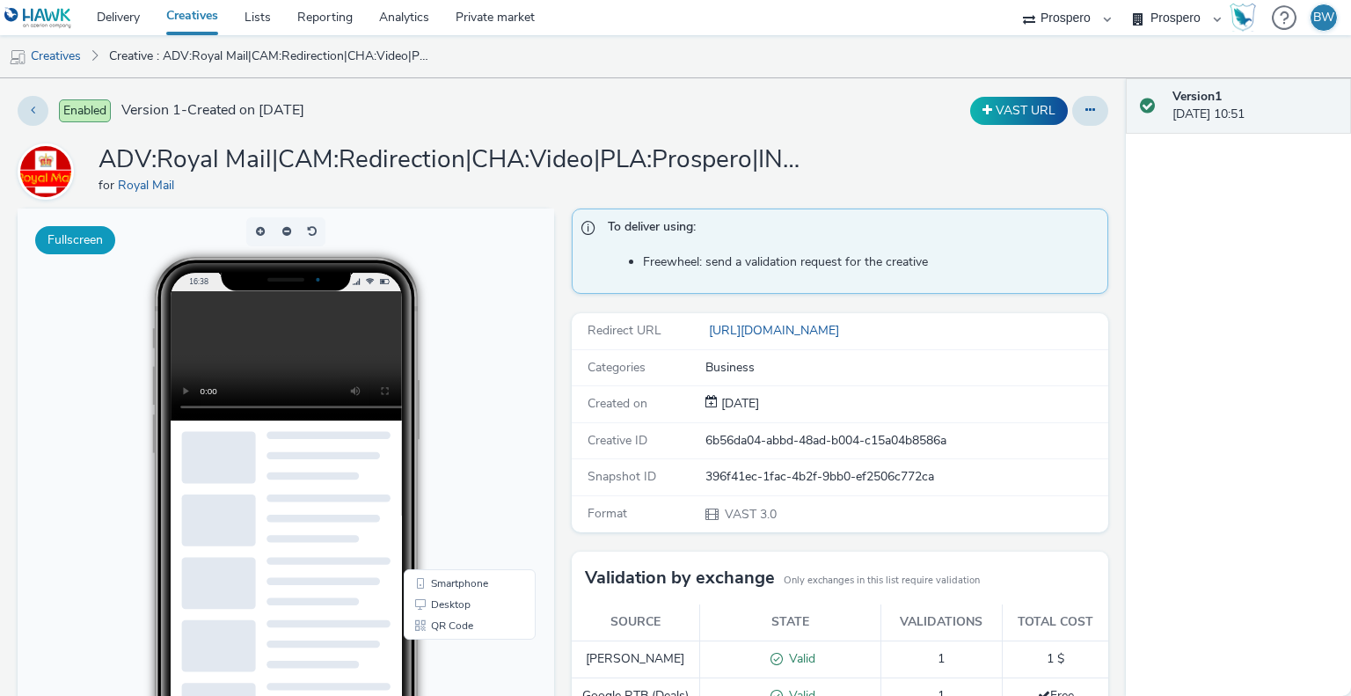
click at [64, 230] on button "Fullscreen" at bounding box center [75, 240] width 80 height 28
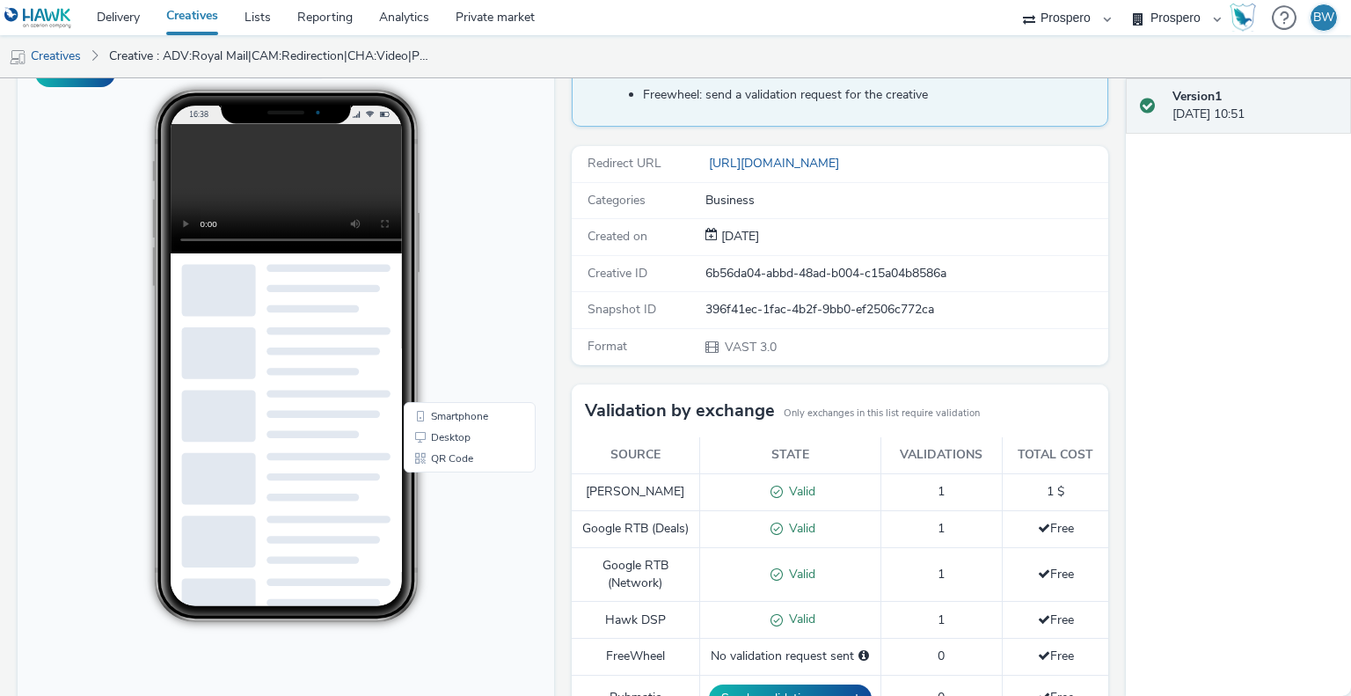
scroll to position [176, 0]
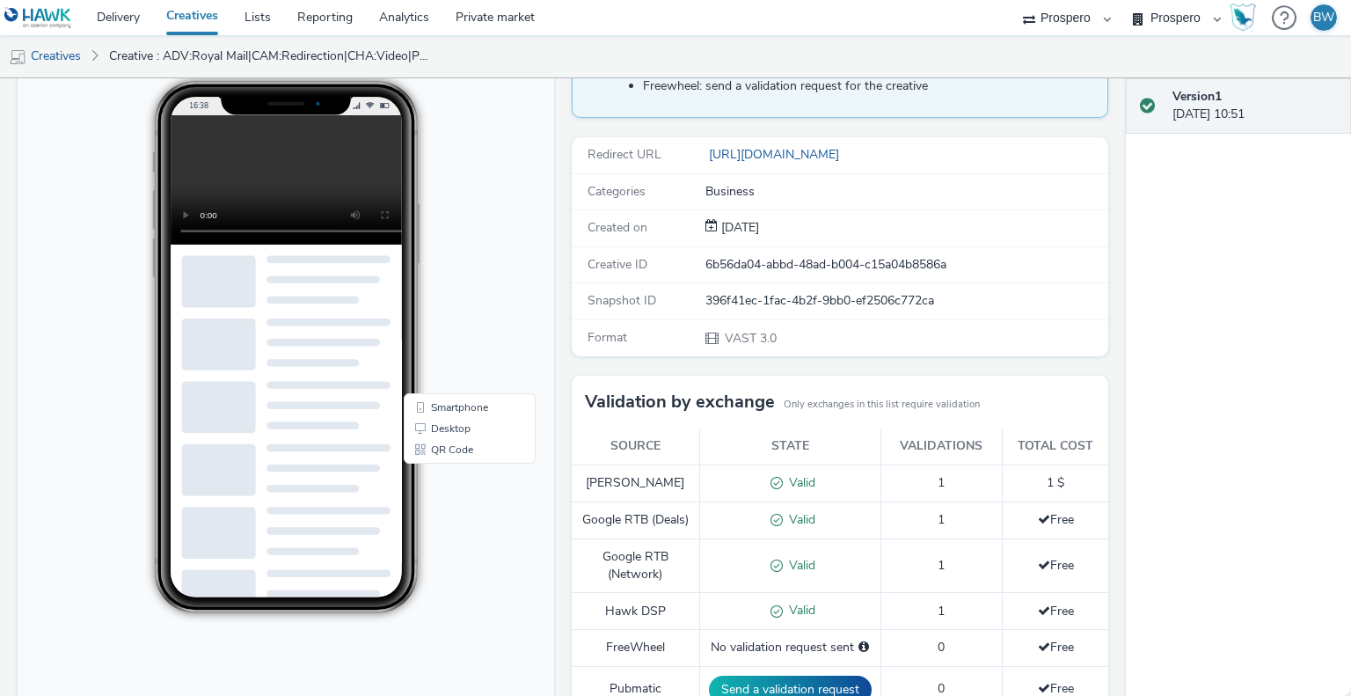
drag, startPoint x: 639, startPoint y: 251, endPoint x: 851, endPoint y: 268, distance: 212.7
click at [809, 268] on div "Creative ID 6b56da04-abbd-48ad-b004-c15a04b8586a" at bounding box center [840, 265] width 536 height 36
click at [852, 268] on div "6b56da04-abbd-48ad-b004-c15a04b8586a" at bounding box center [905, 265] width 401 height 18
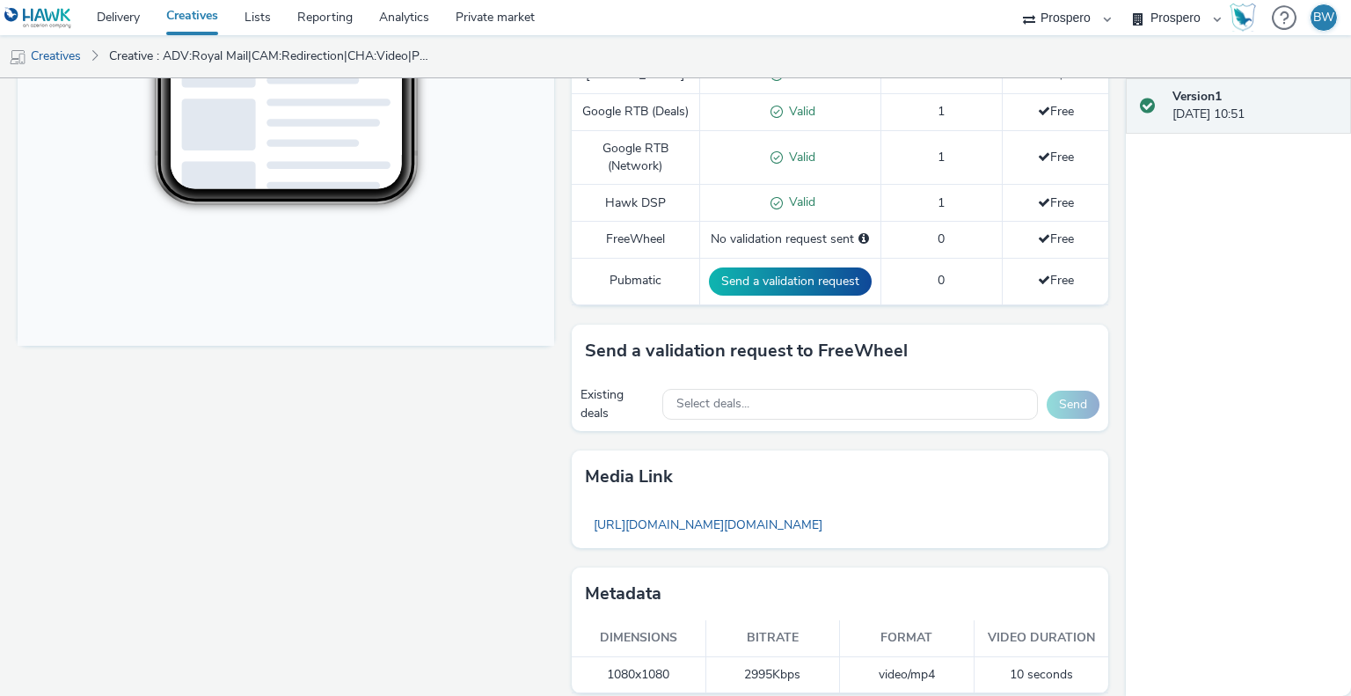
scroll to position [615, 0]
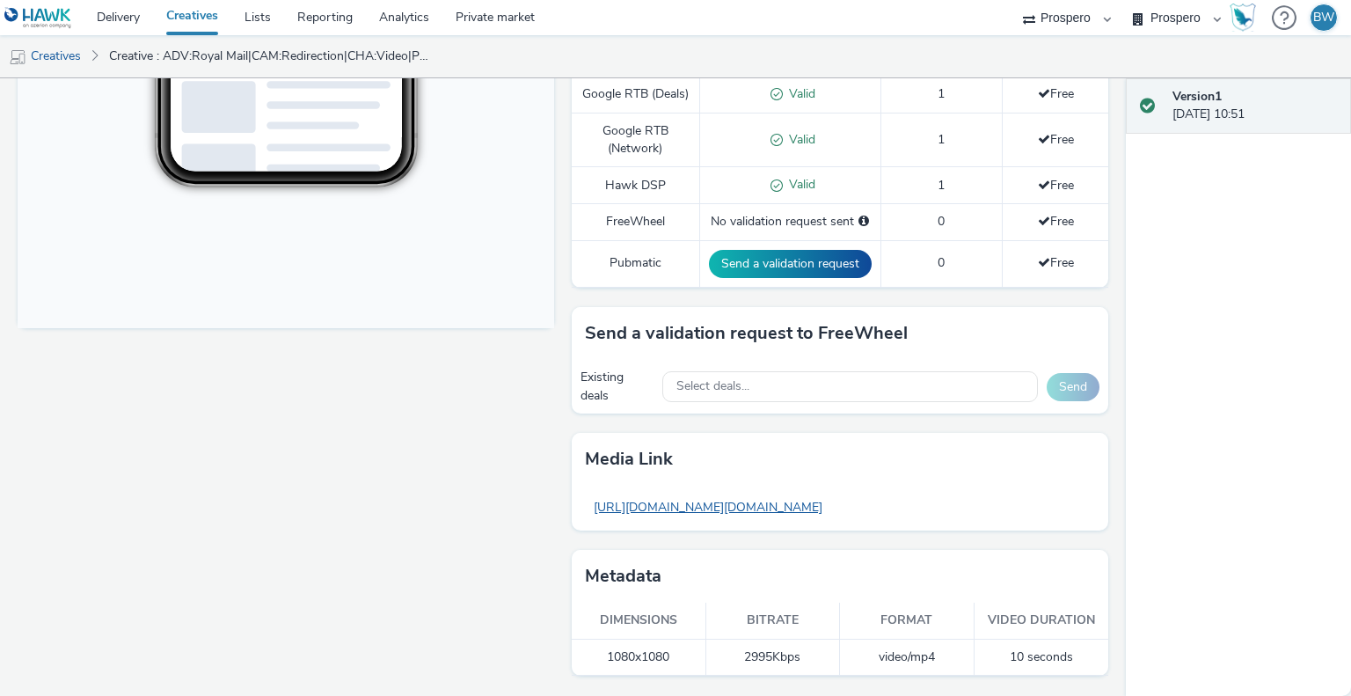
click at [675, 514] on link "https://tabmo-cdn.s3.eu-west-1.amazonaws.com/hawk.tabmo.io/organizations/b1b940…" at bounding box center [708, 507] width 246 height 34
click at [135, 12] on link "Delivery" at bounding box center [118, 17] width 69 height 35
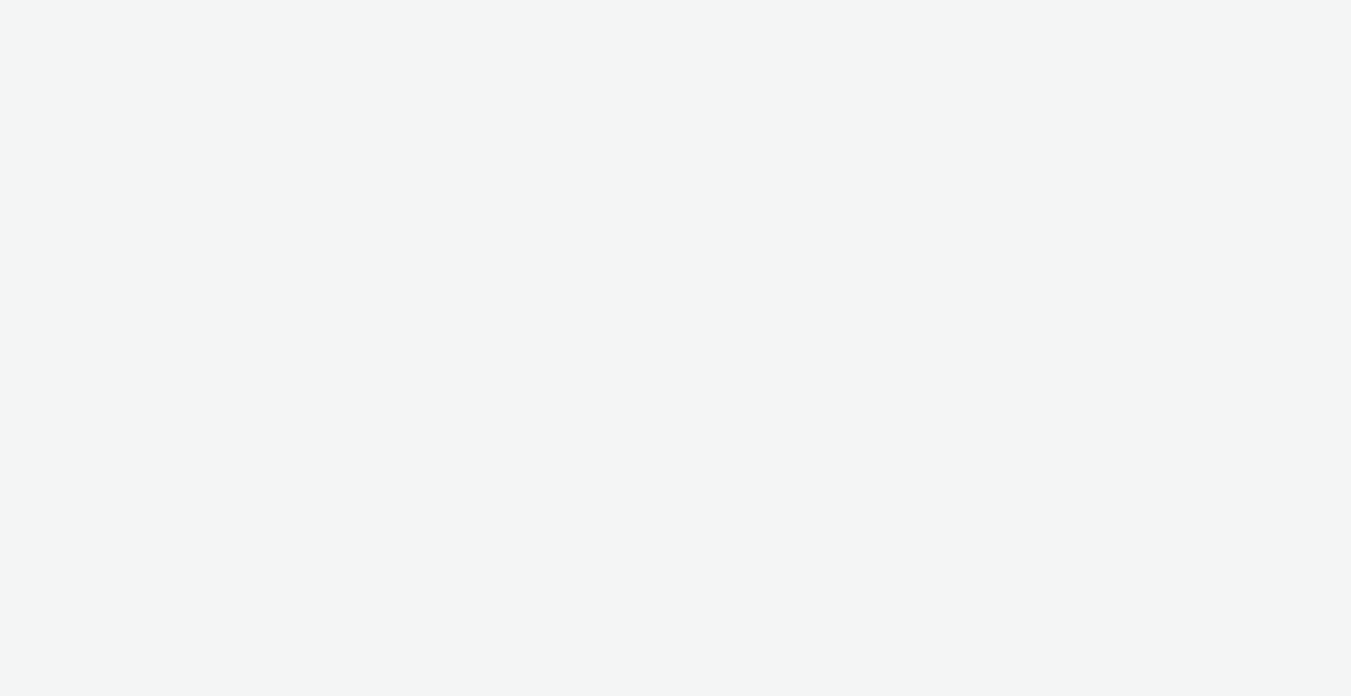
select select "b1b940d3-d05b-48b5-821e-f328c33b988b"
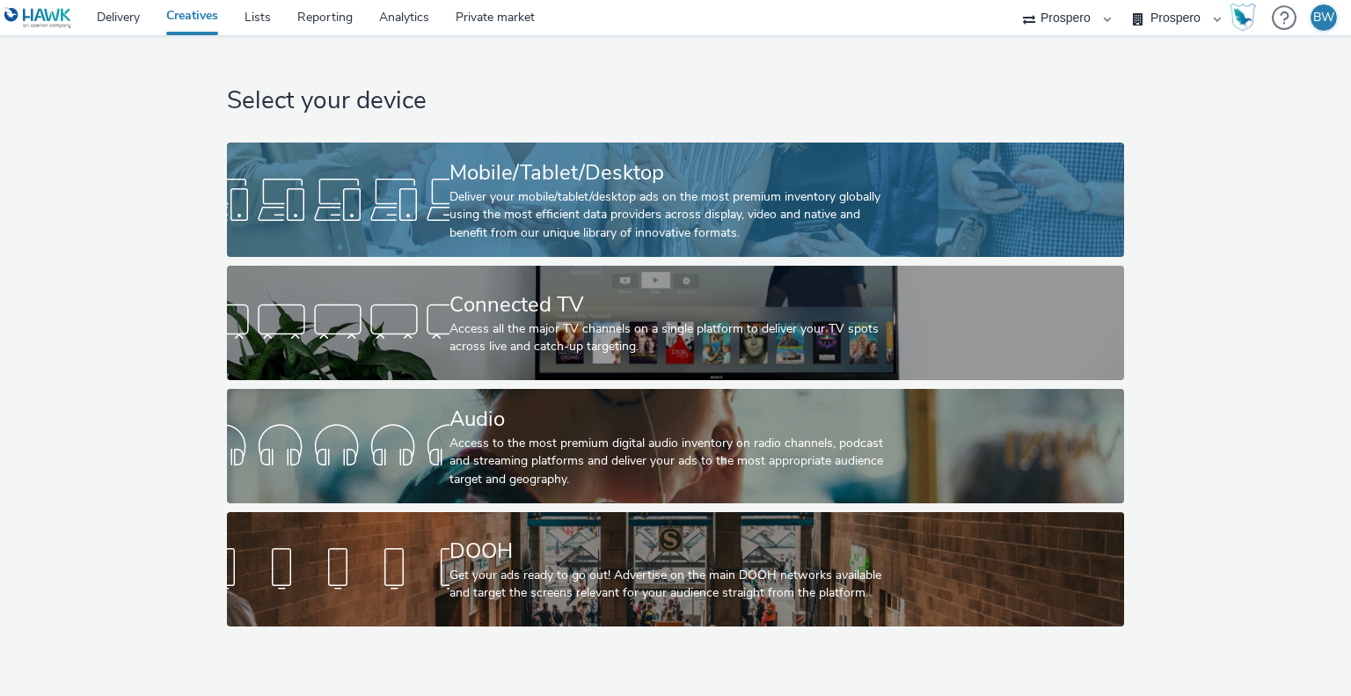
click at [536, 186] on div "Mobile/Tablet/Desktop" at bounding box center [671, 172] width 445 height 31
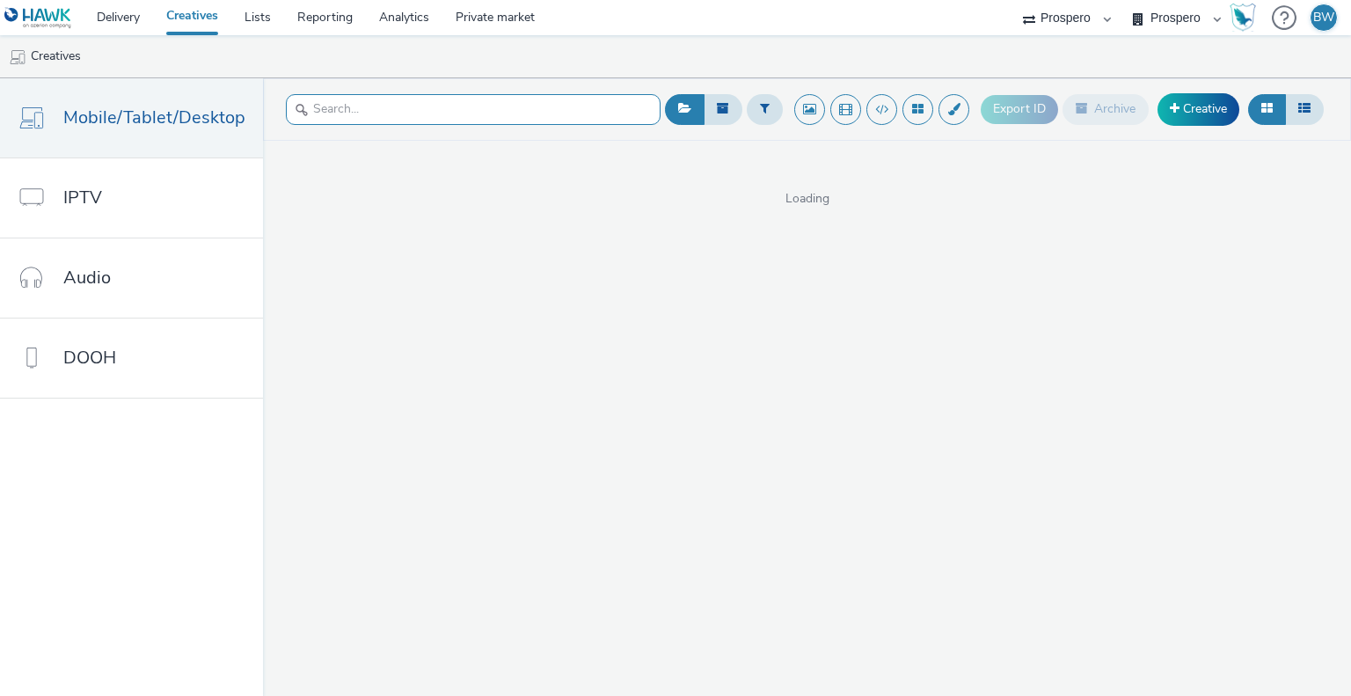
click at [457, 100] on input "text" at bounding box center [473, 109] width 375 height 31
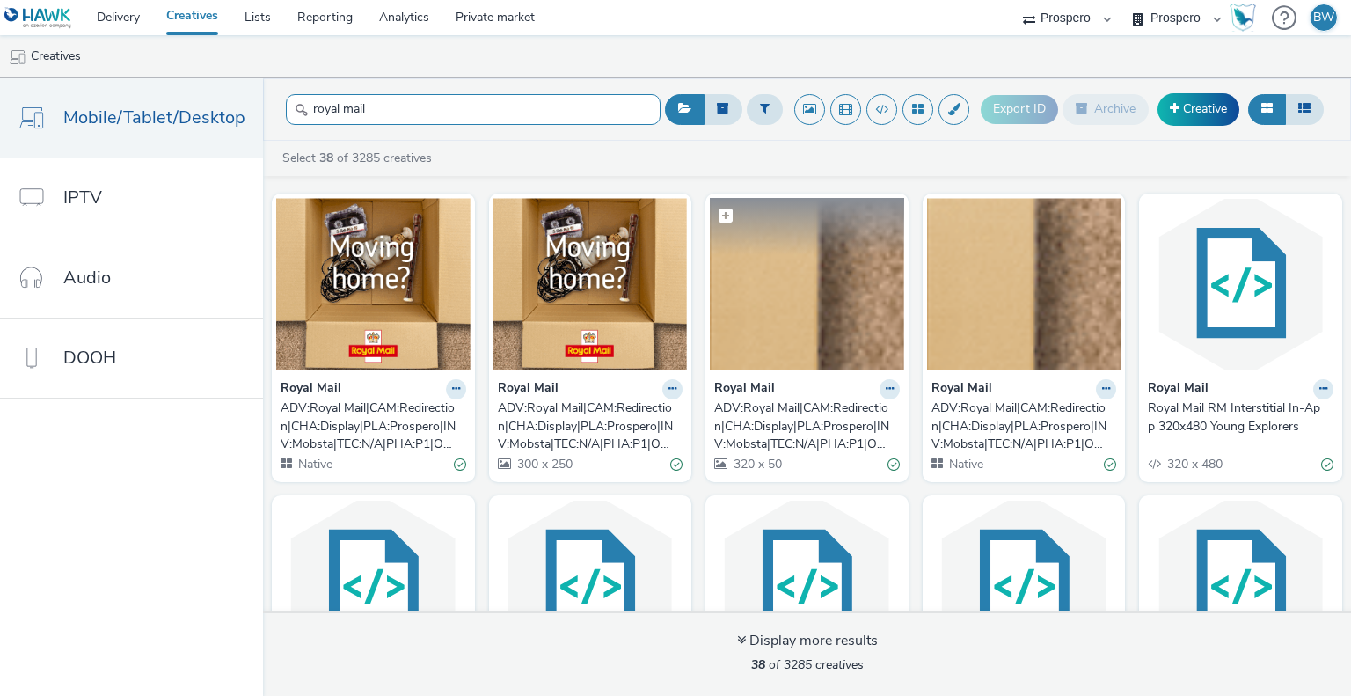
type input "royal mail"
click at [769, 322] on img at bounding box center [807, 283] width 194 height 171
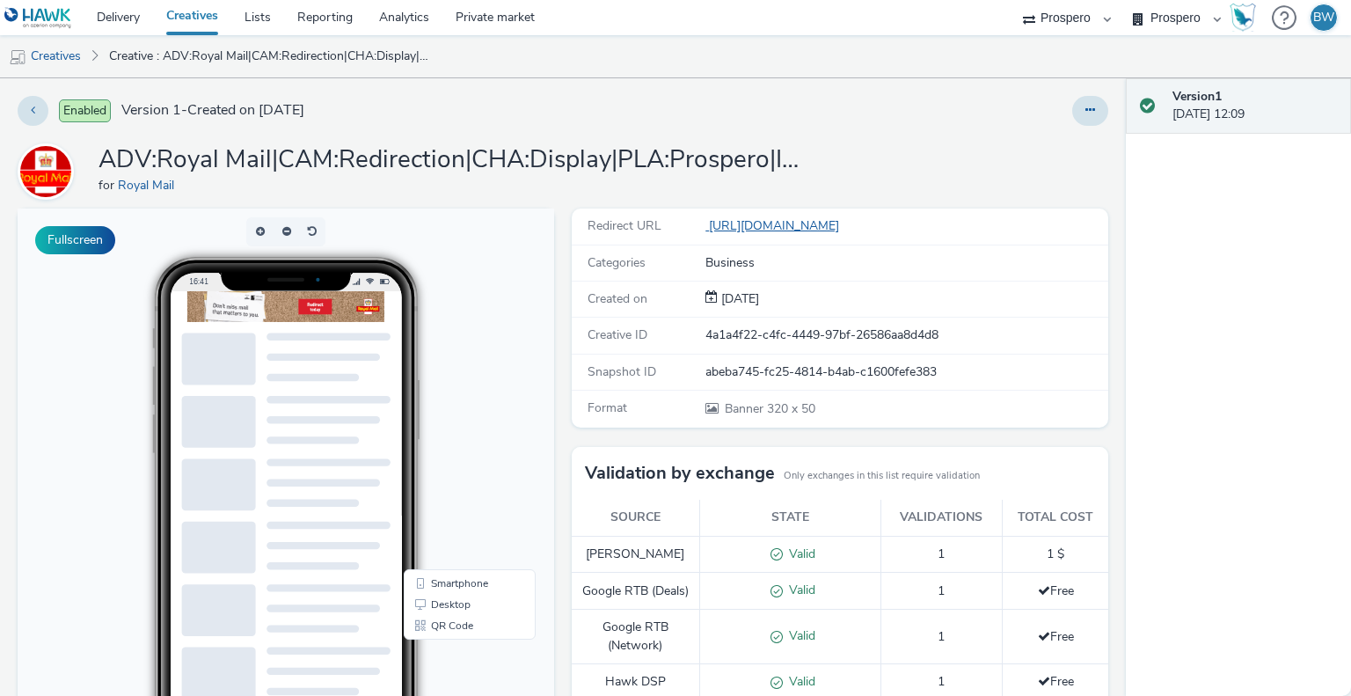
click at [733, 226] on link "[URL][DOMAIN_NAME]" at bounding box center [775, 225] width 141 height 17
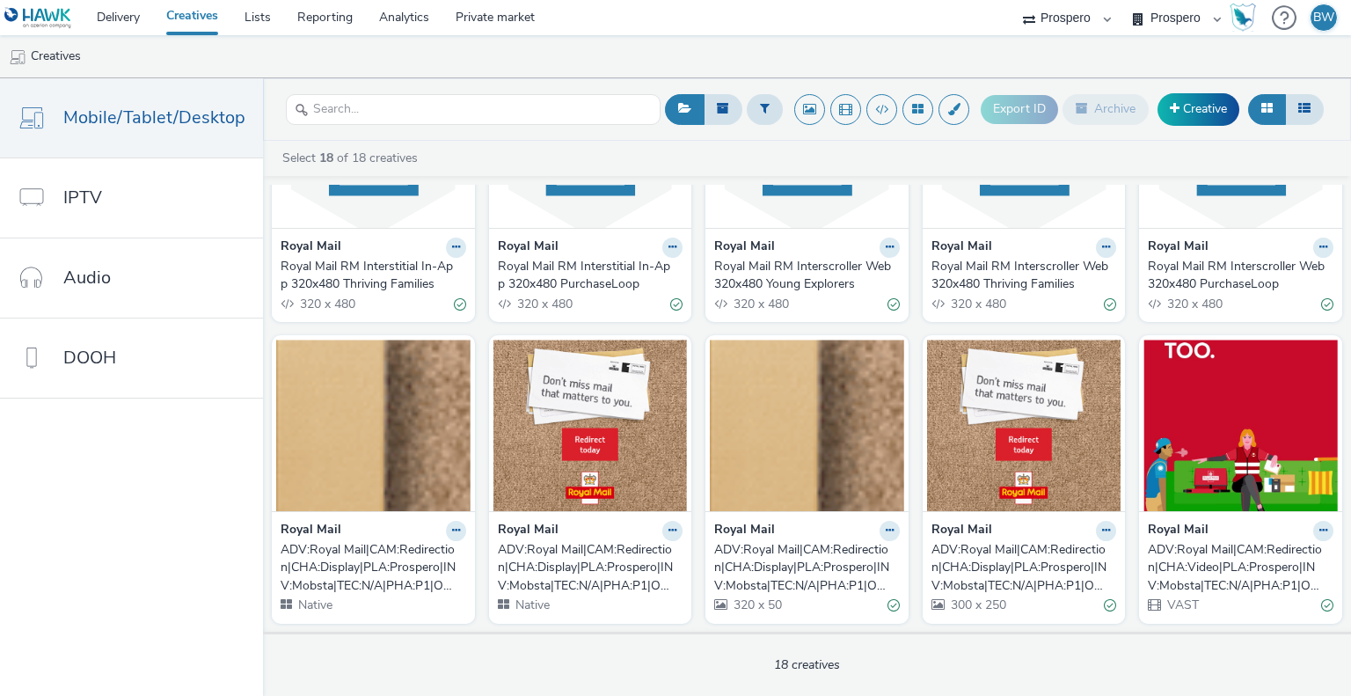
scroll to position [477, 0]
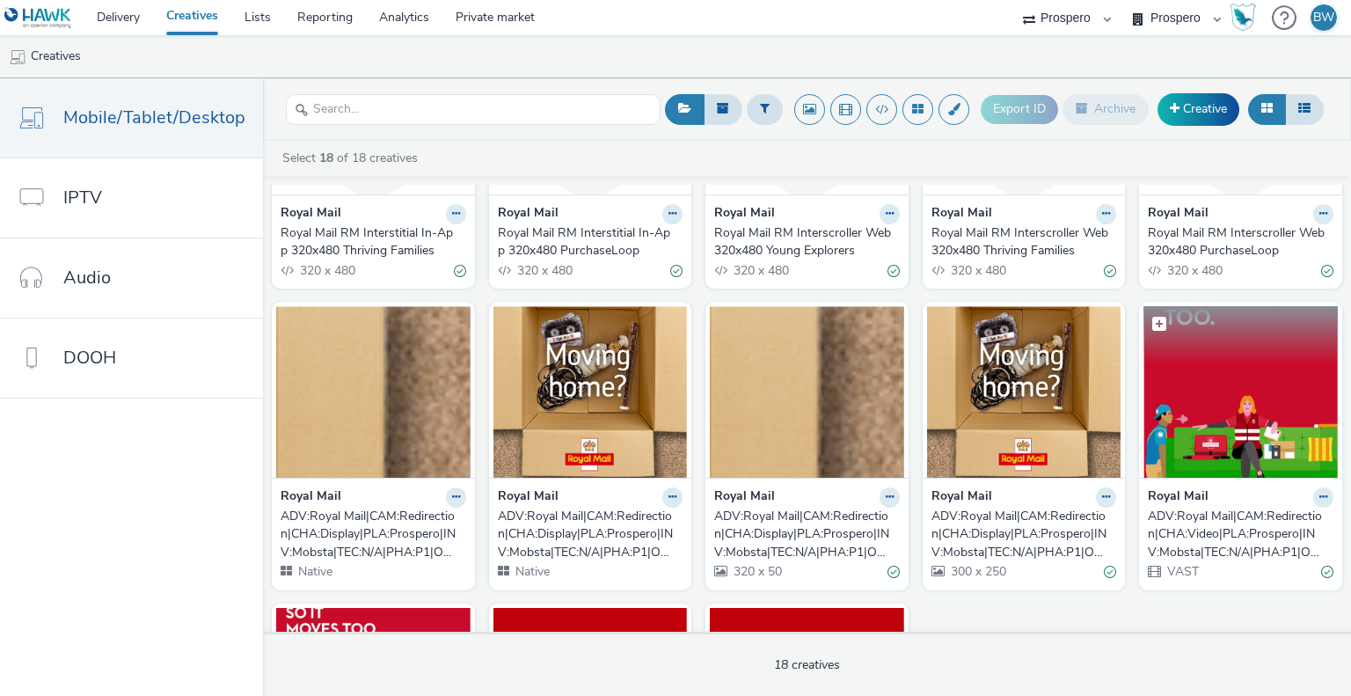
click at [1235, 442] on img at bounding box center [1240, 391] width 194 height 171
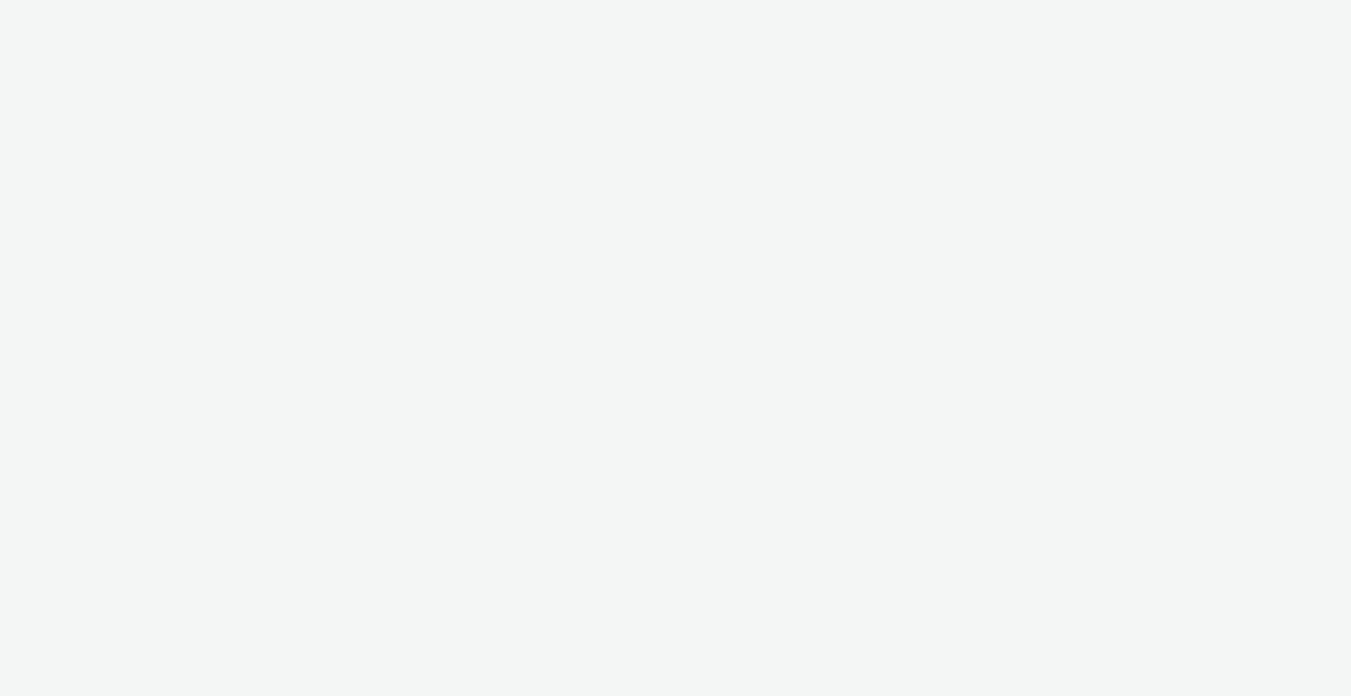
select select "b1b940d3-d05b-48b5-821e-f328c33b988b"
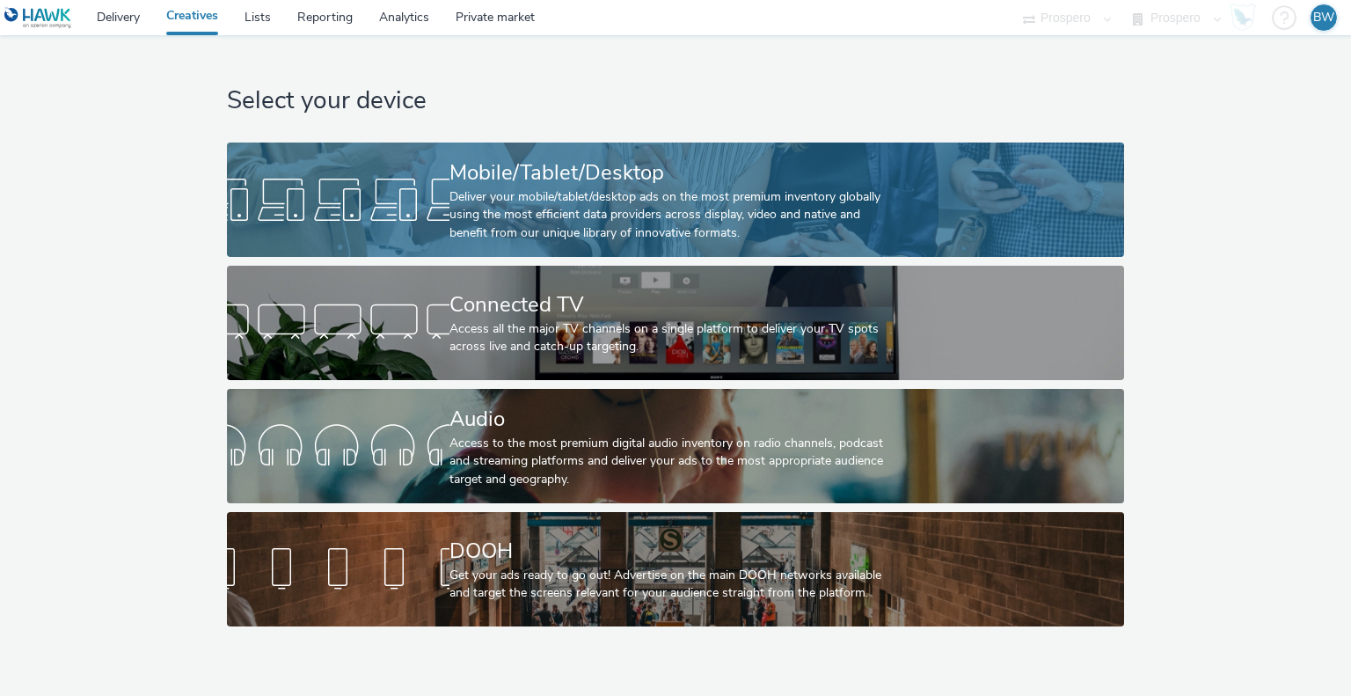
click at [533, 174] on div "Mobile/Tablet/Desktop" at bounding box center [671, 172] width 445 height 31
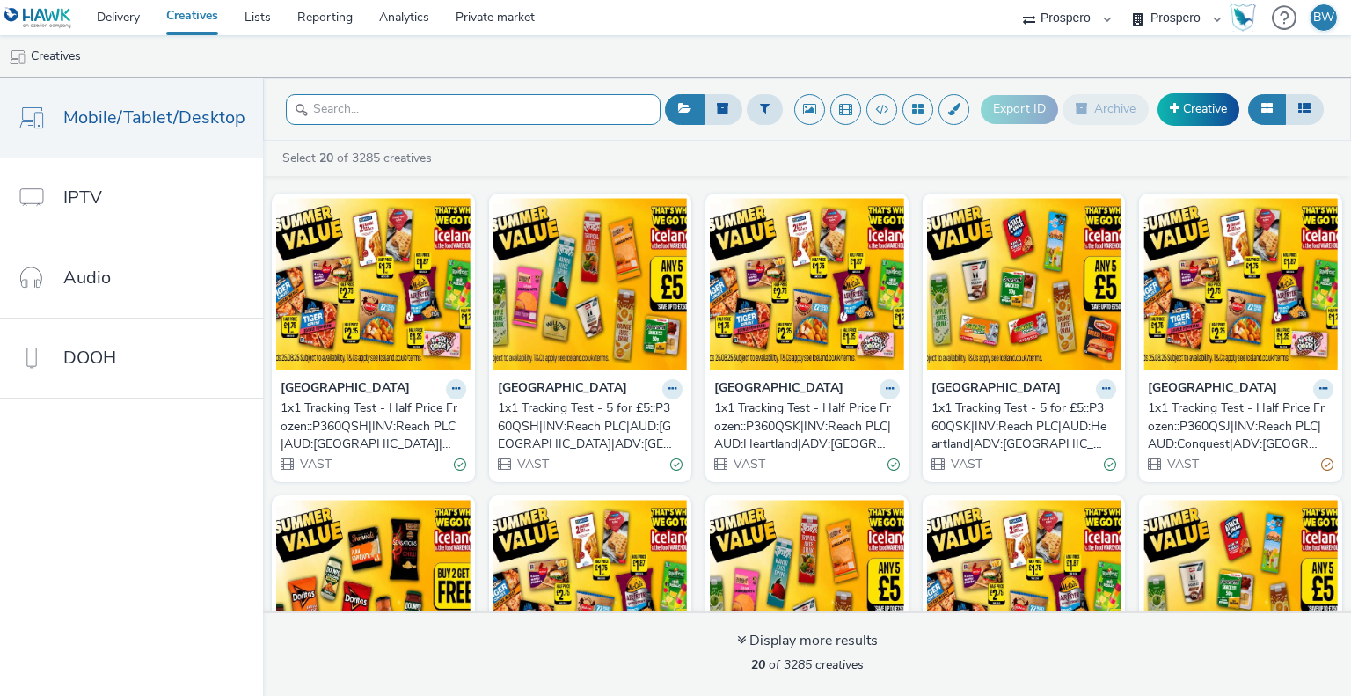
click at [587, 112] on input "text" at bounding box center [473, 109] width 375 height 31
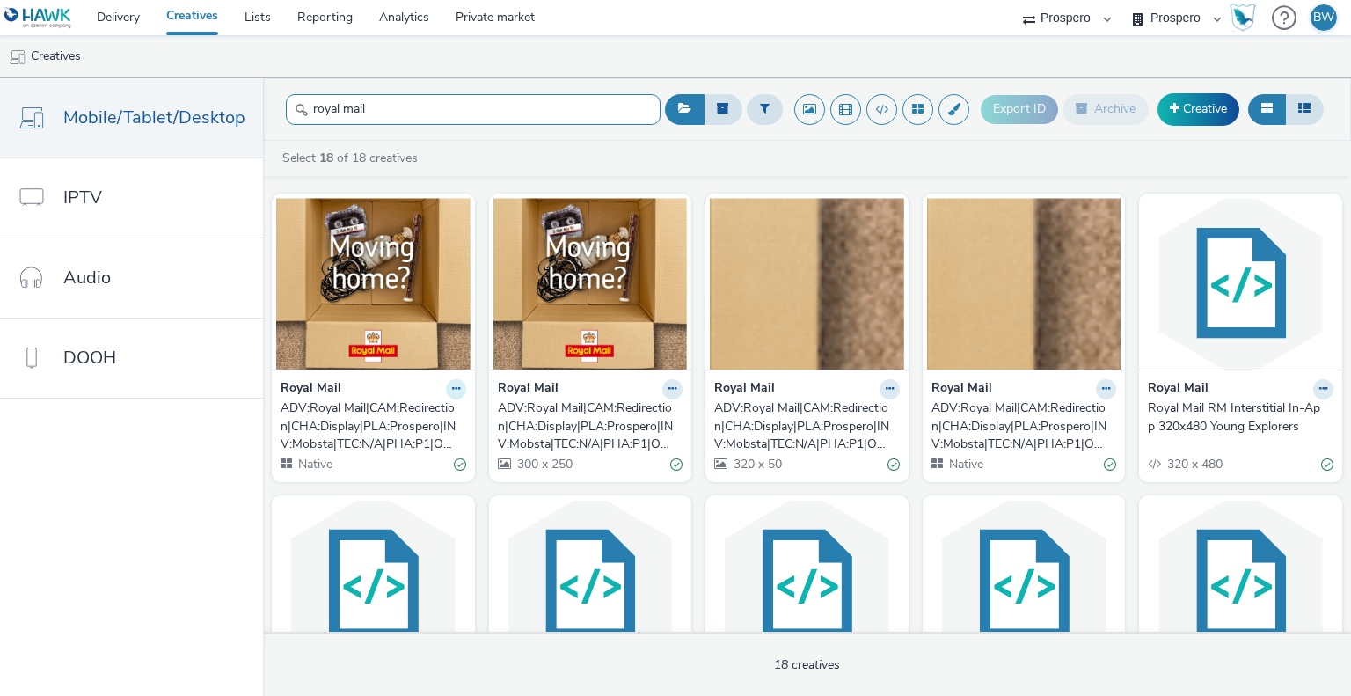
type input "royal mail"
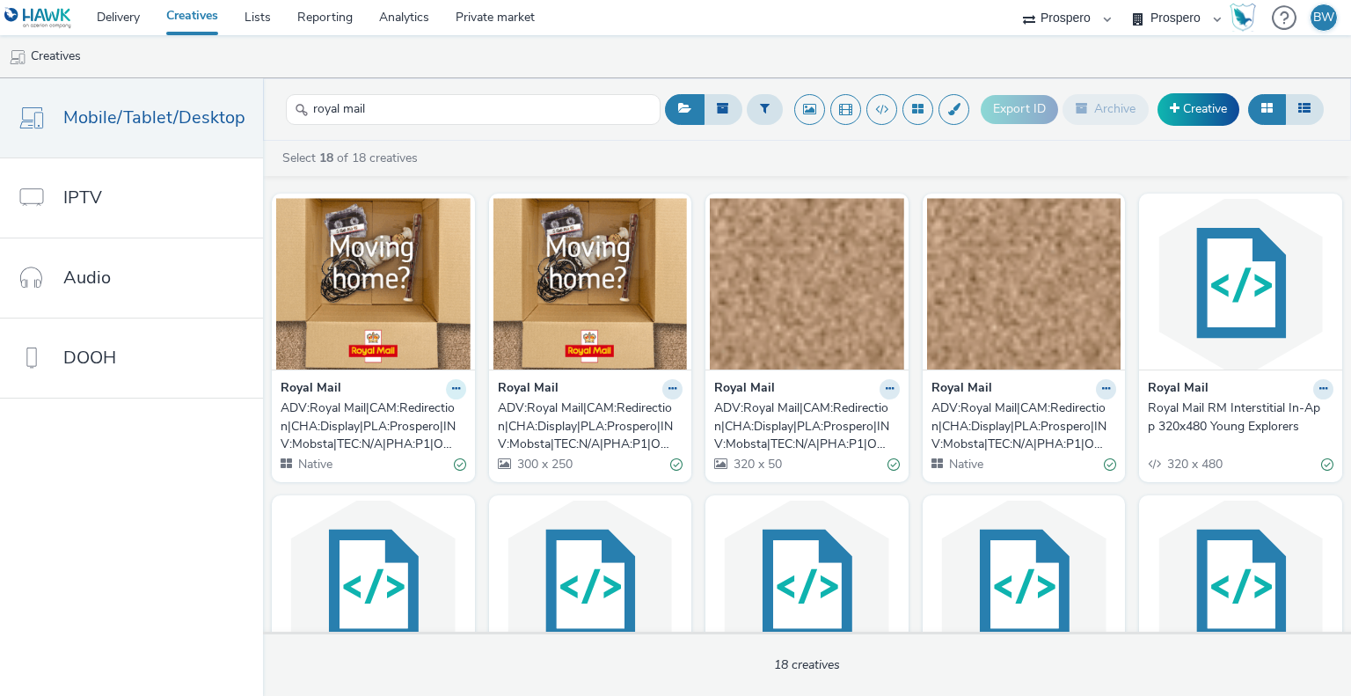
click at [452, 391] on icon at bounding box center [456, 388] width 8 height 11
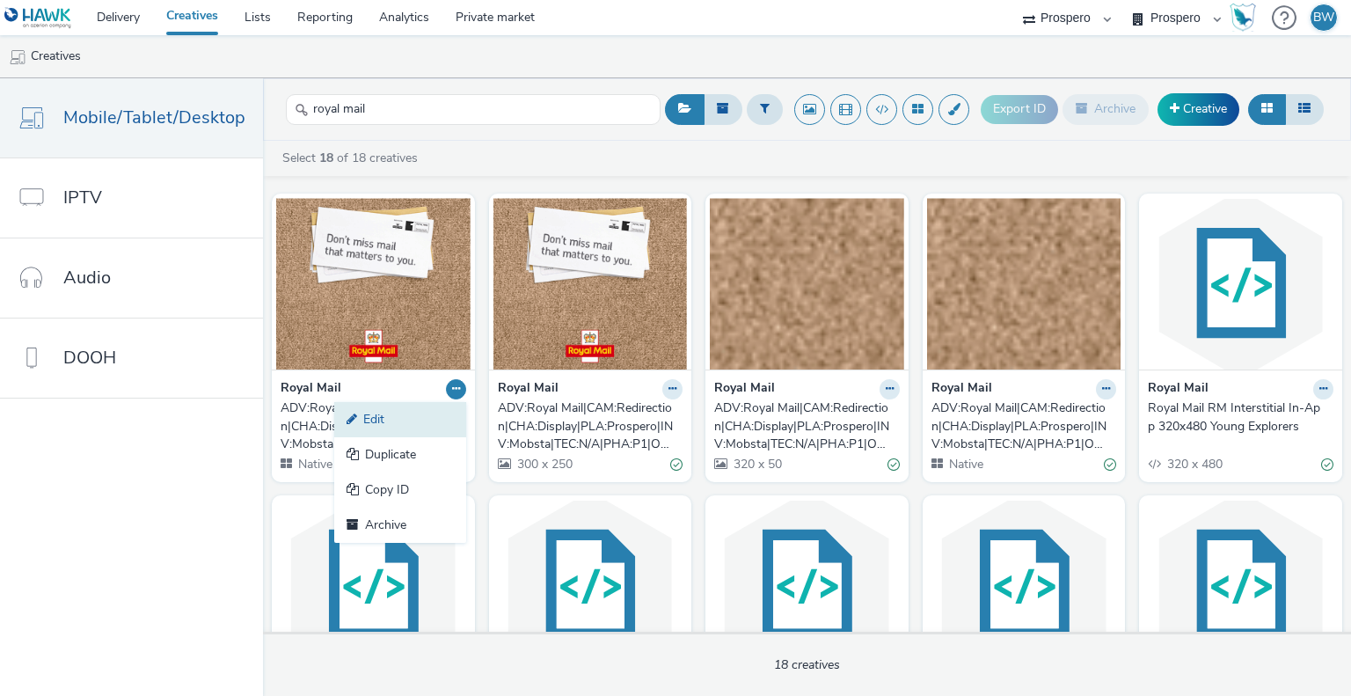
click at [421, 416] on link "Edit" at bounding box center [400, 419] width 132 height 35
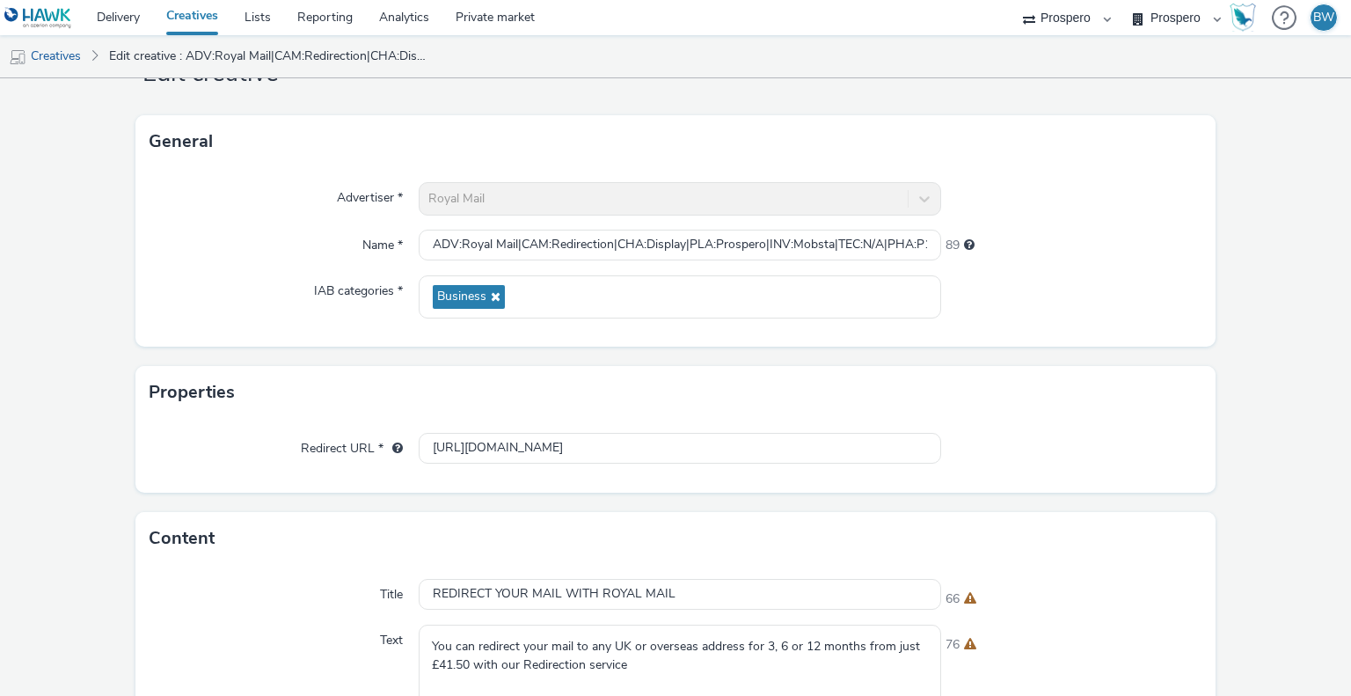
scroll to position [176, 0]
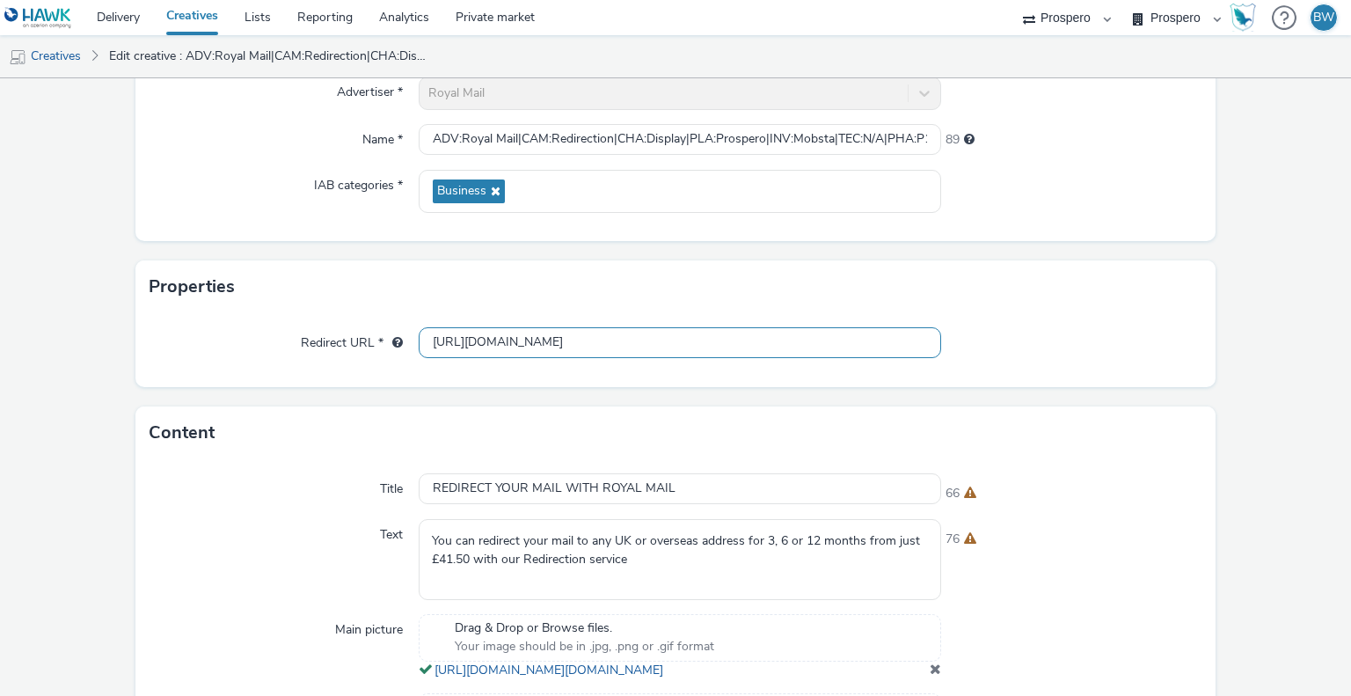
click at [507, 344] on input "[URL][DOMAIN_NAME]" at bounding box center [680, 342] width 522 height 31
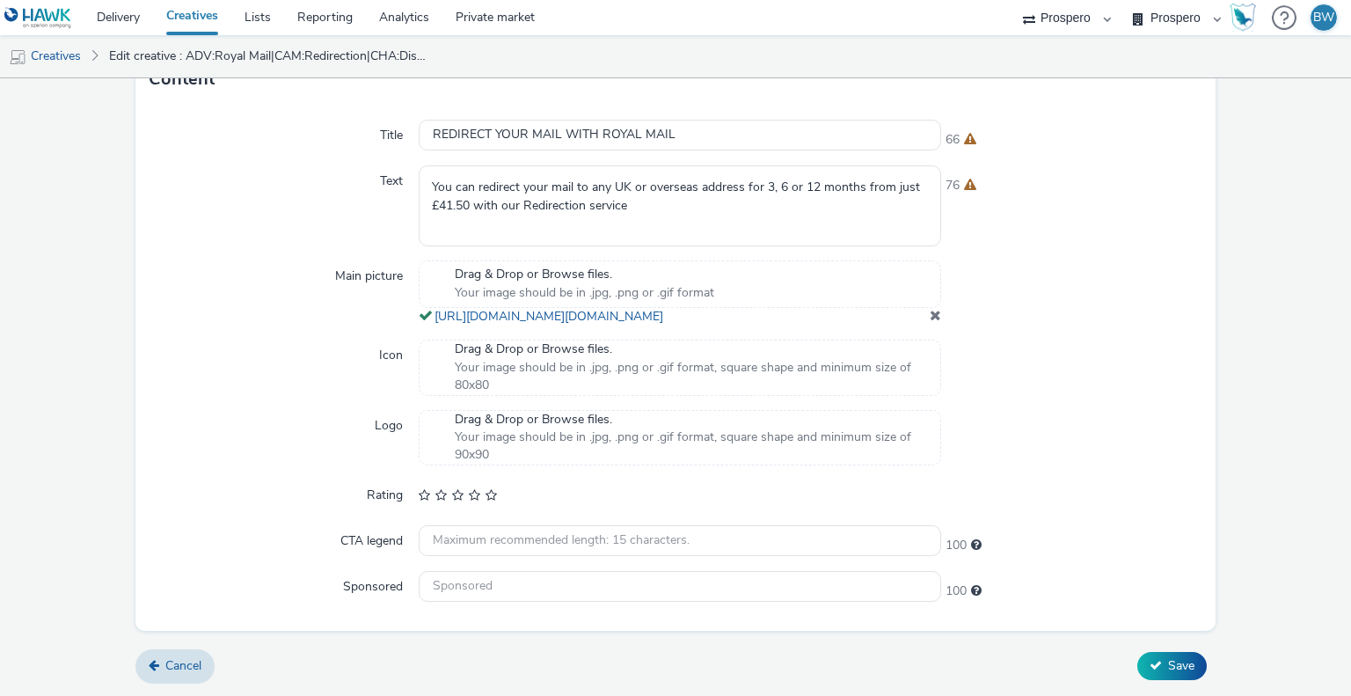
scroll to position [545, 0]
click at [91, 288] on form "Edit creative General Advertiser * Royal Mail Name * ADV:Royal Mail|CAM:Redirec…" at bounding box center [675, 122] width 1351 height 1147
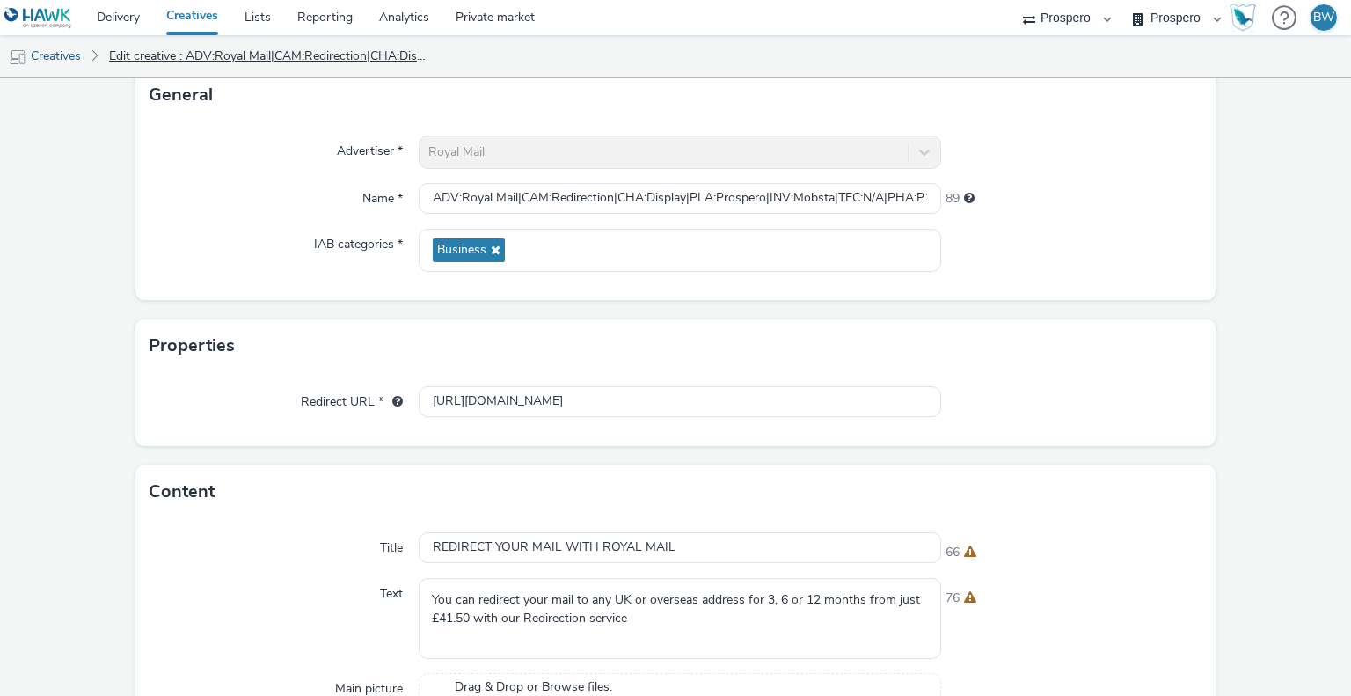
scroll to position [0, 0]
